Goal: Task Accomplishment & Management: Manage account settings

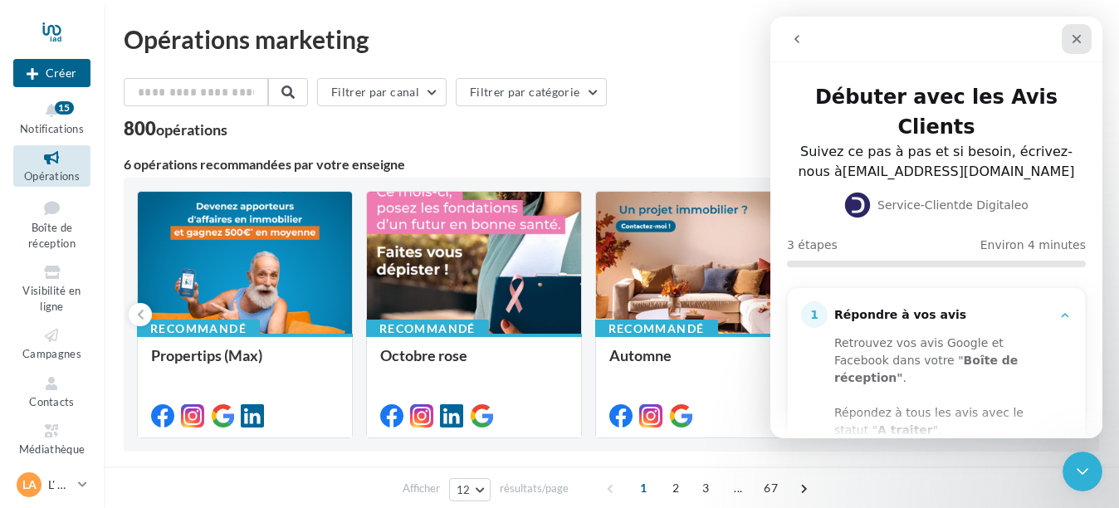
click at [1072, 41] on icon "Fermer" at bounding box center [1076, 38] width 13 height 13
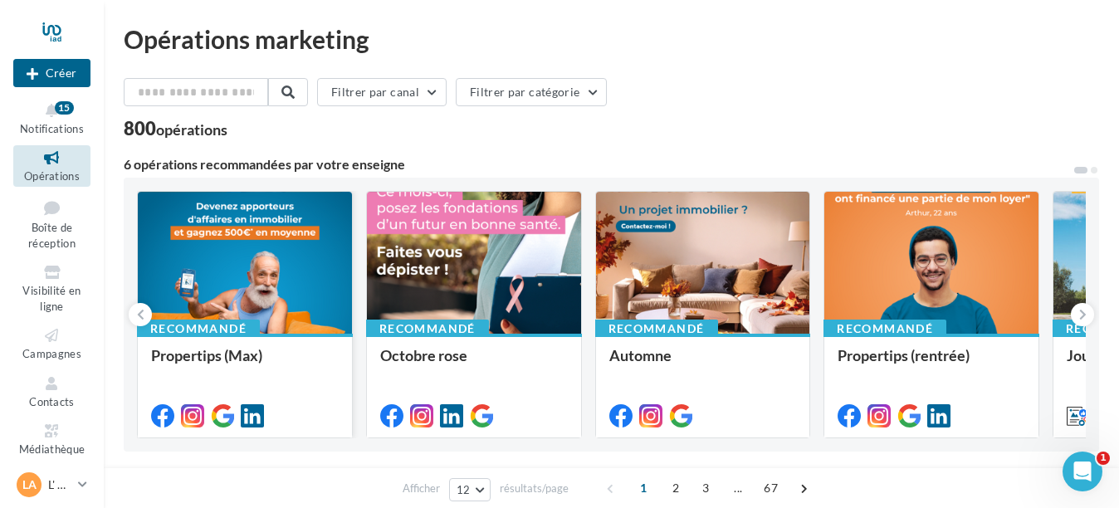
click at [224, 222] on div at bounding box center [245, 264] width 214 height 144
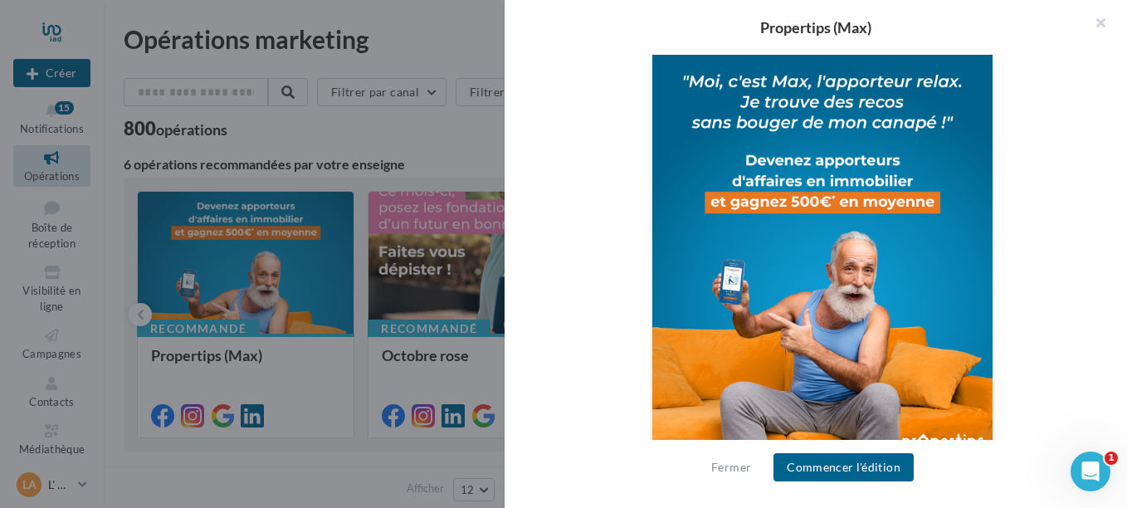
scroll to position [557, 0]
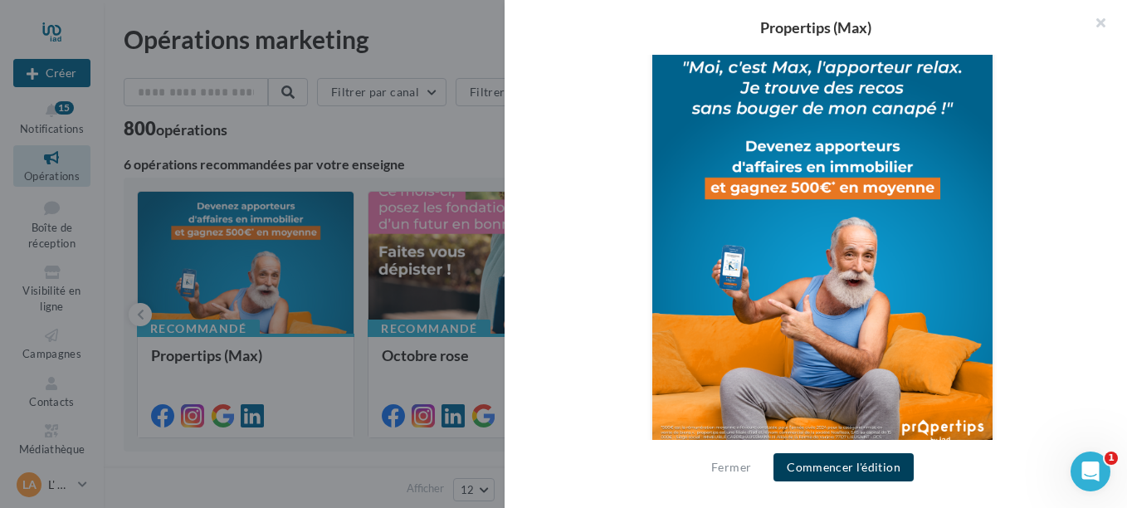
click at [864, 466] on button "Commencer l'édition" at bounding box center [844, 467] width 140 height 28
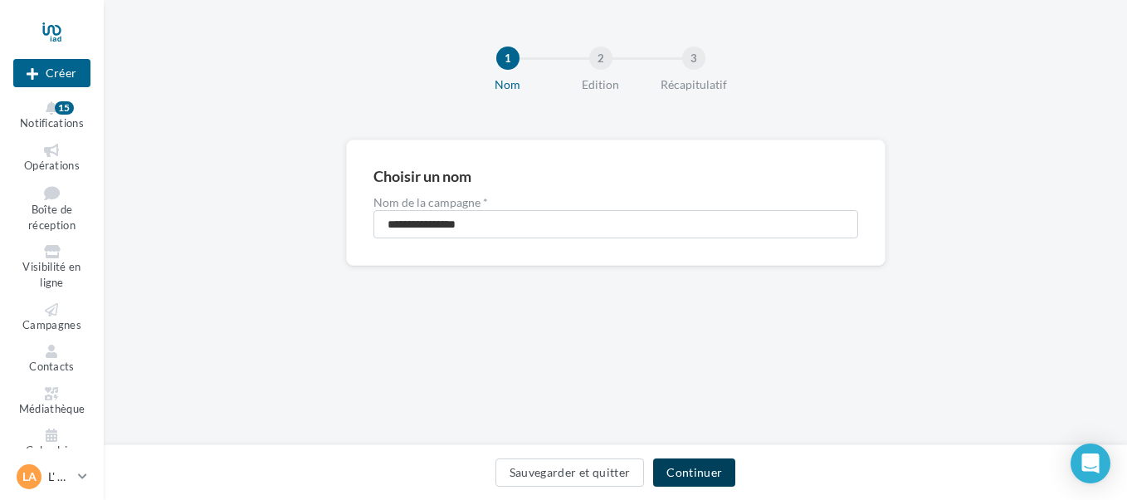
click at [695, 472] on button "Continuer" at bounding box center [694, 472] width 82 height 28
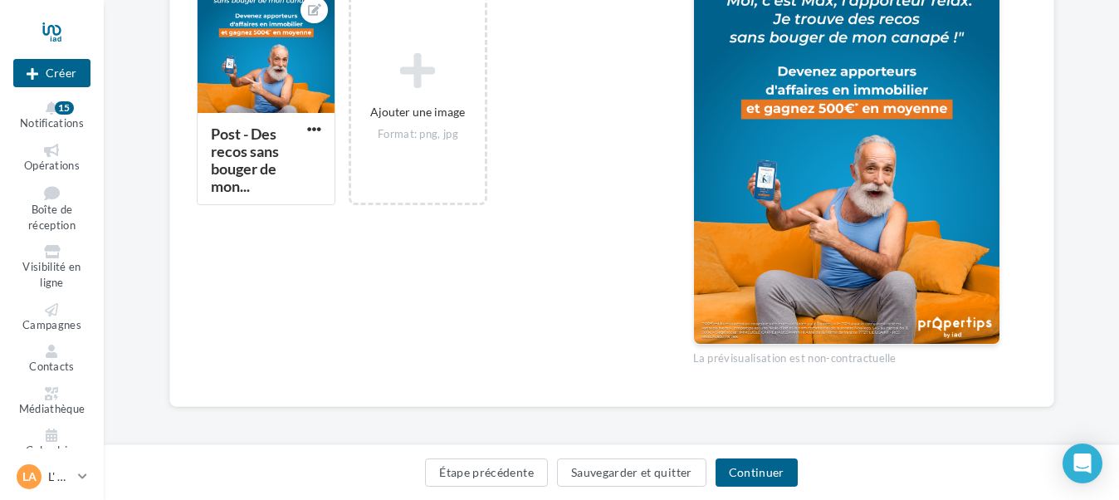
scroll to position [489, 0]
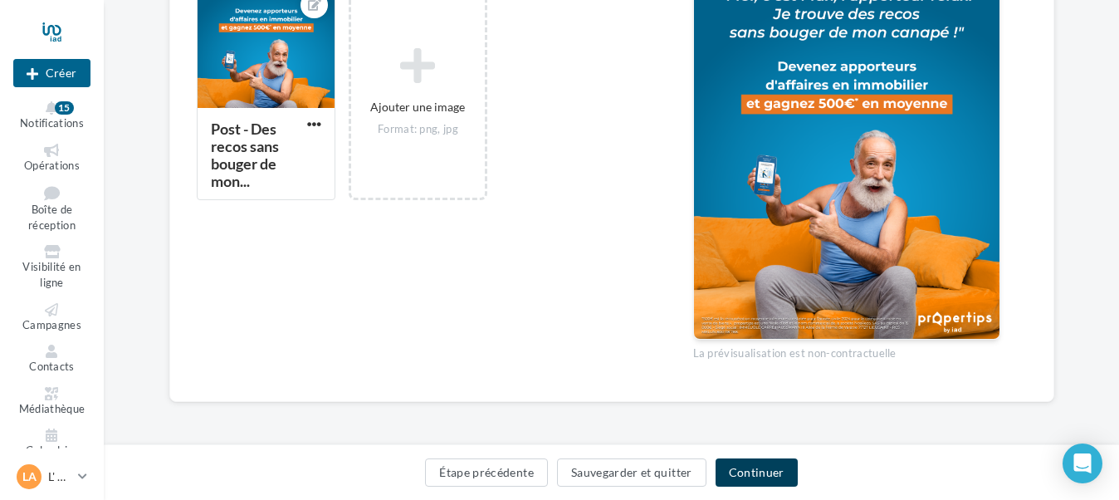
click at [730, 469] on button "Continuer" at bounding box center [756, 472] width 82 height 28
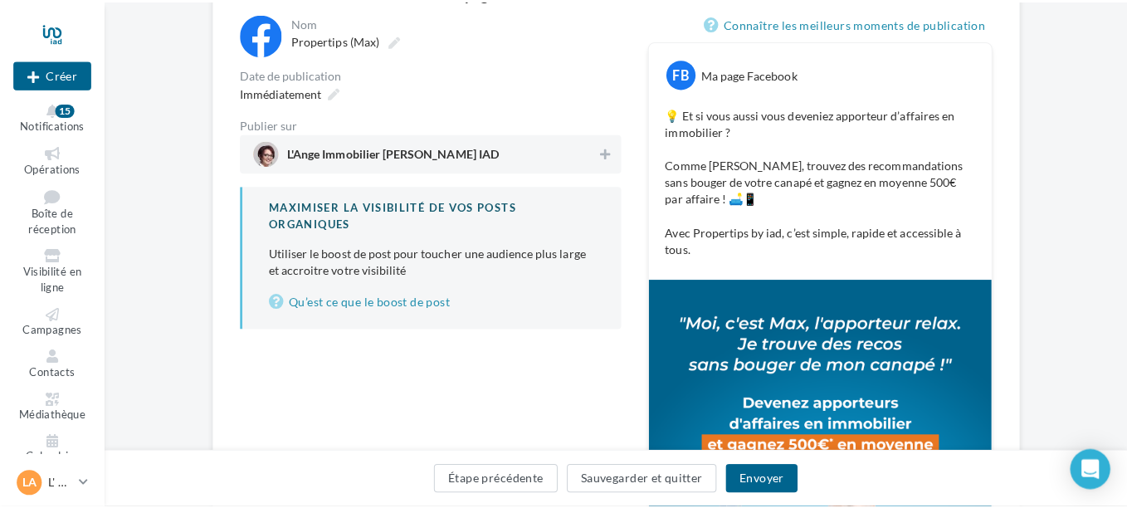
scroll to position [16, 0]
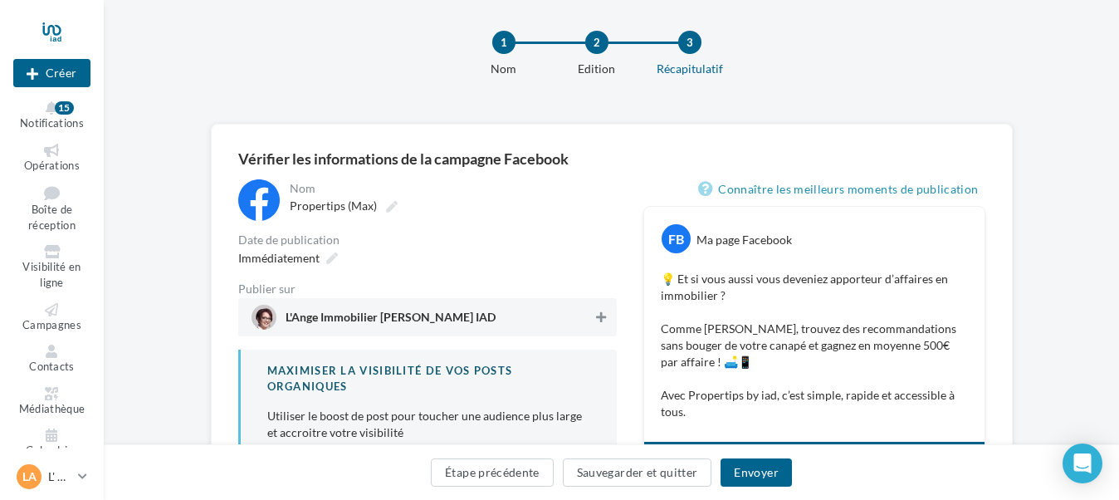
click at [607, 320] on button at bounding box center [601, 317] width 17 height 20
click at [499, 309] on span "L'Ange Immobilier Laurinda RUET IAD" at bounding box center [421, 317] width 340 height 25
click at [599, 316] on icon at bounding box center [601, 317] width 10 height 12
click at [749, 470] on button "Envoyer" at bounding box center [755, 472] width 71 height 28
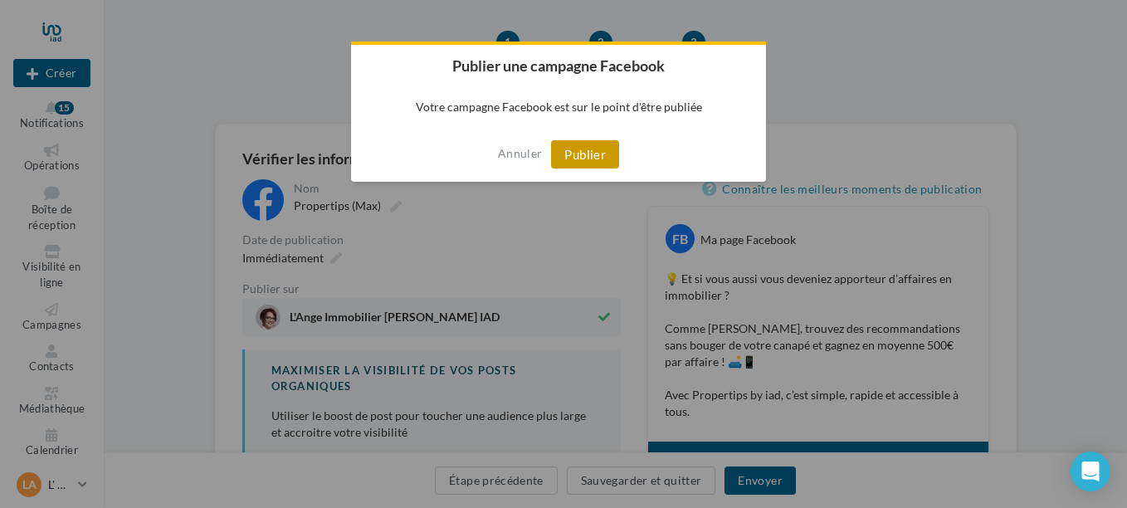
click at [598, 153] on button "Publier" at bounding box center [585, 154] width 68 height 28
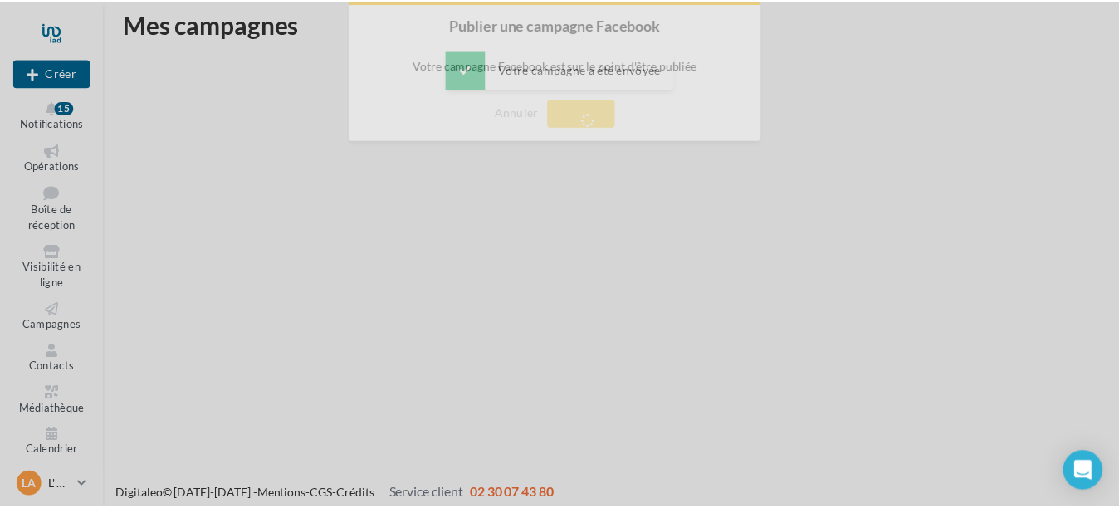
scroll to position [27, 0]
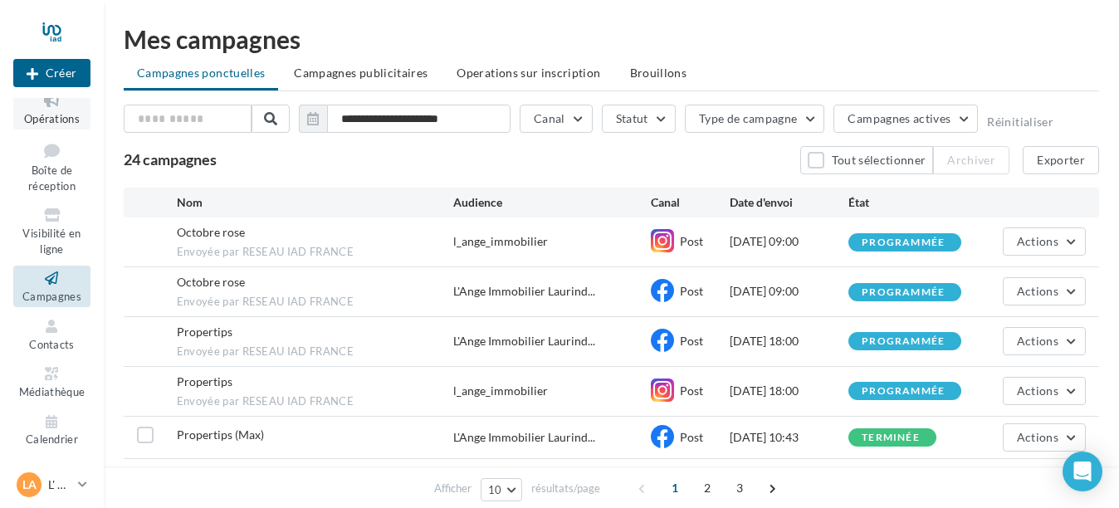
click at [44, 107] on icon at bounding box center [51, 100] width 67 height 19
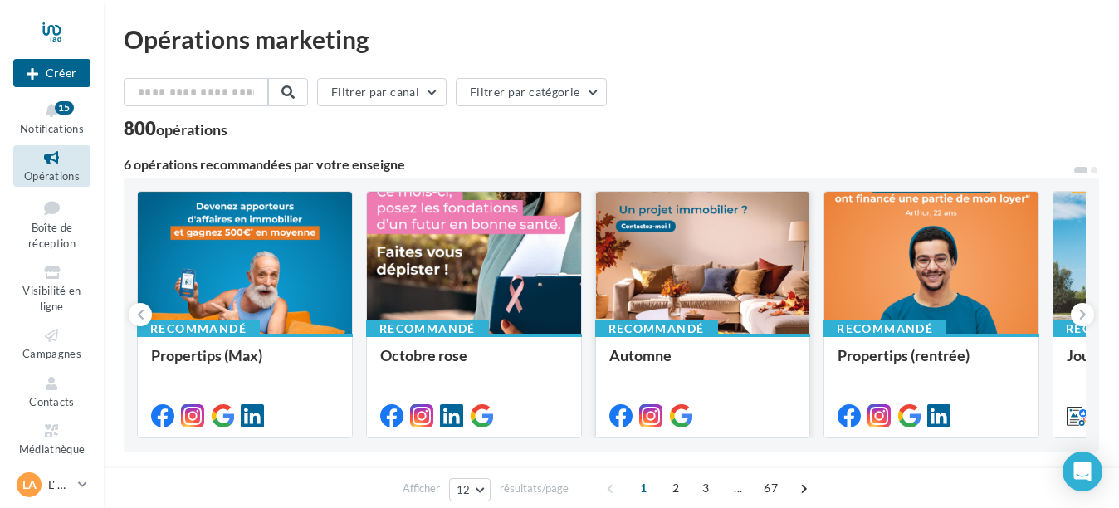
click at [725, 259] on div at bounding box center [703, 264] width 214 height 144
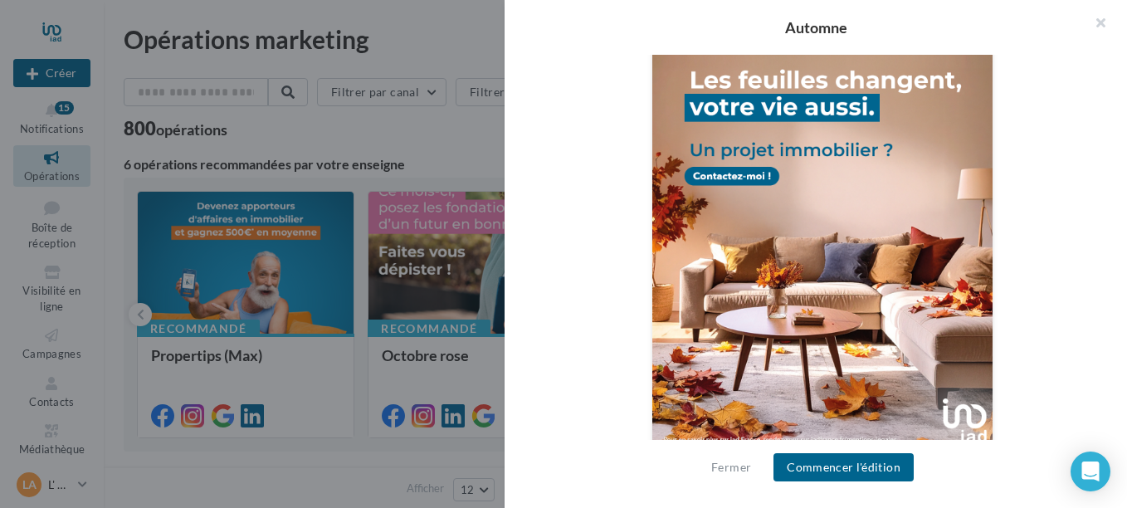
scroll to position [623, 0]
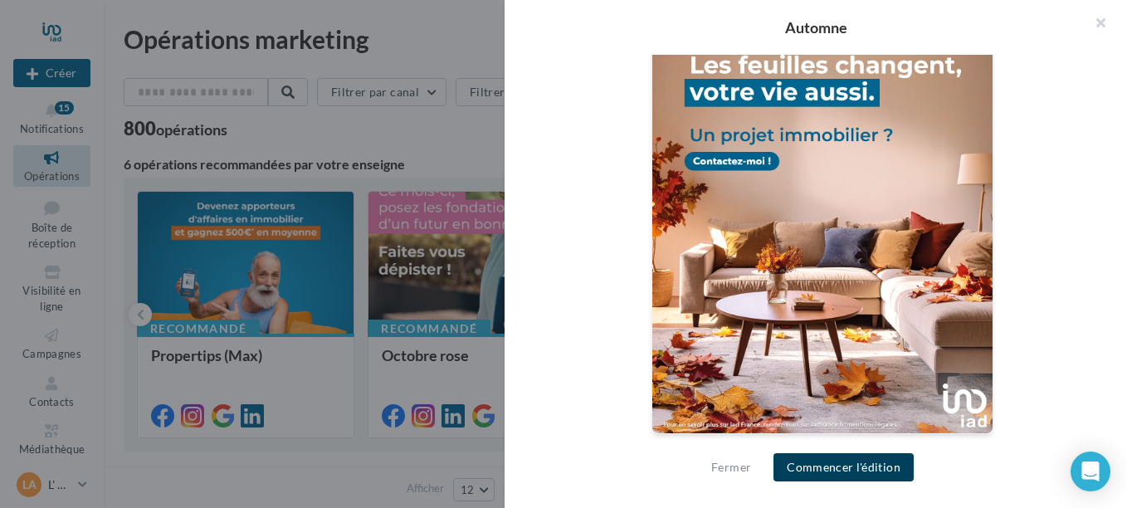
click at [835, 469] on button "Commencer l'édition" at bounding box center [844, 467] width 140 height 28
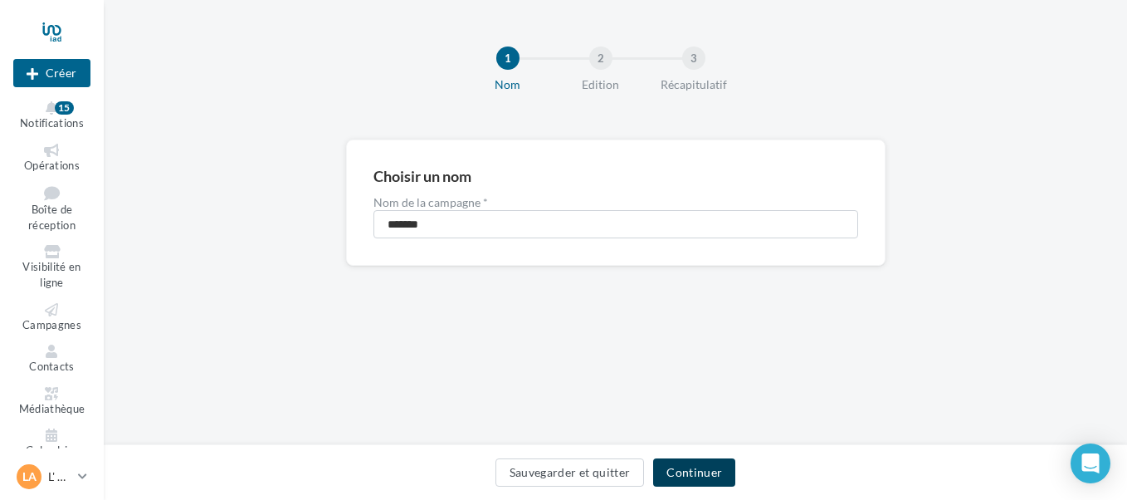
click at [718, 471] on button "Continuer" at bounding box center [694, 472] width 82 height 28
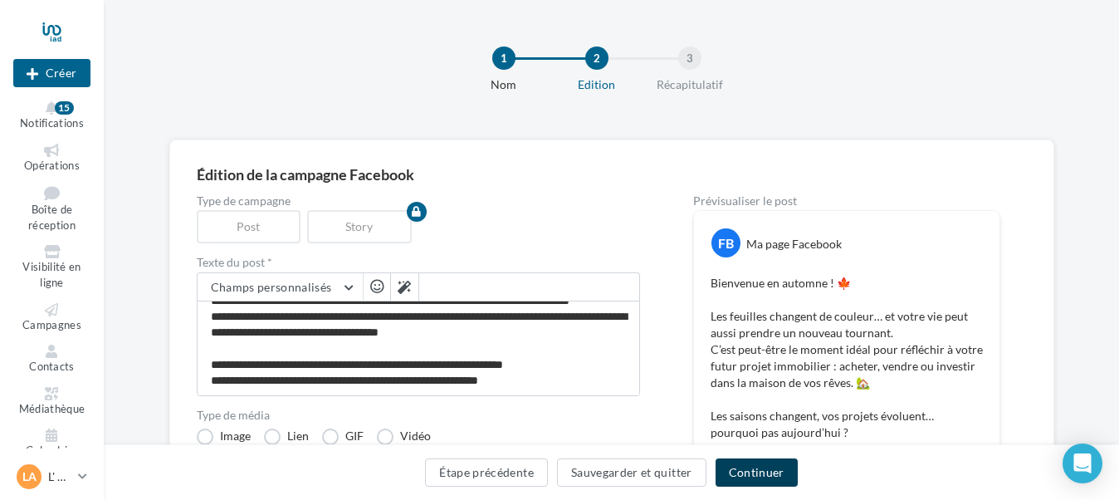
click at [780, 465] on button "Continuer" at bounding box center [756, 472] width 82 height 28
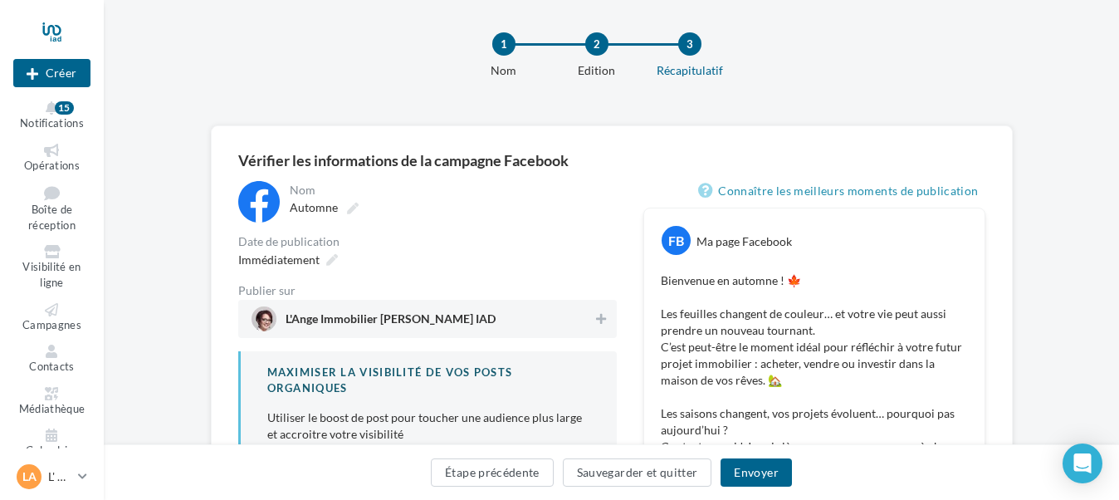
scroll to position [10, 0]
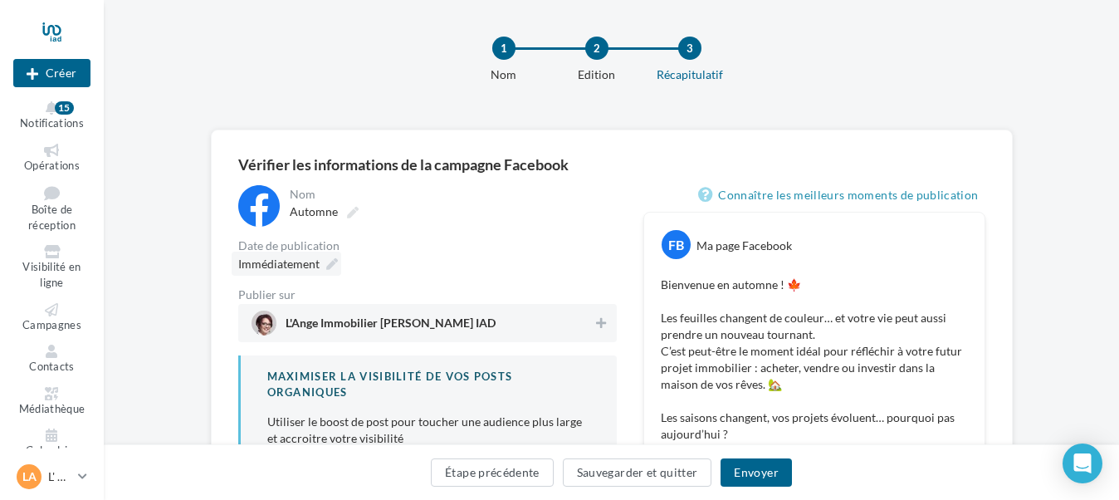
click at [328, 260] on icon at bounding box center [332, 264] width 12 height 12
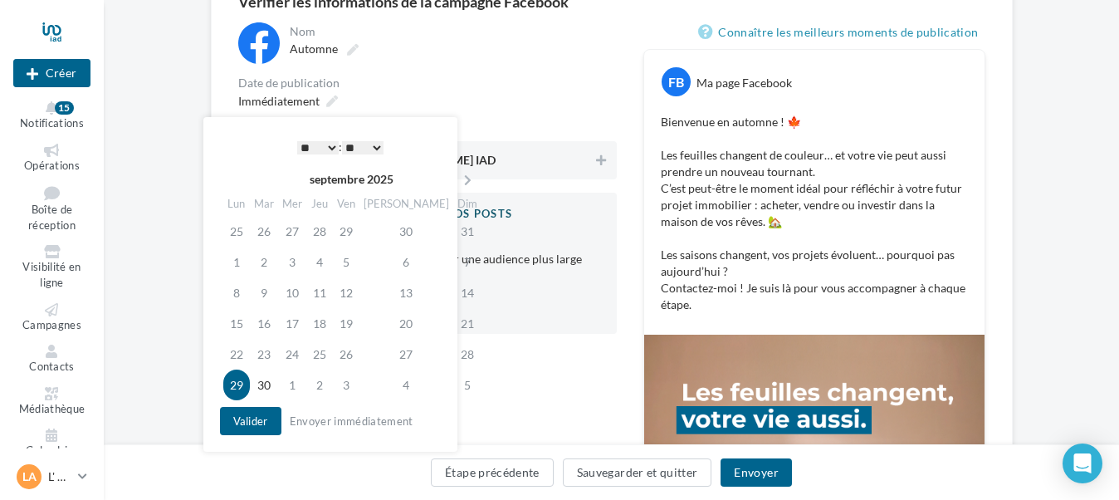
scroll to position [176, 0]
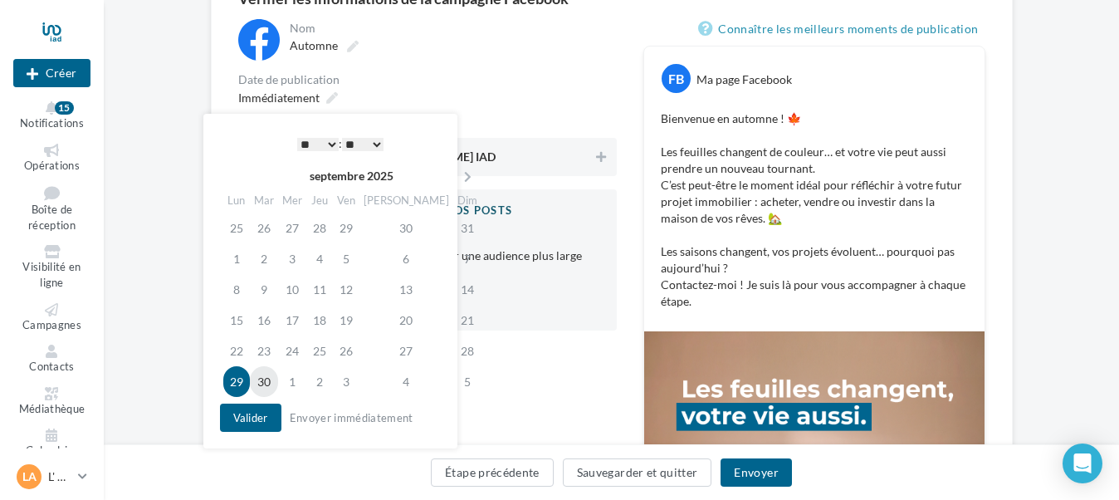
click at [271, 369] on td "30" at bounding box center [264, 381] width 28 height 31
click at [324, 378] on td "2" at bounding box center [319, 381] width 27 height 31
click at [271, 377] on td "30" at bounding box center [264, 381] width 28 height 31
click at [359, 385] on td "3" at bounding box center [346, 381] width 27 height 31
click at [382, 384] on td "4" at bounding box center [406, 381] width 94 height 31
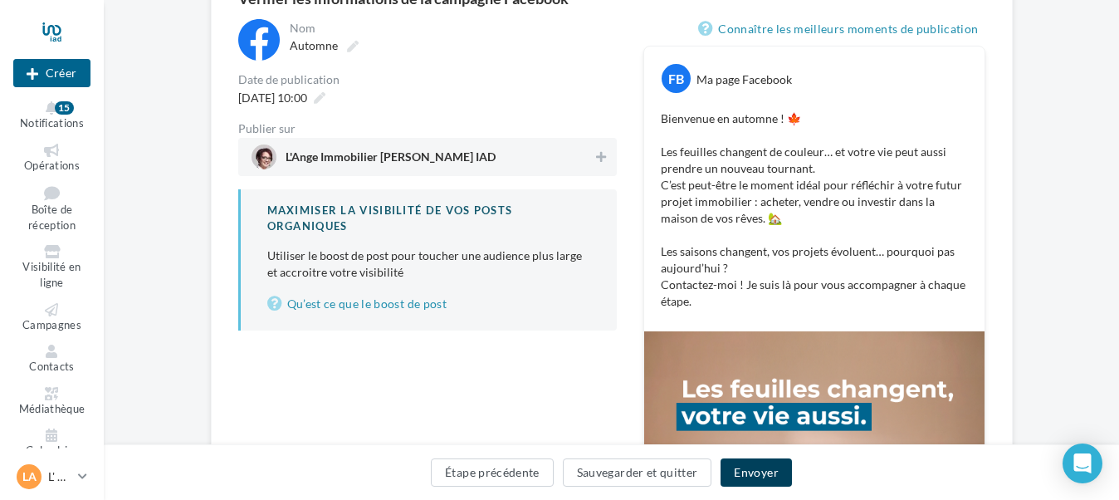
click at [736, 468] on button "Envoyer" at bounding box center [755, 472] width 71 height 28
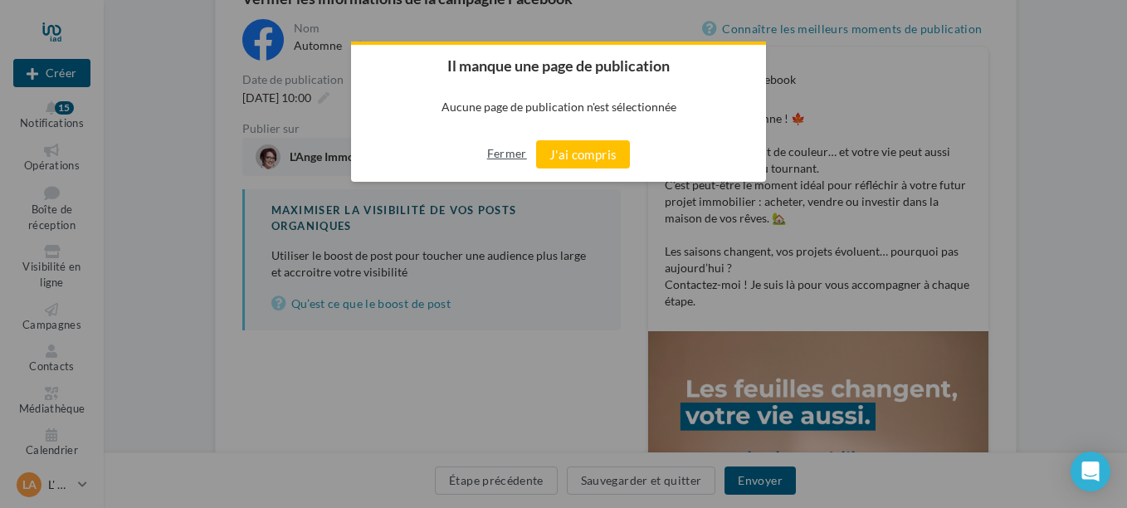
click at [508, 148] on button "Fermer" at bounding box center [507, 153] width 40 height 27
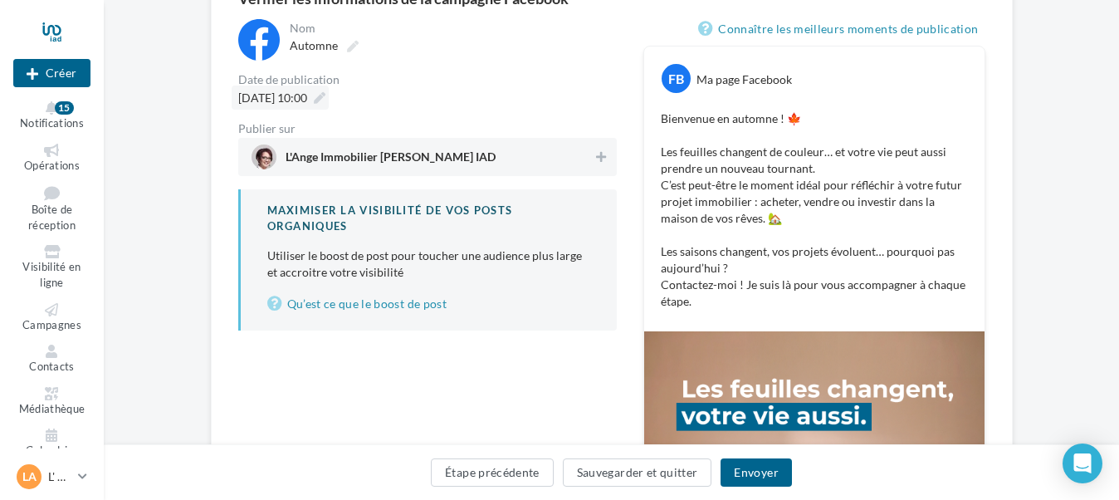
click at [307, 96] on span "04/10/2025 à 10:00" at bounding box center [272, 97] width 69 height 14
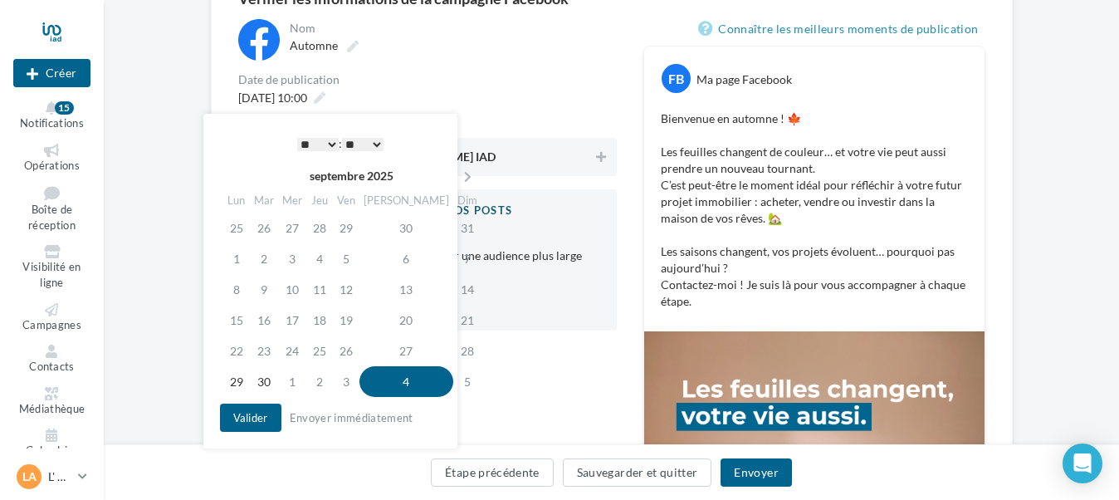
click at [315, 146] on select "* * * * * * * * * * ** ** ** ** ** ** ** ** ** ** ** ** ** **" at bounding box center [318, 144] width 42 height 13
click at [354, 146] on select "** ** ** ** ** **" at bounding box center [363, 144] width 42 height 13
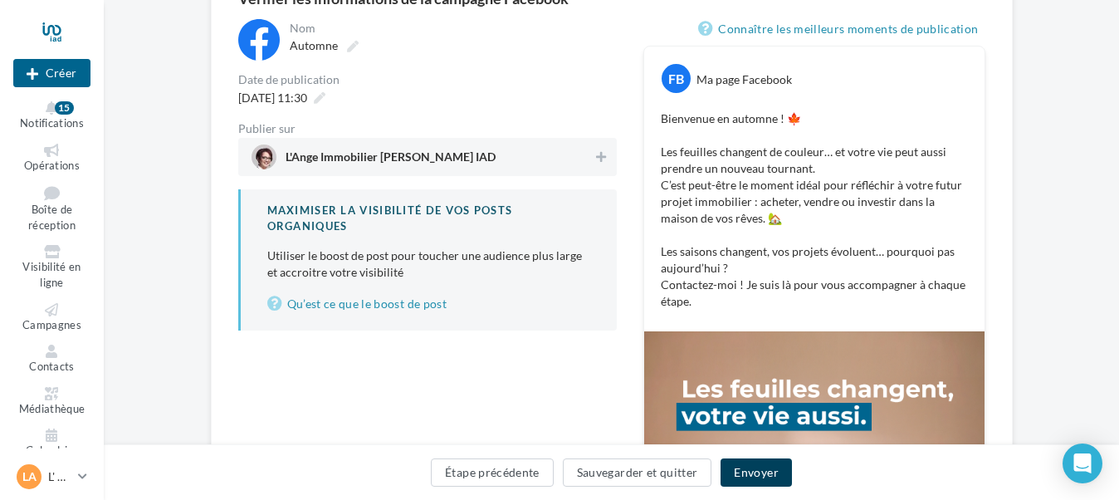
click at [731, 471] on button "Envoyer" at bounding box center [755, 472] width 71 height 28
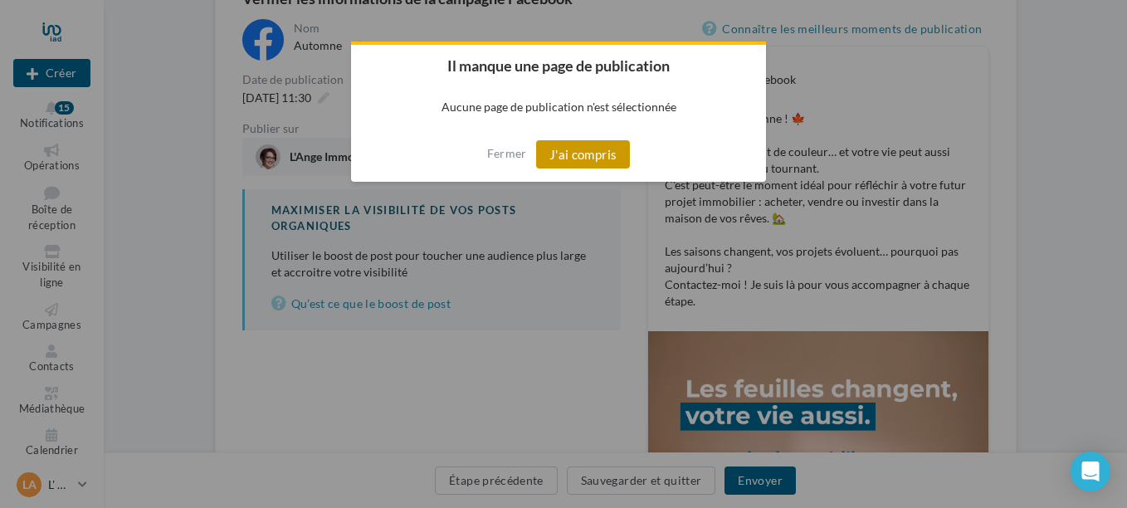
click at [574, 164] on button "J'ai compris" at bounding box center [583, 154] width 95 height 28
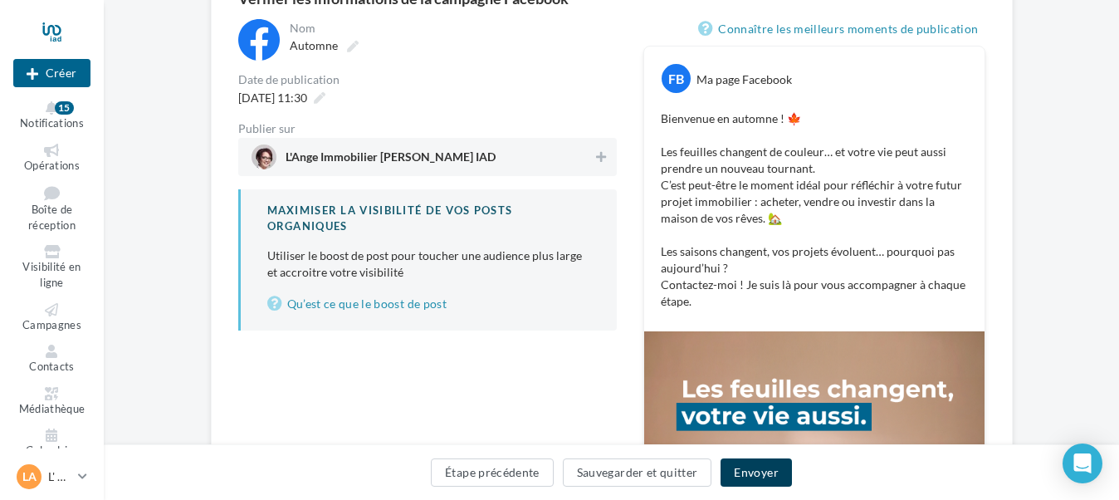
click at [754, 471] on button "Envoyer" at bounding box center [755, 472] width 71 height 28
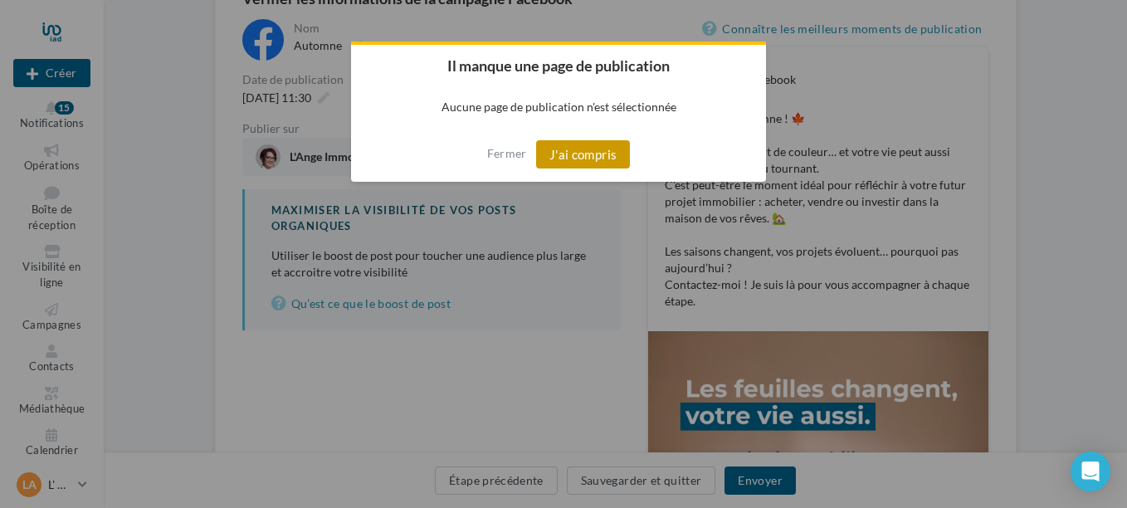
click at [582, 161] on button "J'ai compris" at bounding box center [583, 154] width 95 height 28
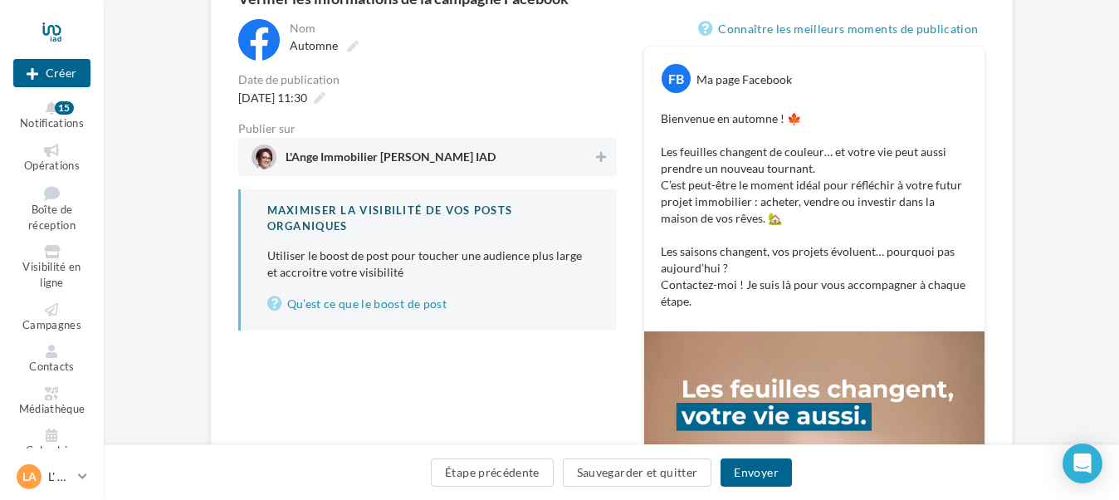
click at [530, 164] on span "L'Ange Immobilier [PERSON_NAME] IAD" at bounding box center [422, 156] width 342 height 25
click at [745, 478] on button "Envoyer" at bounding box center [755, 472] width 71 height 28
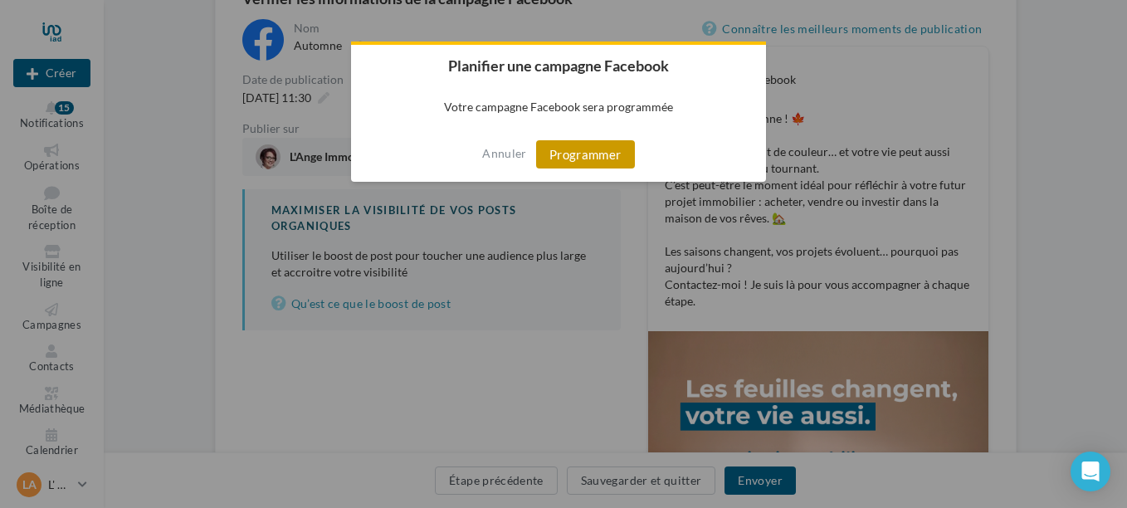
click at [584, 153] on button "Programmer" at bounding box center [585, 154] width 99 height 28
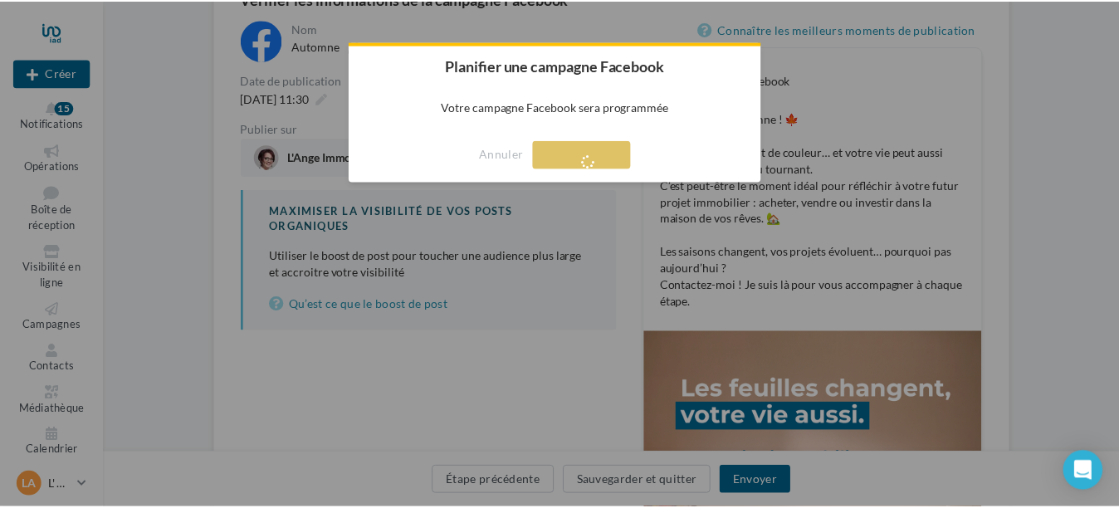
scroll to position [27, 0]
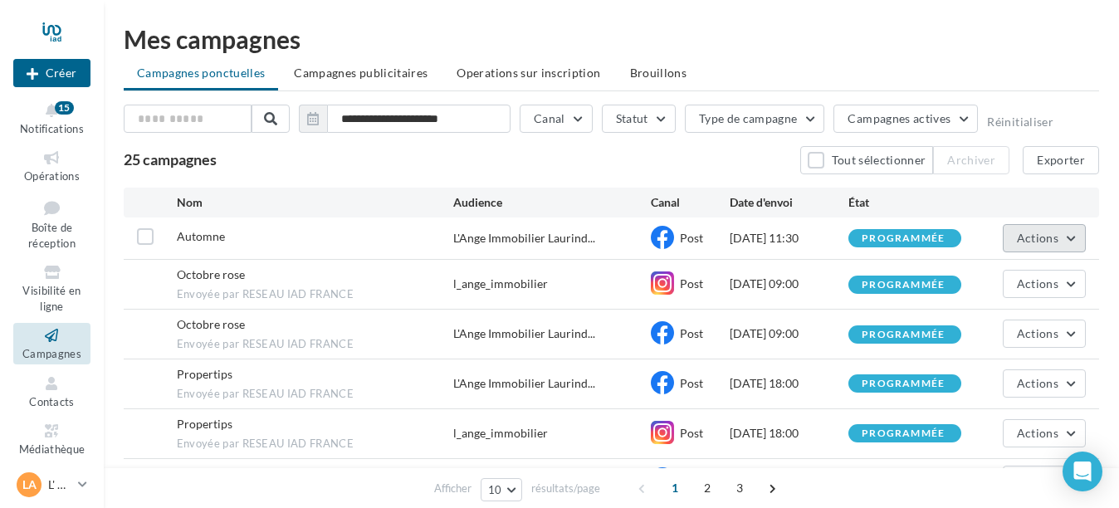
click at [1050, 250] on button "Actions" at bounding box center [1044, 238] width 83 height 28
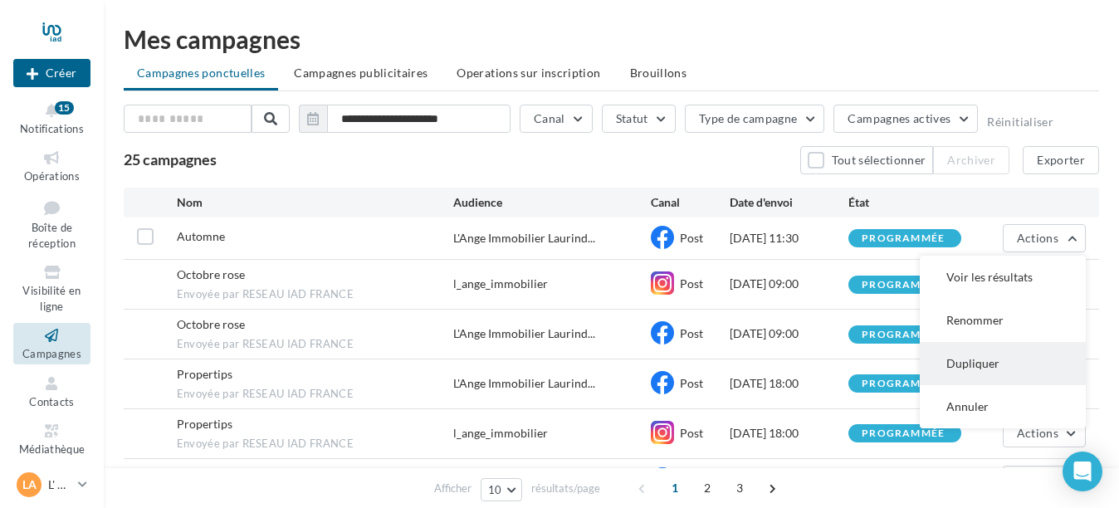
click at [978, 369] on button "Dupliquer" at bounding box center [1003, 363] width 166 height 43
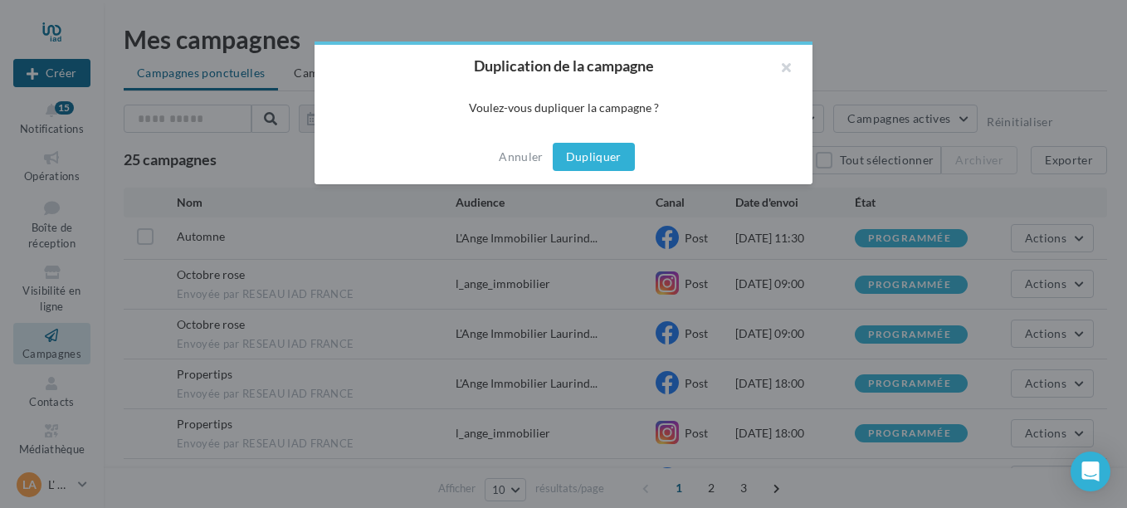
click at [596, 151] on button "Dupliquer" at bounding box center [594, 157] width 82 height 28
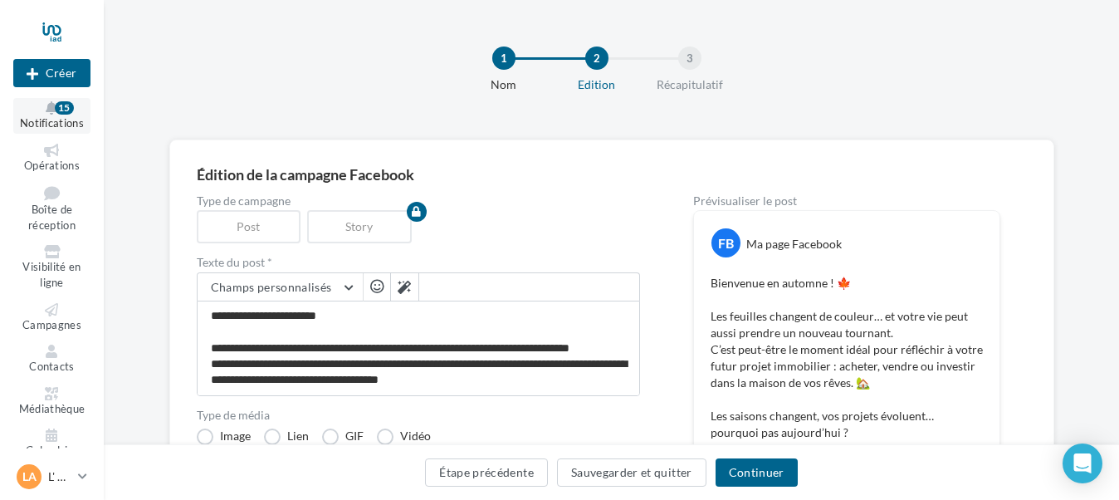
click at [43, 110] on icon at bounding box center [51, 107] width 67 height 13
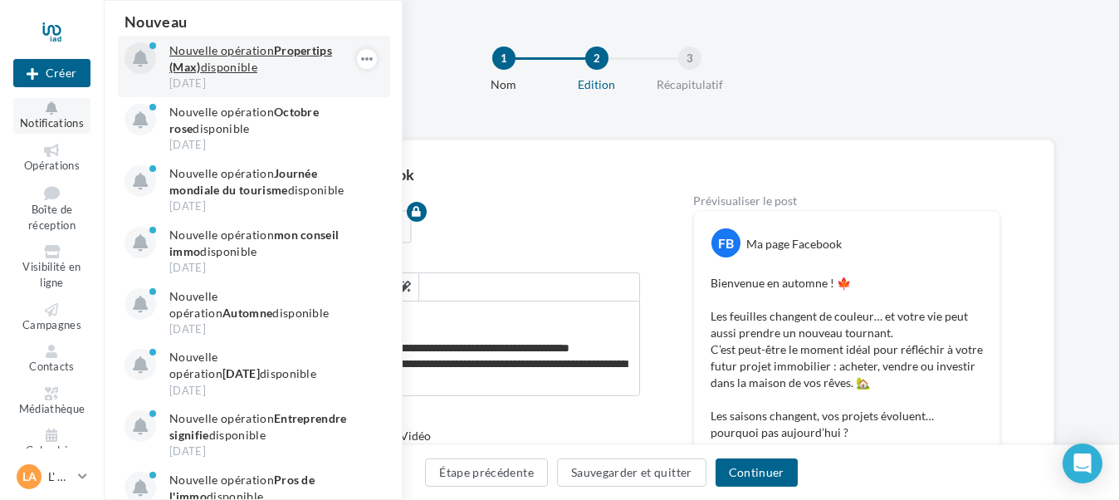
click at [294, 81] on div "26 sept." at bounding box center [265, 83] width 193 height 15
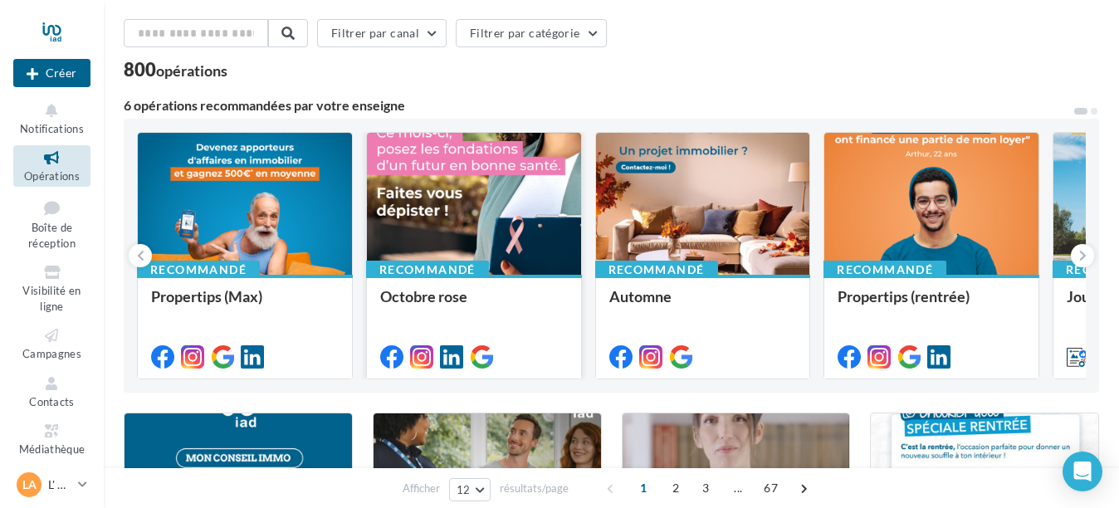
scroll to position [83, 0]
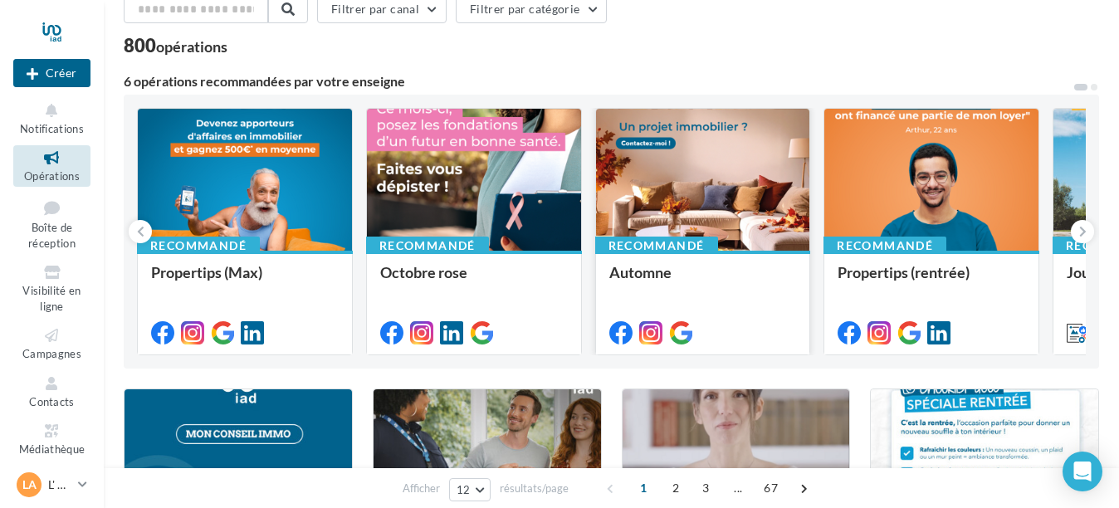
drag, startPoint x: 979, startPoint y: 284, endPoint x: 658, endPoint y: 256, distance: 322.5
click at [658, 256] on div "Recommandé Propertips (Max) Recommandé Octobre rose Recommandé Automne Recomman…" at bounding box center [611, 231] width 949 height 247
click at [1087, 225] on button at bounding box center [1082, 231] width 23 height 23
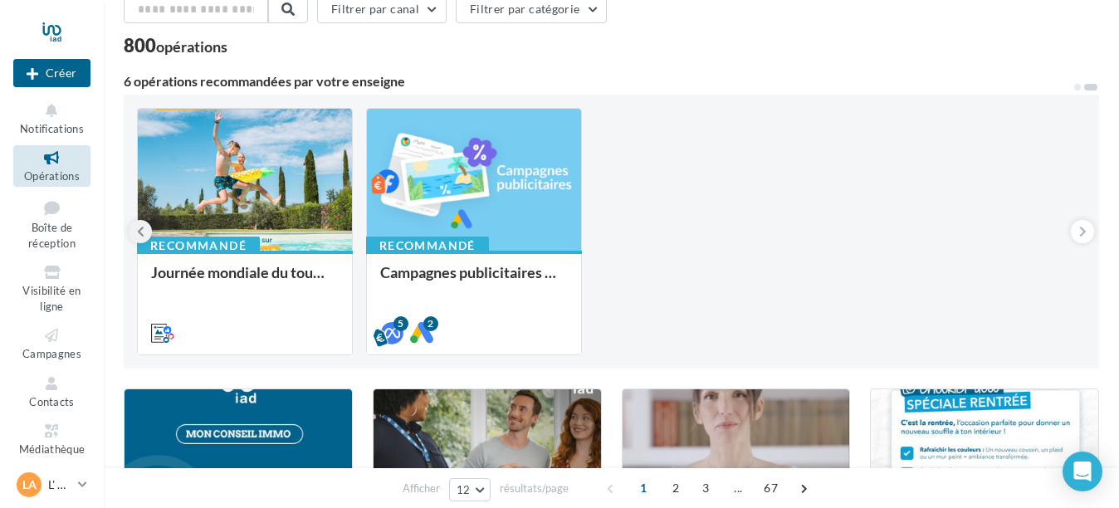
click at [144, 226] on button at bounding box center [140, 231] width 23 height 23
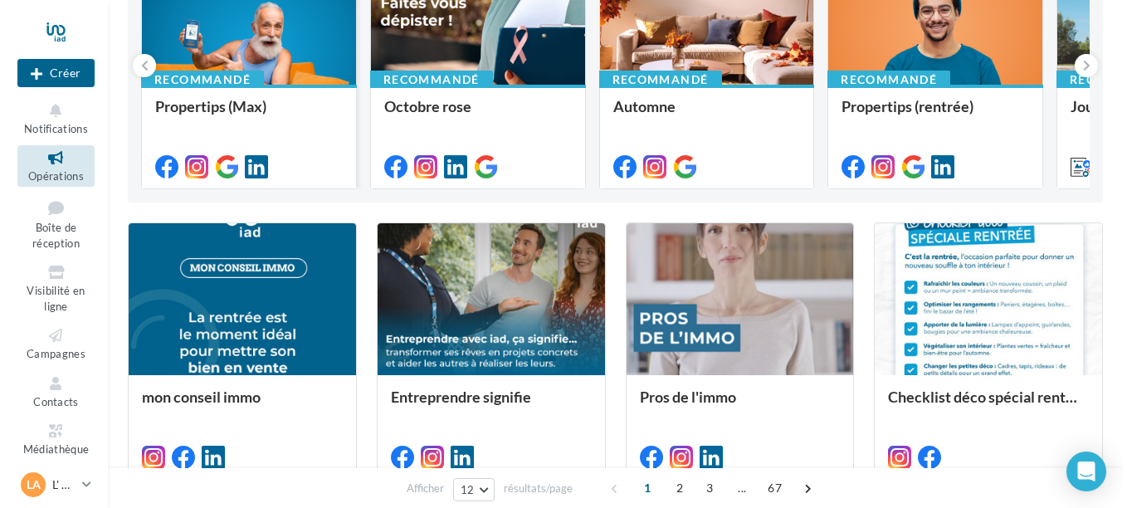
scroll to position [332, 0]
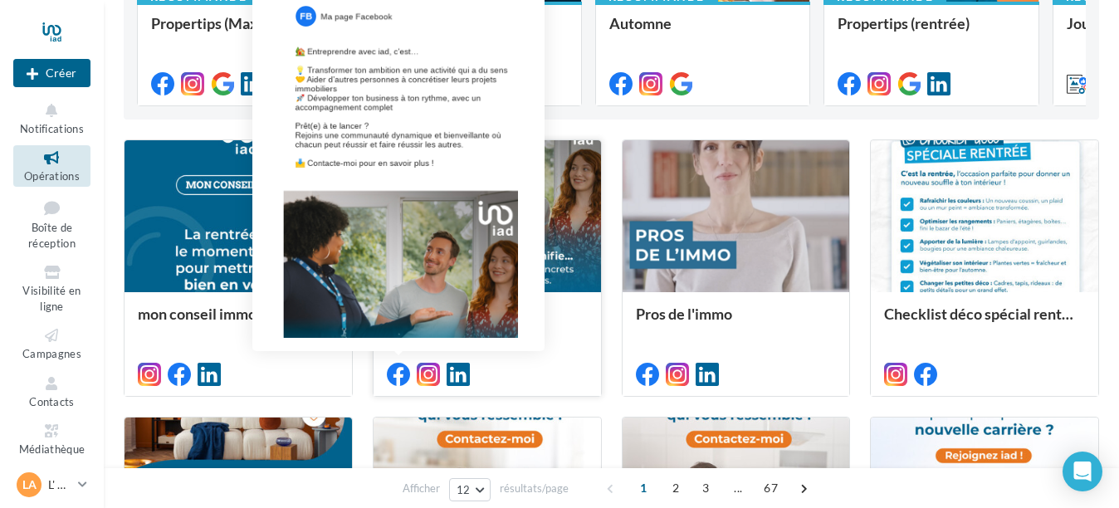
click at [398, 372] on icon at bounding box center [398, 374] width 23 height 23
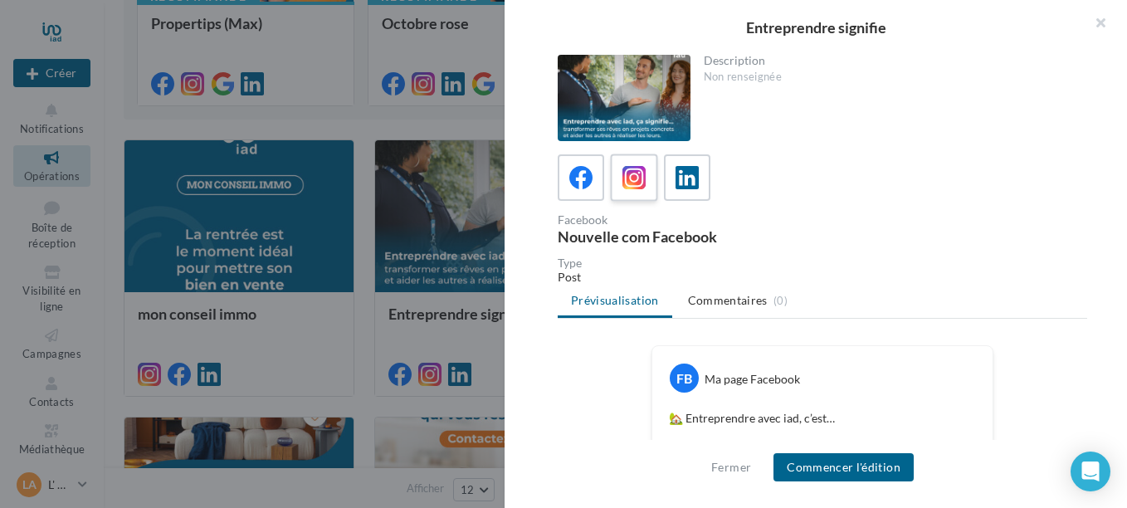
click at [633, 177] on icon at bounding box center [635, 178] width 24 height 24
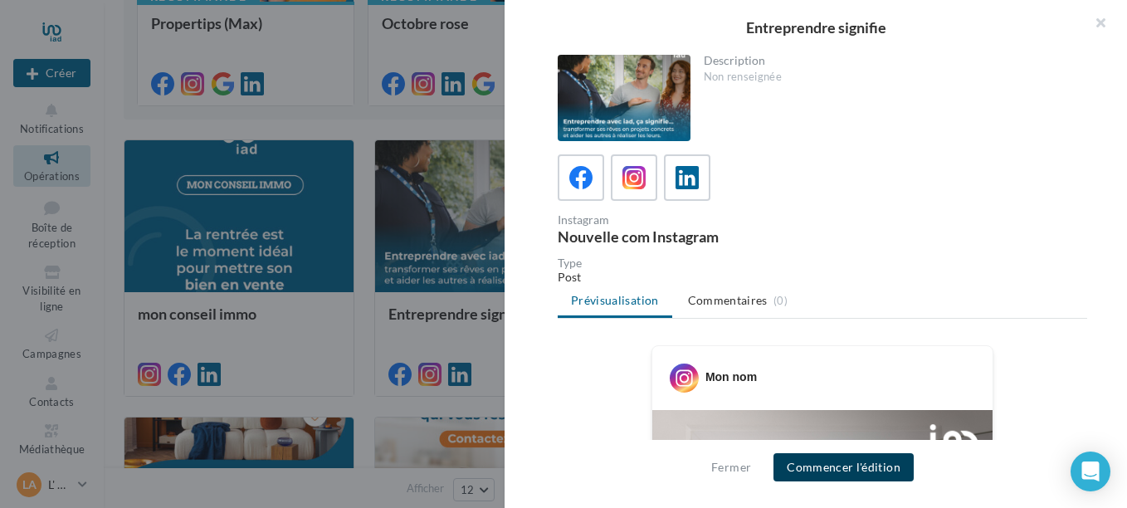
click at [824, 464] on button "Commencer l'édition" at bounding box center [844, 467] width 140 height 28
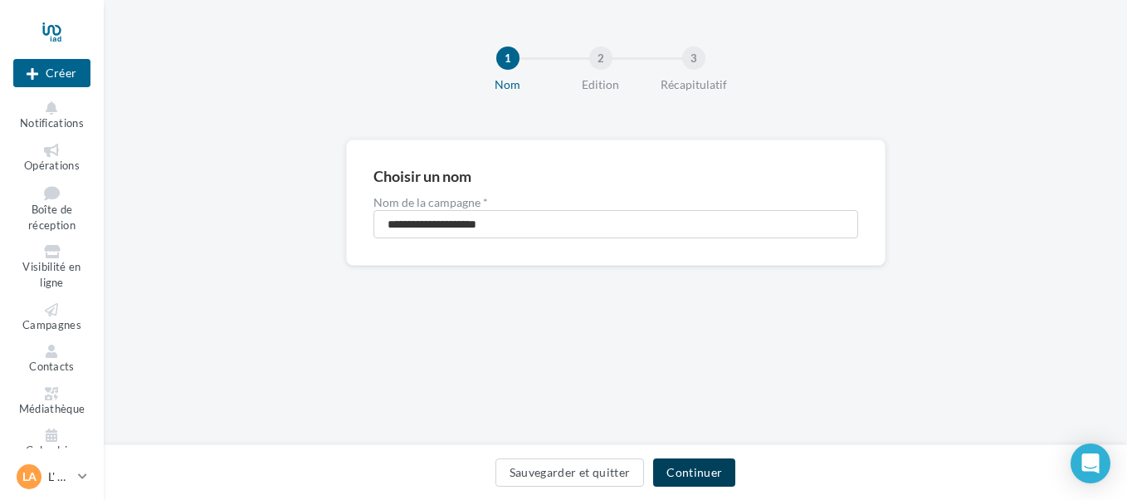
click at [710, 467] on button "Continuer" at bounding box center [694, 472] width 82 height 28
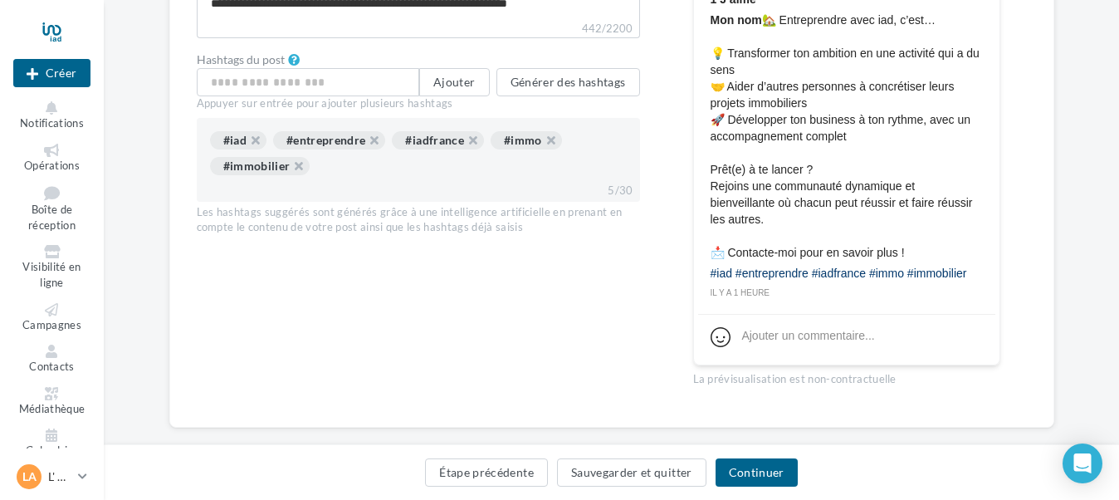
scroll to position [715, 0]
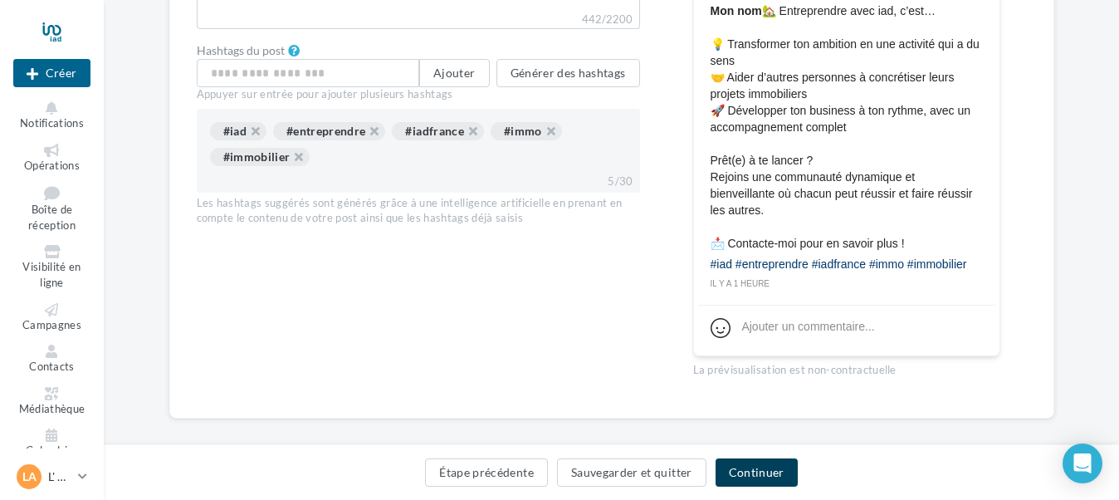
click at [769, 468] on button "Continuer" at bounding box center [756, 472] width 82 height 28
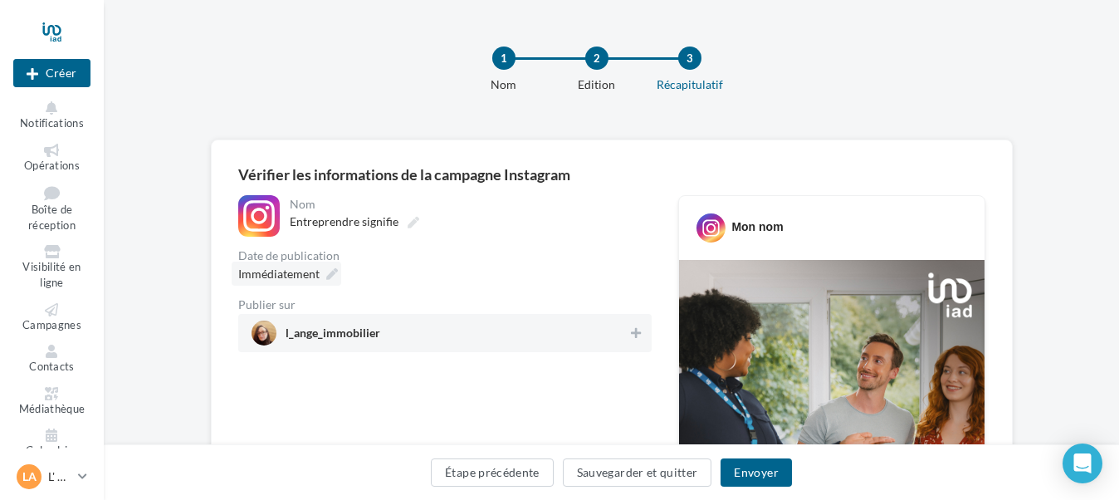
click at [323, 268] on div "Immédiatement" at bounding box center [287, 273] width 110 height 24
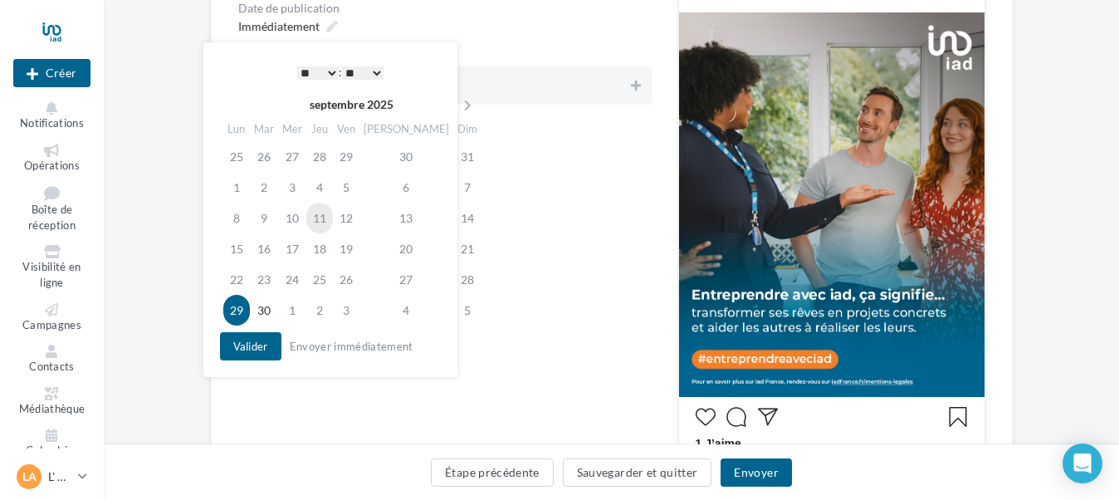
scroll to position [249, 0]
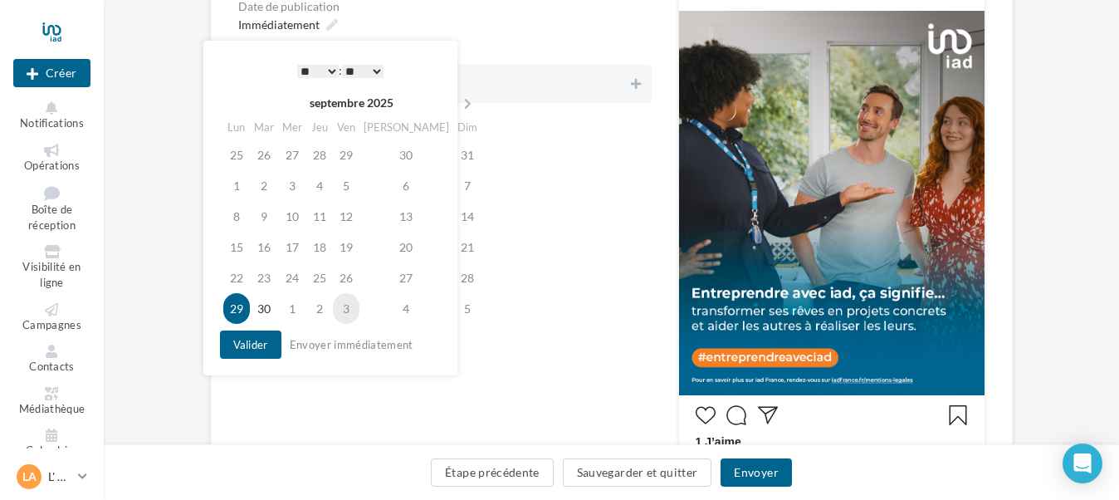
click at [353, 313] on td "3" at bounding box center [346, 308] width 27 height 31
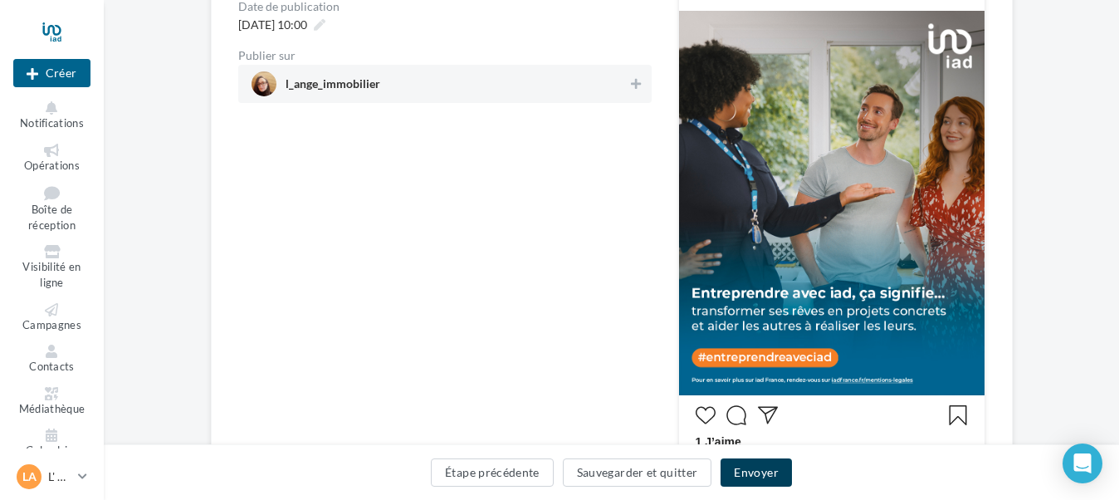
click at [760, 479] on button "Envoyer" at bounding box center [755, 472] width 71 height 28
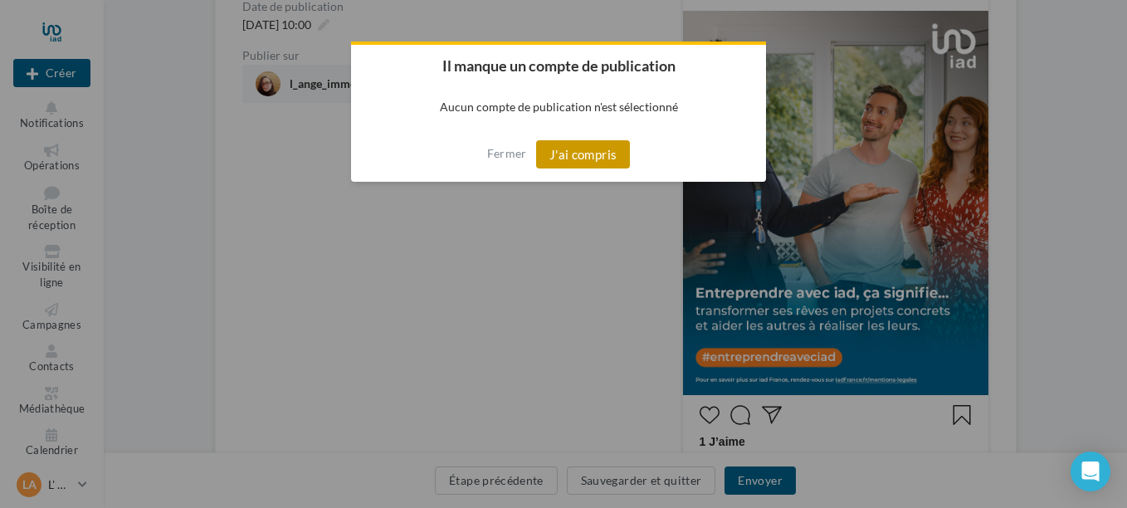
click at [595, 162] on button "J'ai compris" at bounding box center [583, 154] width 95 height 28
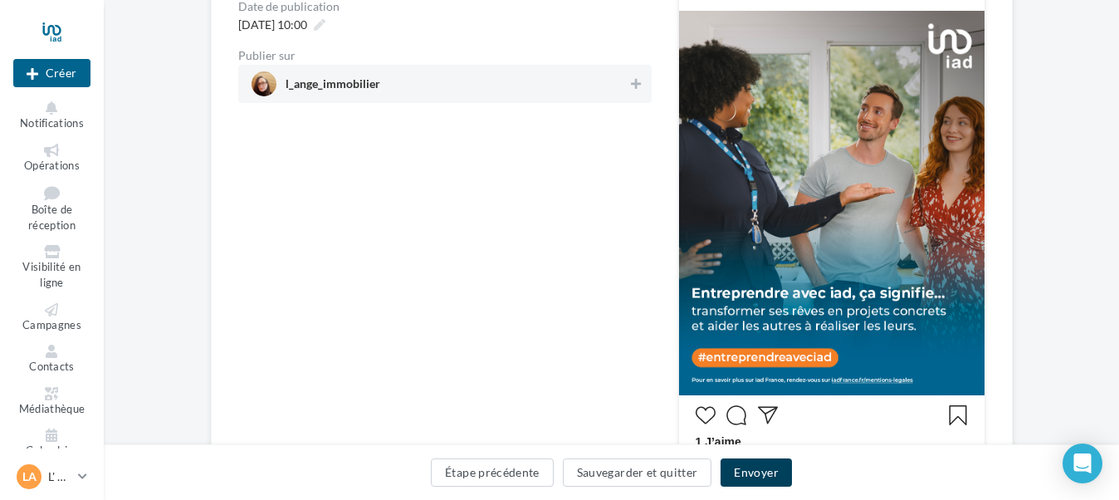
click at [750, 467] on button "Envoyer" at bounding box center [755, 472] width 71 height 28
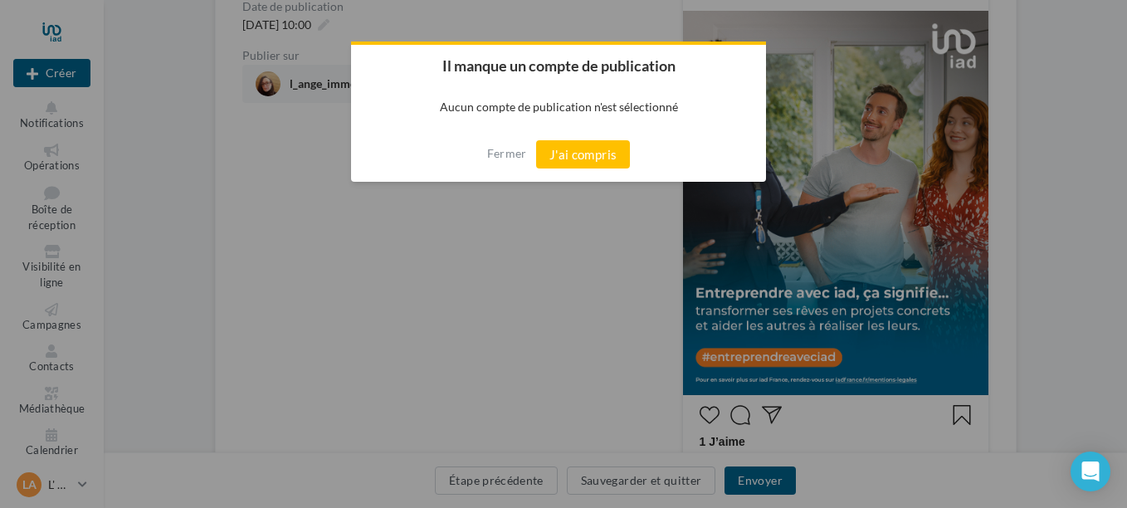
click at [577, 129] on div "Fermer J'ai compris" at bounding box center [558, 154] width 415 height 55
click at [572, 142] on button "J'ai compris" at bounding box center [583, 154] width 95 height 28
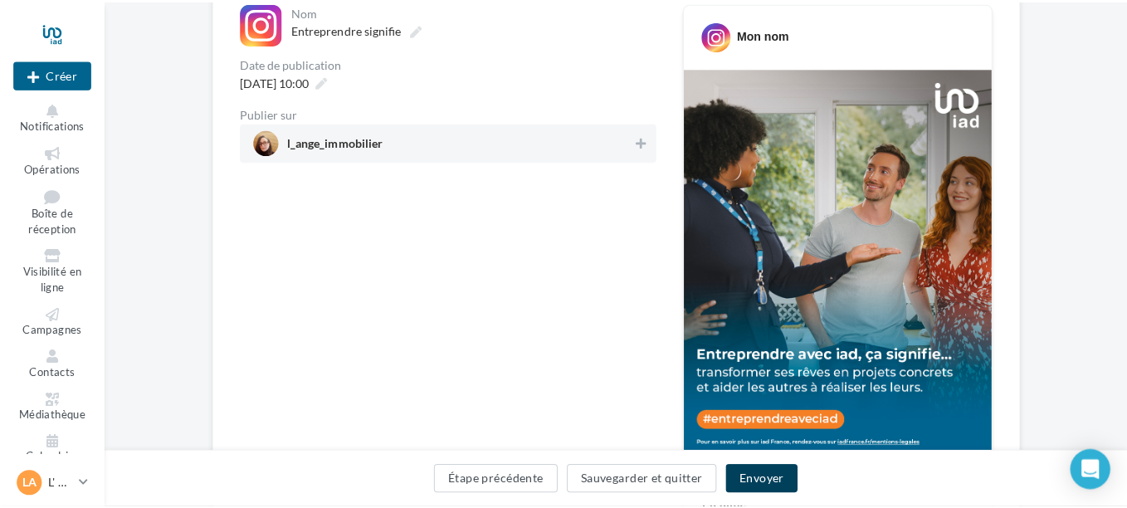
scroll to position [166, 0]
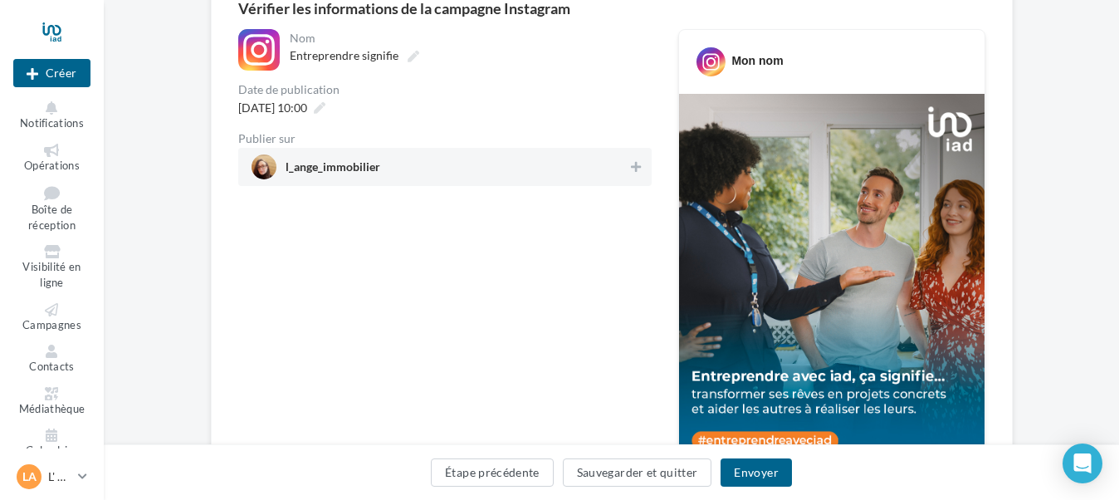
click at [425, 209] on div "**********" at bounding box center [444, 477] width 413 height 896
click at [411, 180] on div "l_ange_immobilier" at bounding box center [444, 167] width 413 height 38
click at [414, 171] on span "l_ange_immobilier" at bounding box center [438, 166] width 375 height 25
click at [337, 154] on span "l_ange_immobilier" at bounding box center [439, 166] width 377 height 25
drag, startPoint x: 750, startPoint y: 469, endPoint x: 739, endPoint y: 466, distance: 11.9
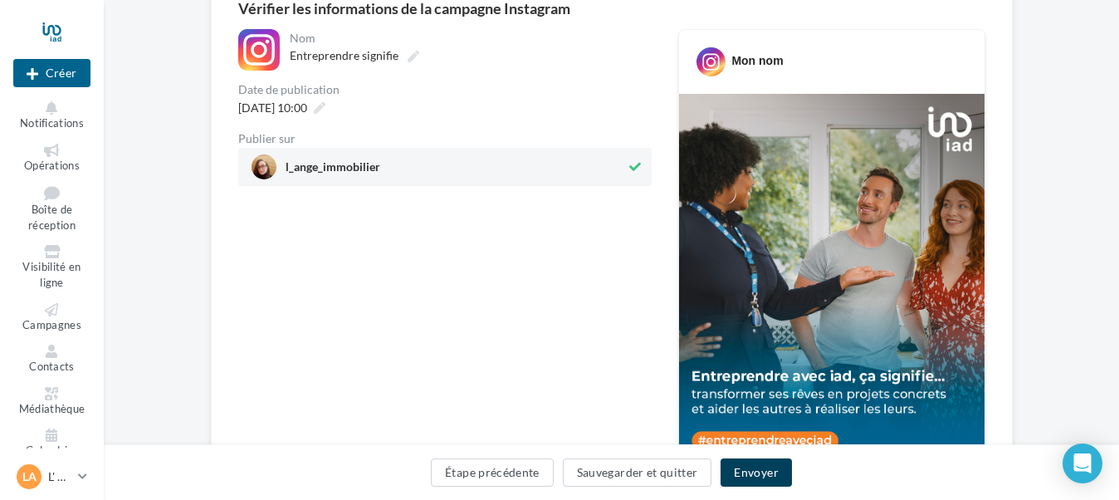
click at [749, 468] on button "Envoyer" at bounding box center [755, 472] width 71 height 28
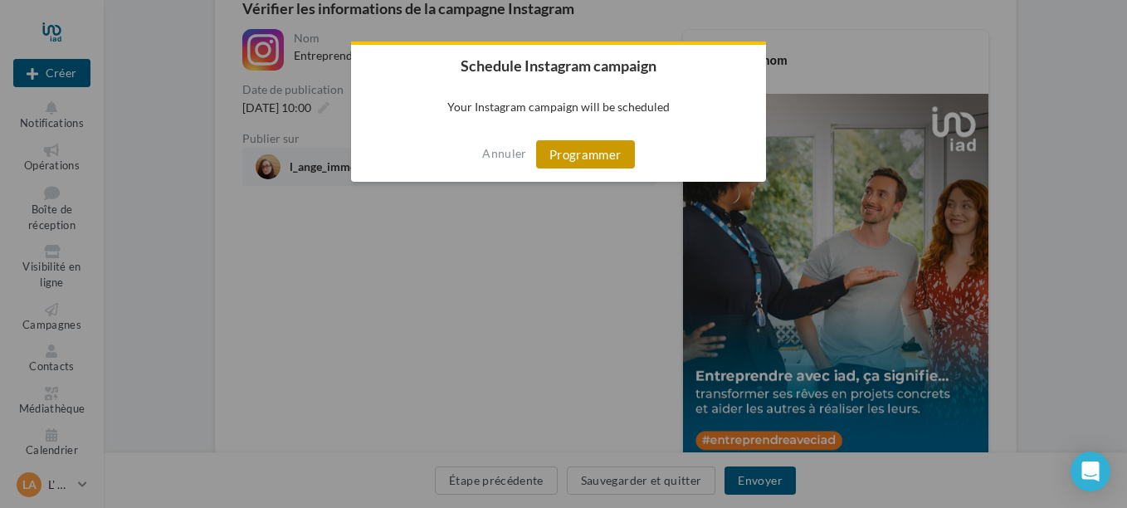
click at [582, 154] on button "Programmer" at bounding box center [585, 154] width 99 height 28
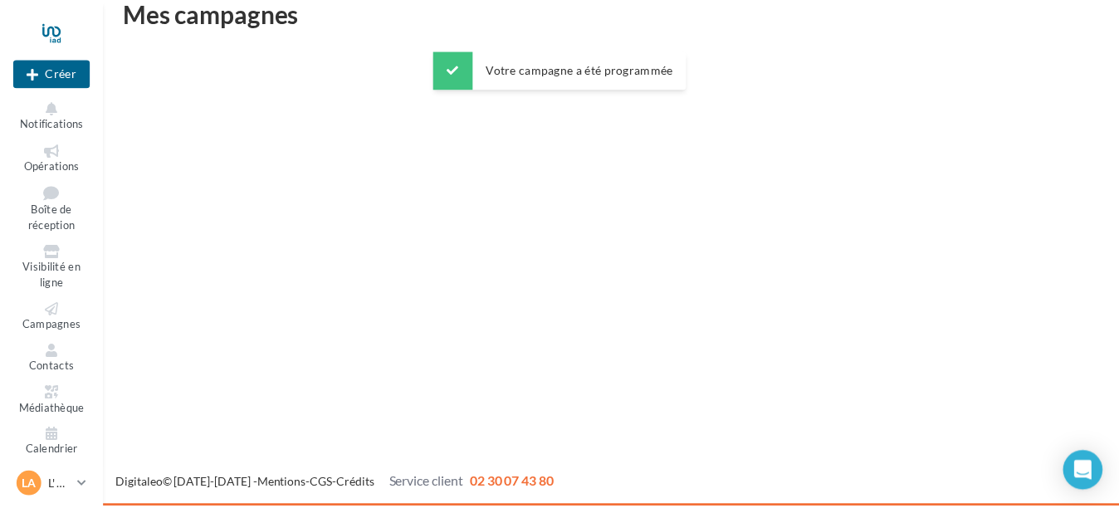
scroll to position [27, 0]
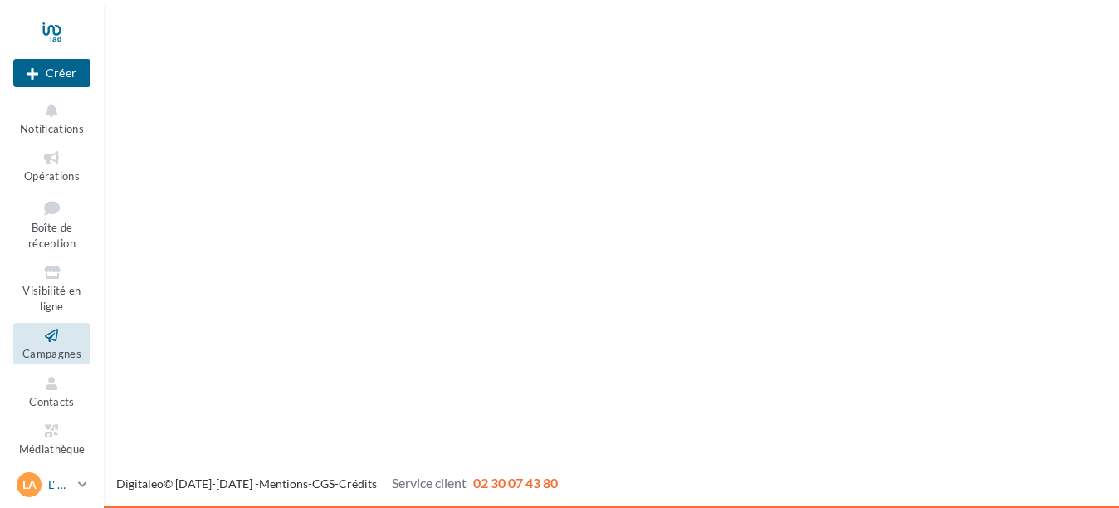
scroll to position [57, 0]
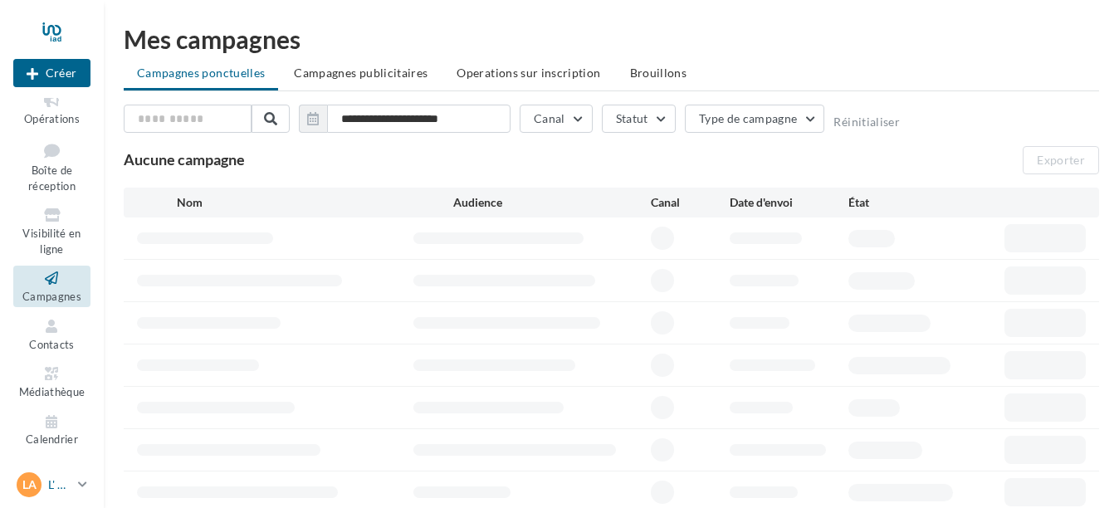
click at [66, 487] on p "L' Ange Immobilier" at bounding box center [59, 484] width 23 height 17
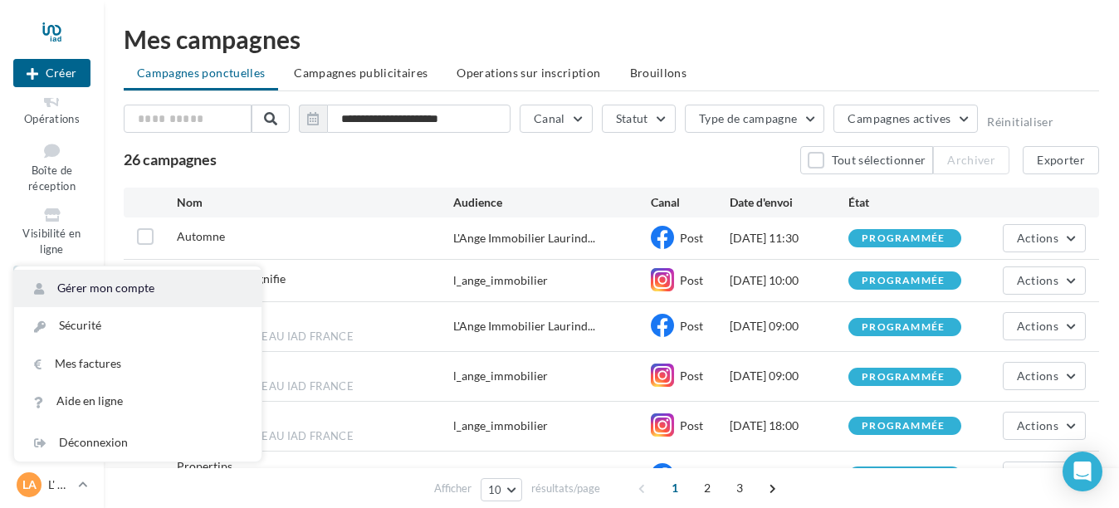
click at [129, 289] on link "Gérer mon compte" at bounding box center [137, 288] width 247 height 37
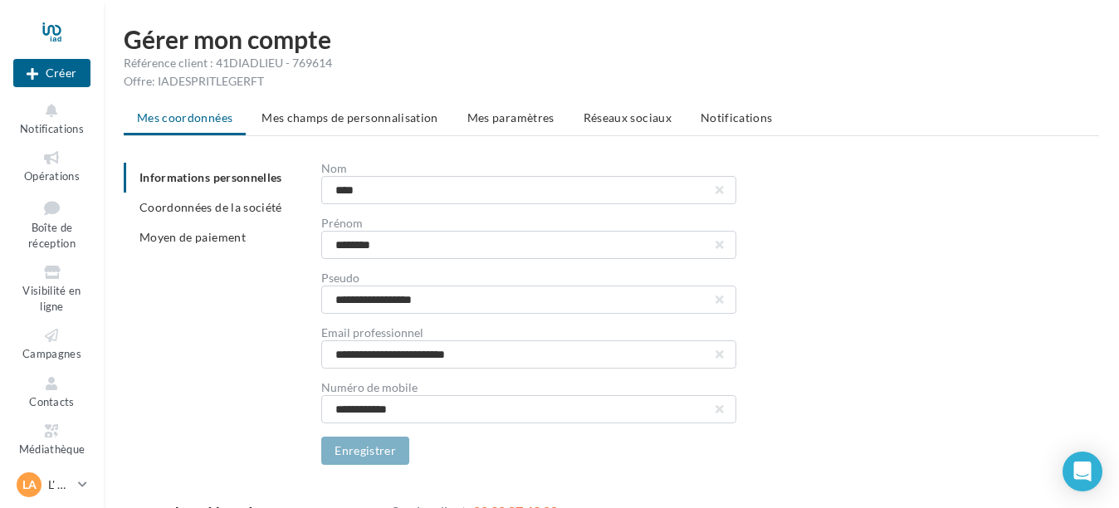
scroll to position [28, 0]
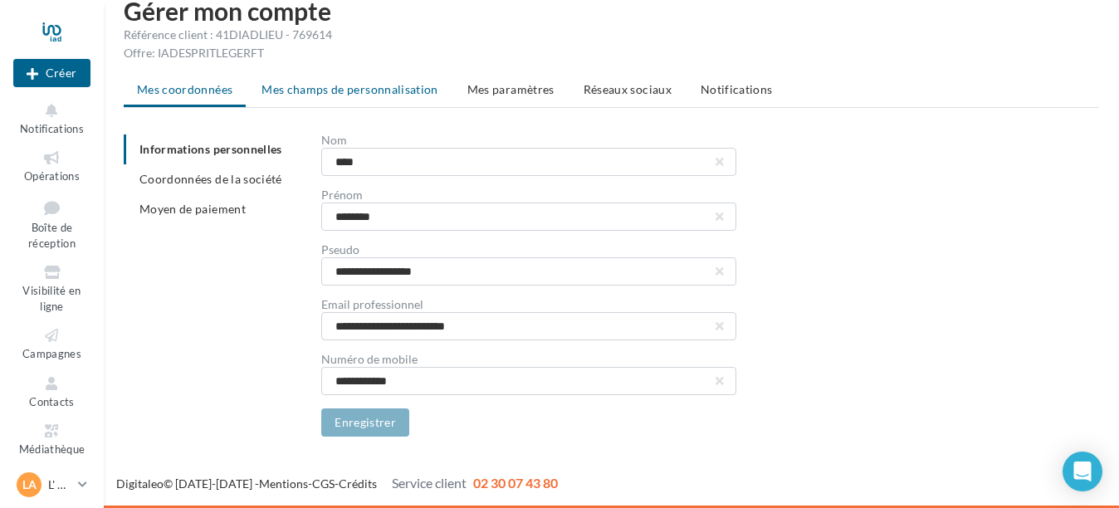
click at [353, 95] on span "Mes champs de personnalisation" at bounding box center [349, 89] width 177 height 14
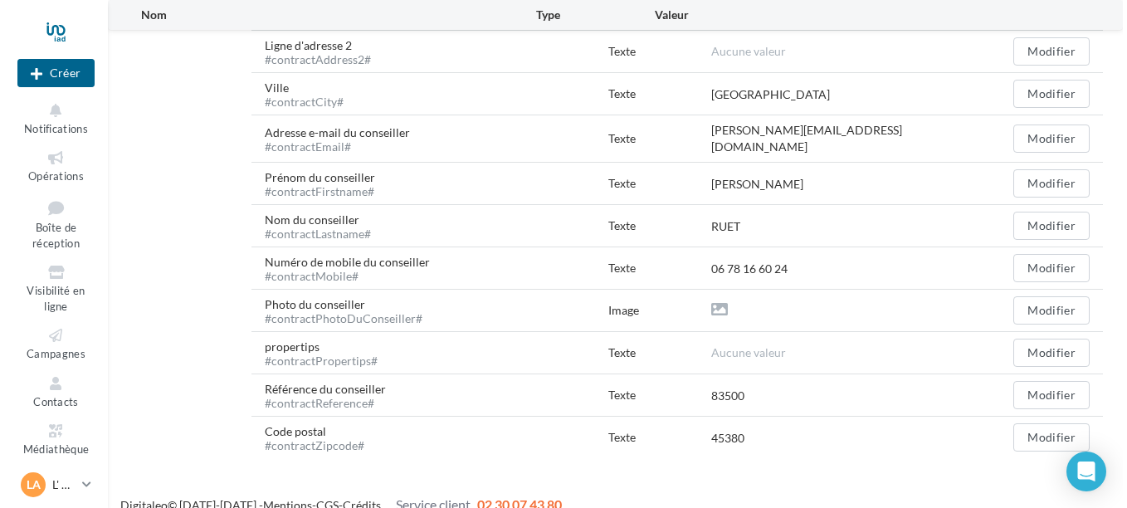
scroll to position [770, 0]
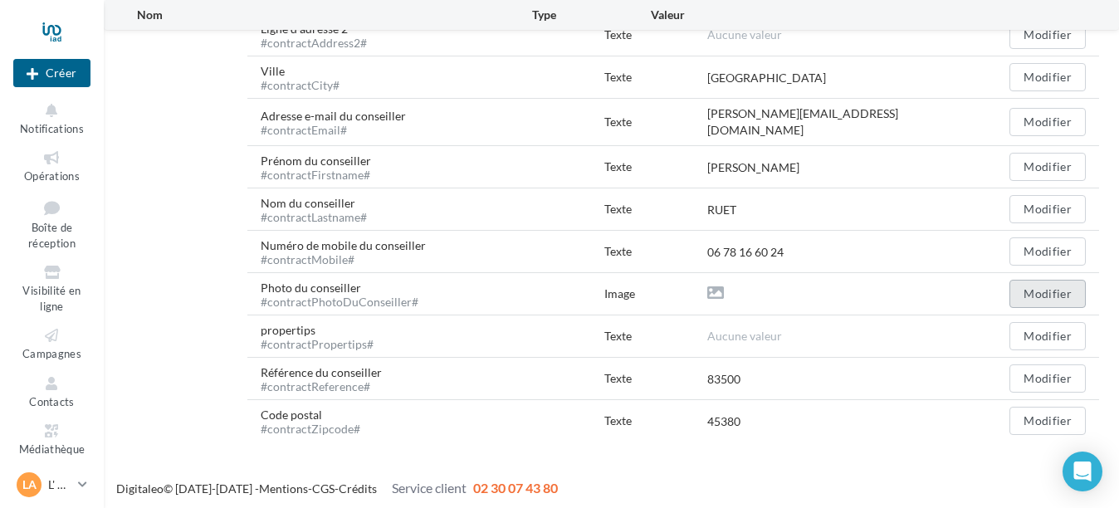
click at [1063, 288] on button "Modifier" at bounding box center [1047, 294] width 76 height 28
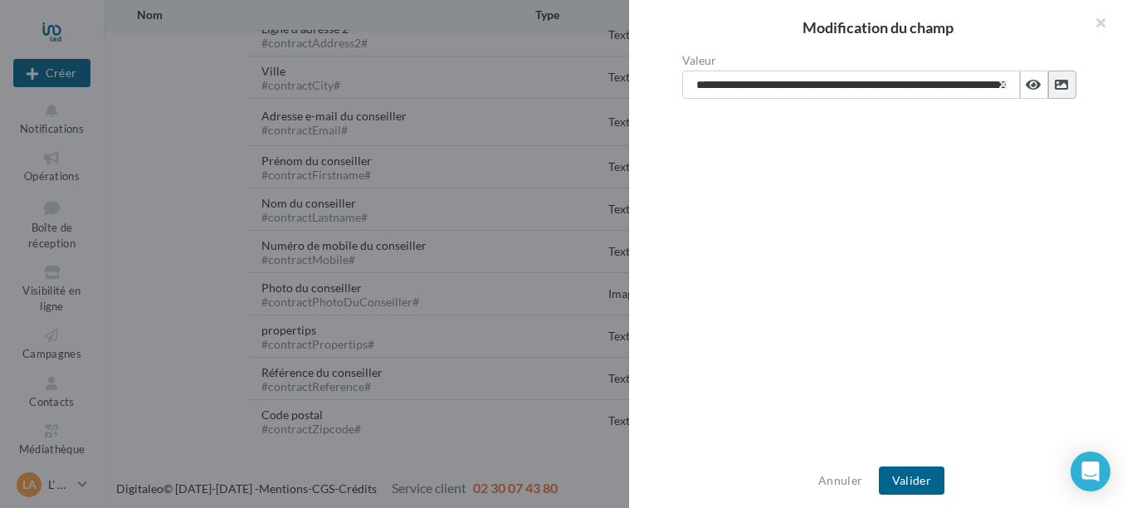
click at [1057, 84] on icon at bounding box center [1061, 84] width 13 height 13
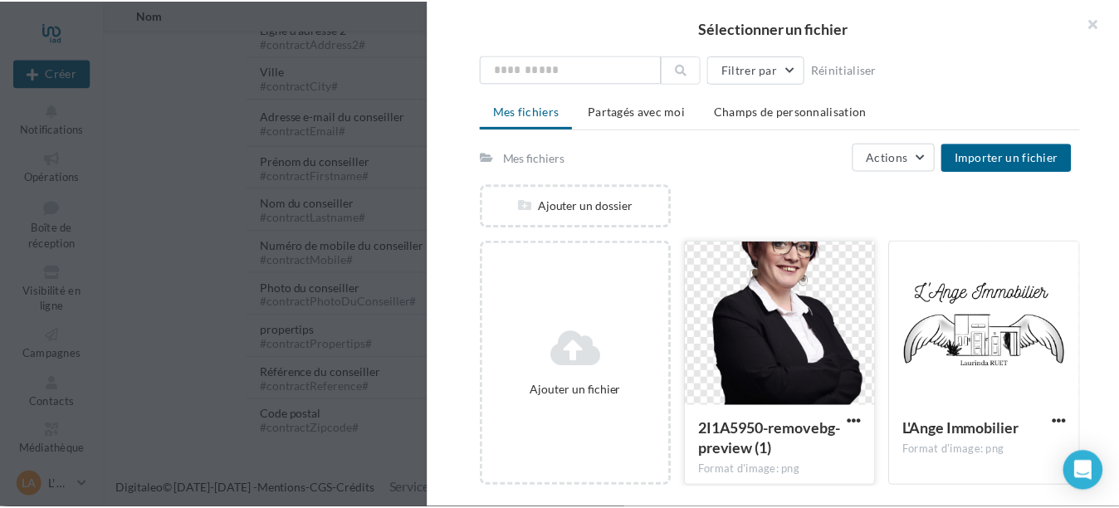
scroll to position [12, 0]
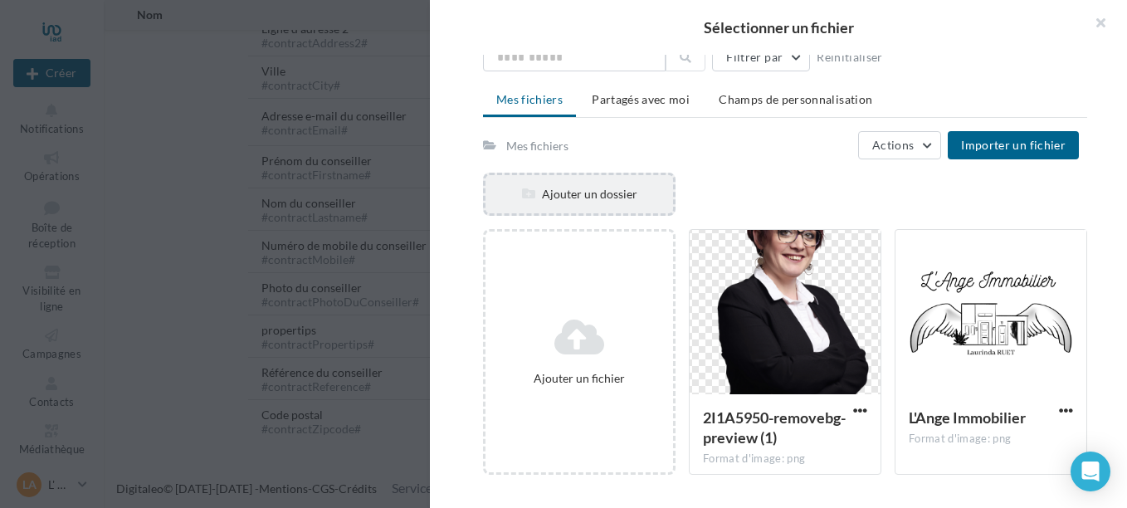
click at [613, 187] on div "Ajouter un dossier" at bounding box center [580, 194] width 188 height 17
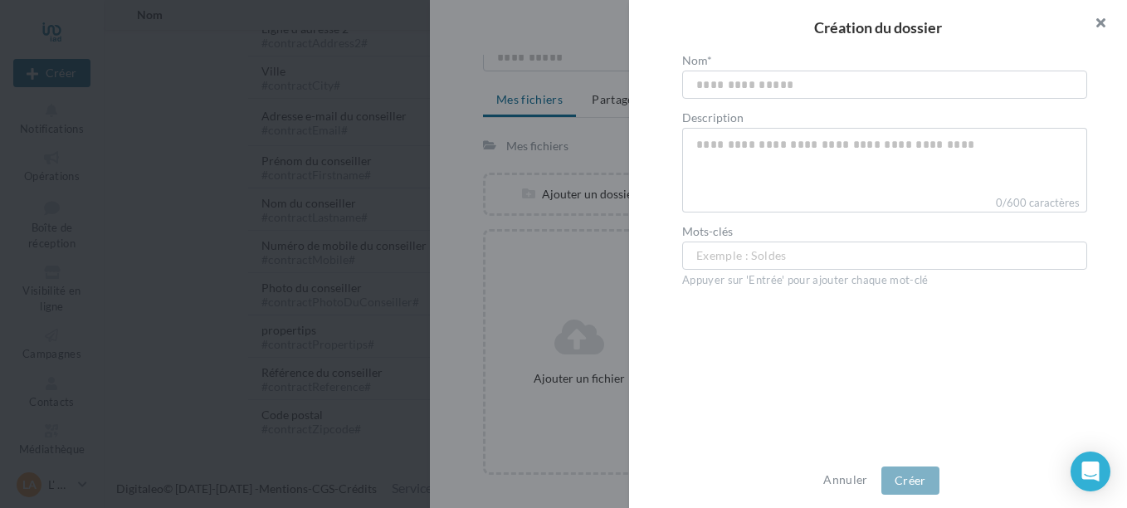
click at [1101, 22] on button "button" at bounding box center [1094, 25] width 66 height 50
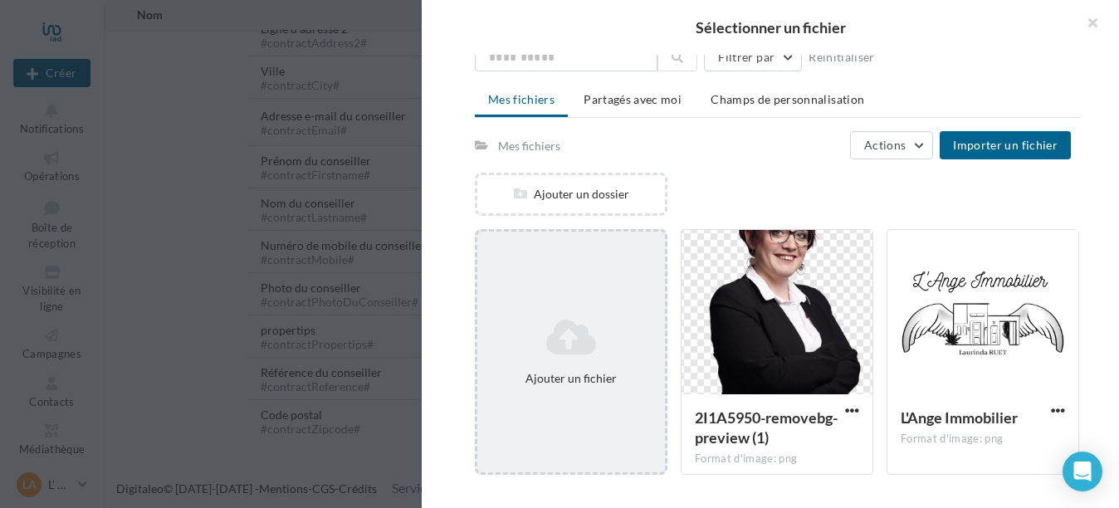
click at [556, 324] on icon at bounding box center [571, 337] width 174 height 40
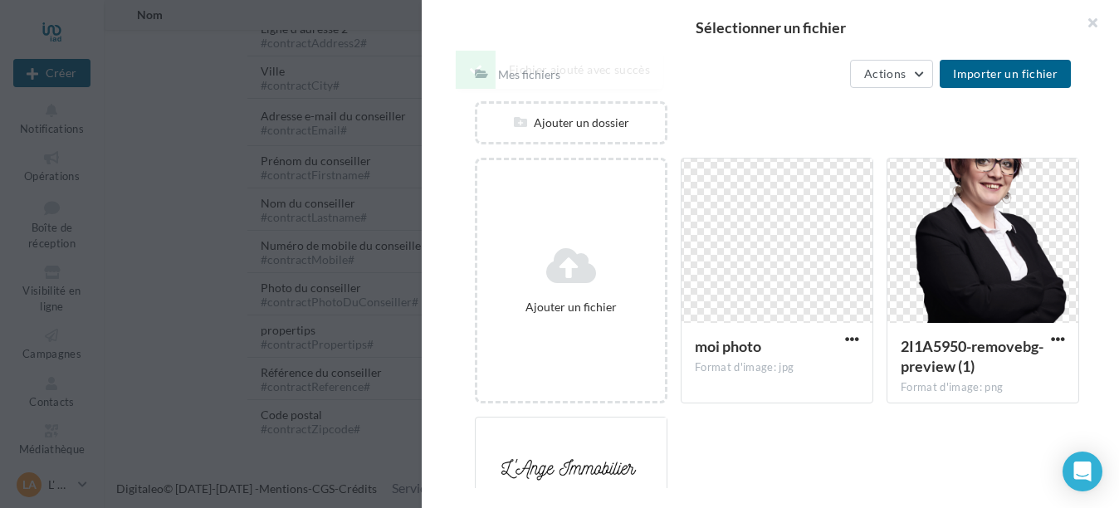
scroll to position [0, 0]
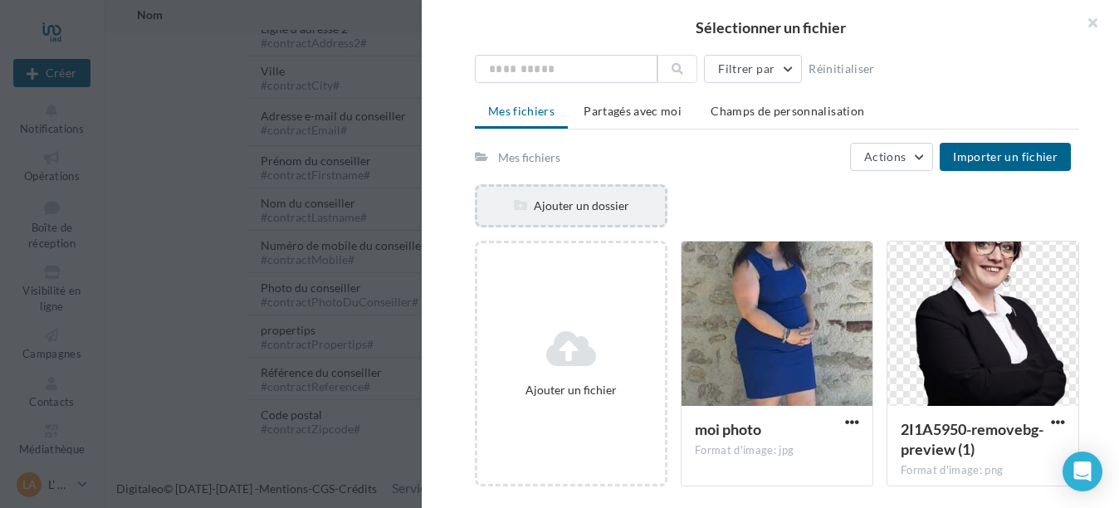
click at [582, 208] on div "Ajouter un dossier" at bounding box center [571, 206] width 188 height 17
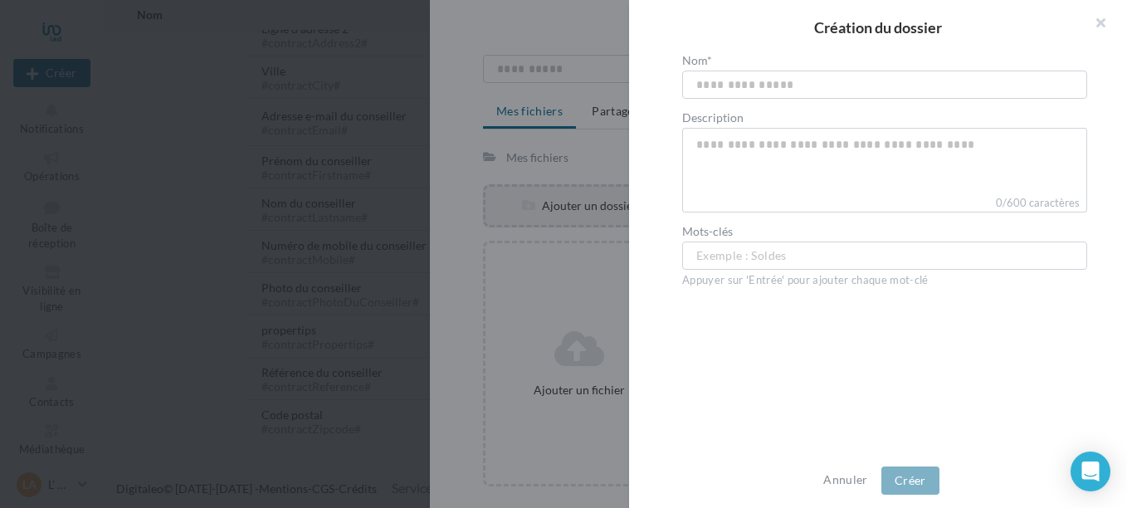
click at [582, 208] on div at bounding box center [563, 254] width 1127 height 508
click at [1097, 15] on button "button" at bounding box center [1094, 25] width 66 height 50
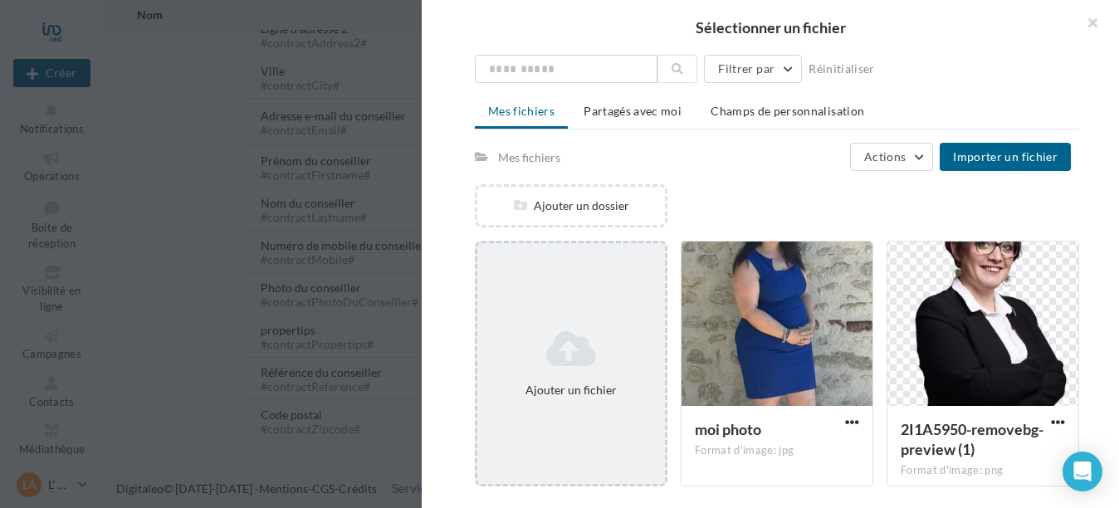
click at [578, 383] on div "Ajouter un fichier" at bounding box center [571, 390] width 174 height 17
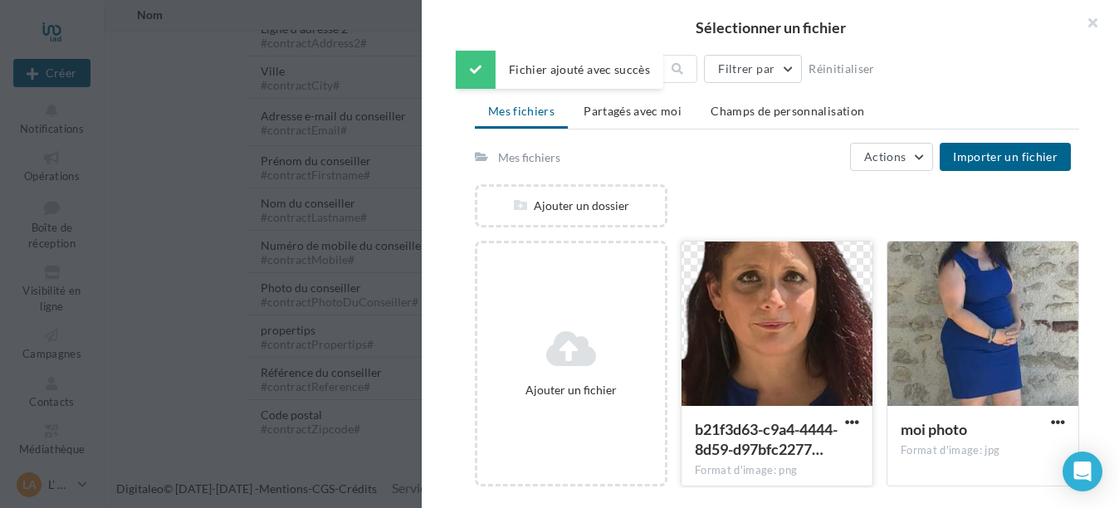
click at [806, 310] on div at bounding box center [776, 325] width 191 height 166
type input "**********"
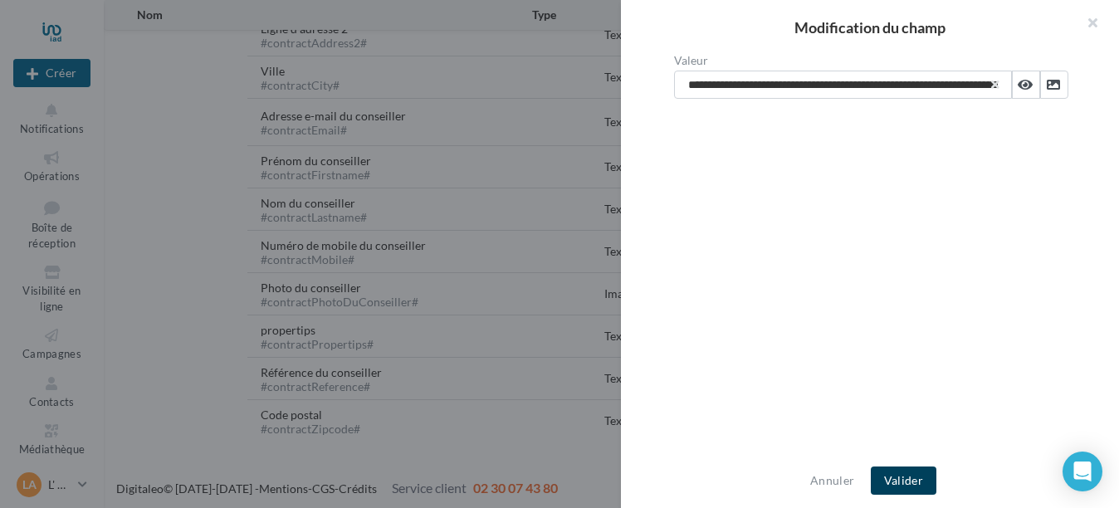
click at [896, 478] on button "Valider" at bounding box center [904, 480] width 66 height 28
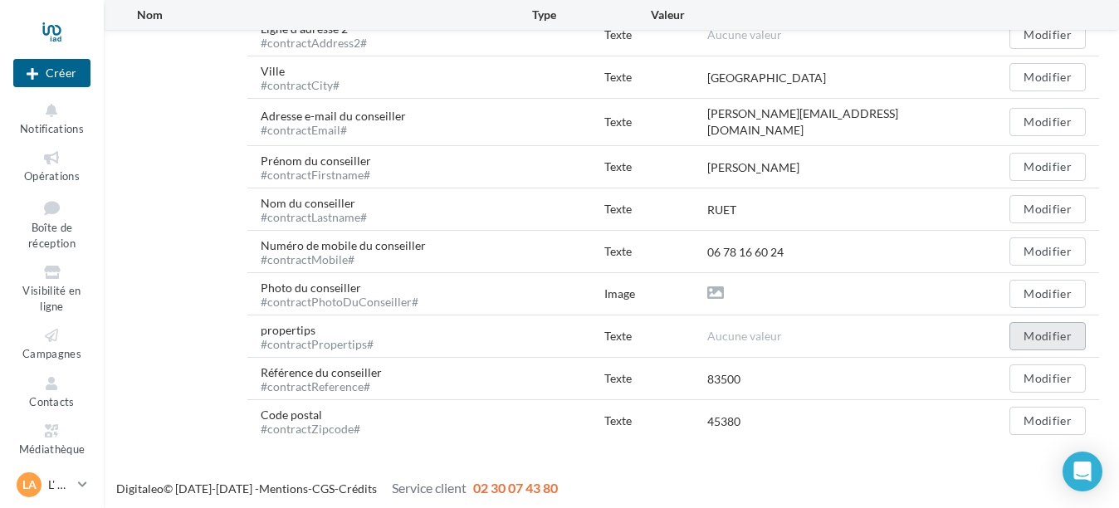
click at [1053, 333] on button "Modifier" at bounding box center [1047, 336] width 76 height 28
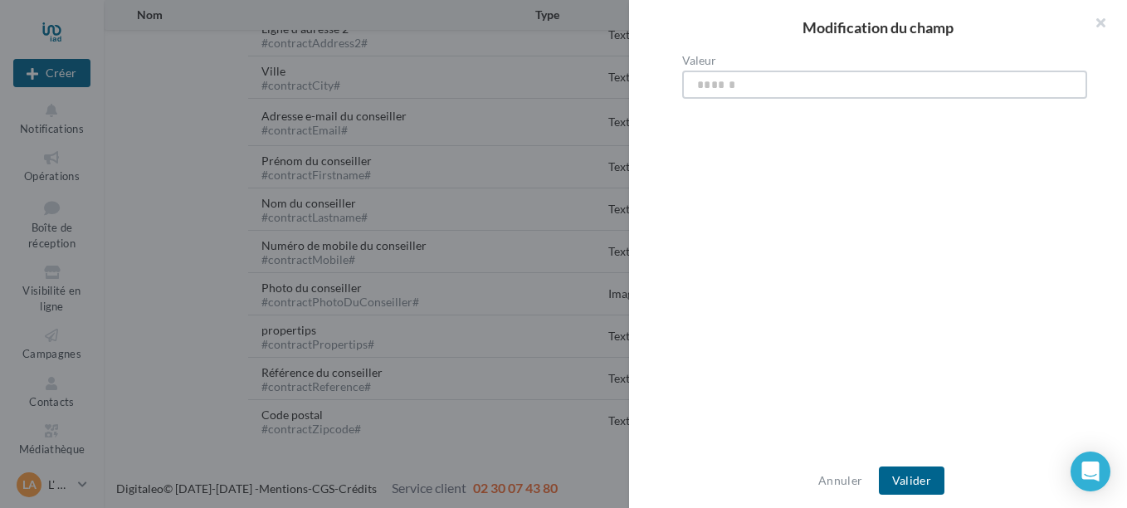
click at [695, 79] on input "Valeur" at bounding box center [884, 85] width 405 height 28
click at [757, 87] on input "Valeur" at bounding box center [884, 85] width 405 height 28
click at [1103, 26] on button "button" at bounding box center [1094, 25] width 66 height 50
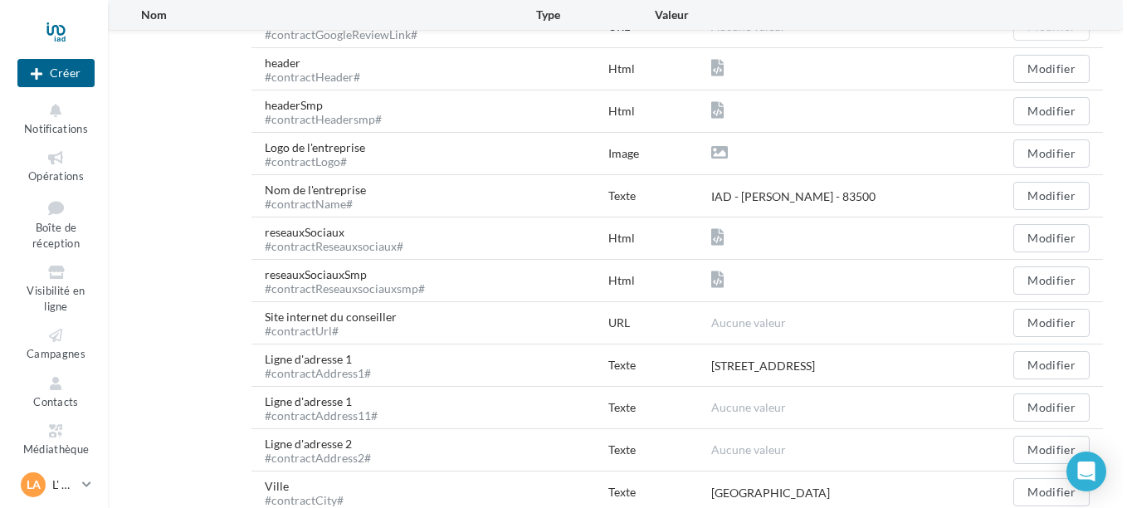
scroll to position [272, 0]
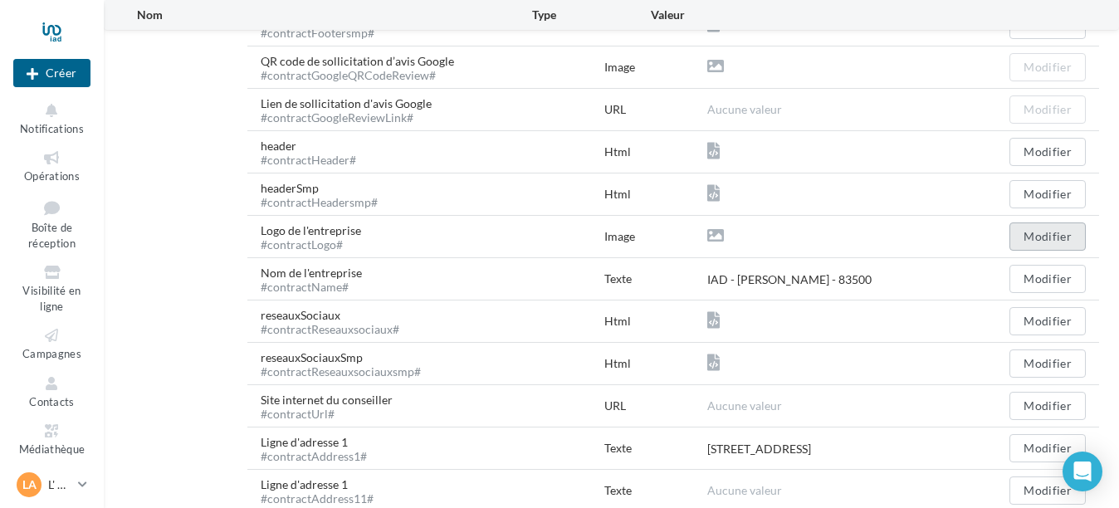
click at [1033, 241] on button "Modifier" at bounding box center [1047, 236] width 76 height 28
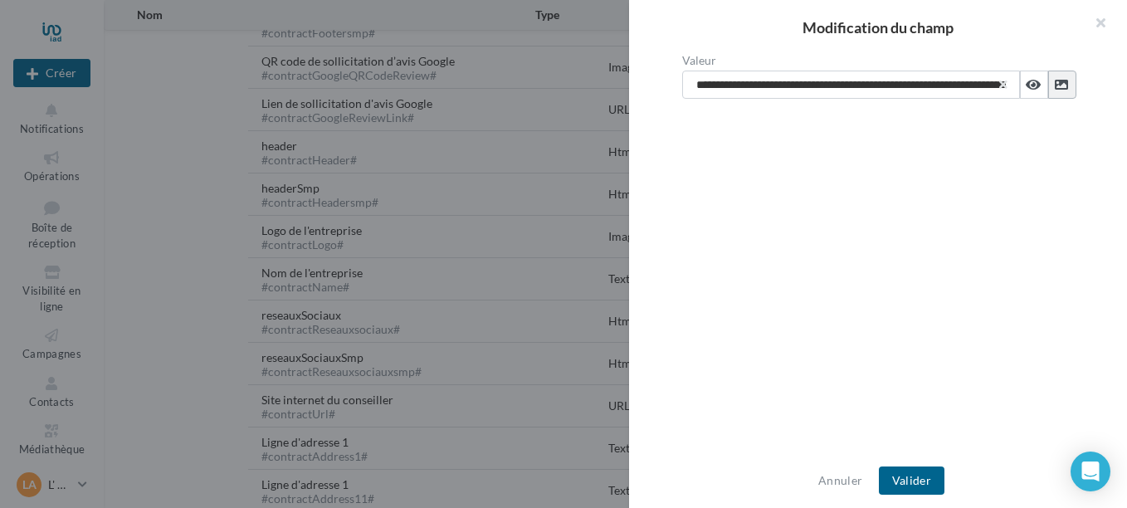
click at [1057, 76] on button at bounding box center [1062, 85] width 28 height 28
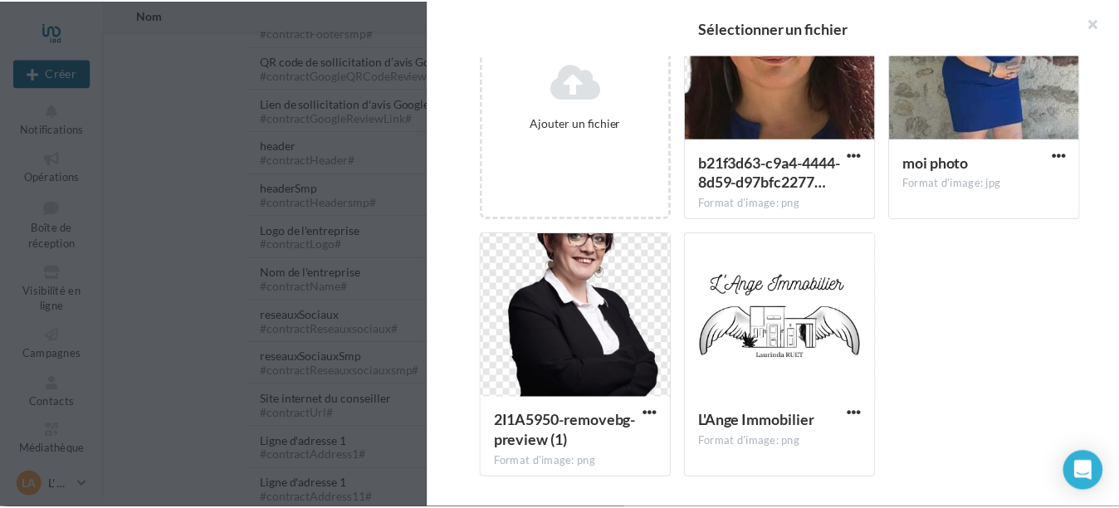
scroll to position [271, 0]
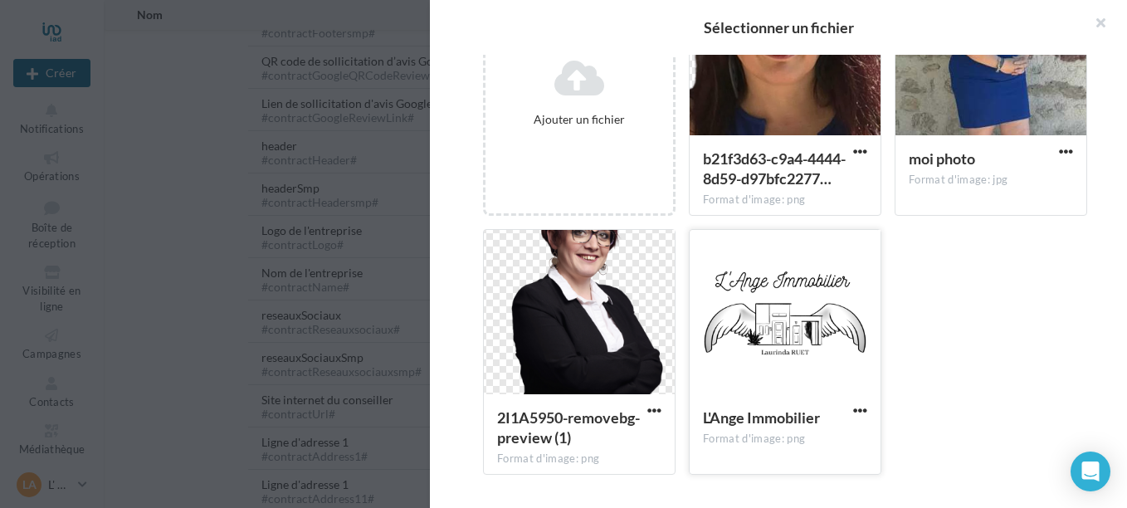
click at [763, 313] on div at bounding box center [785, 313] width 191 height 166
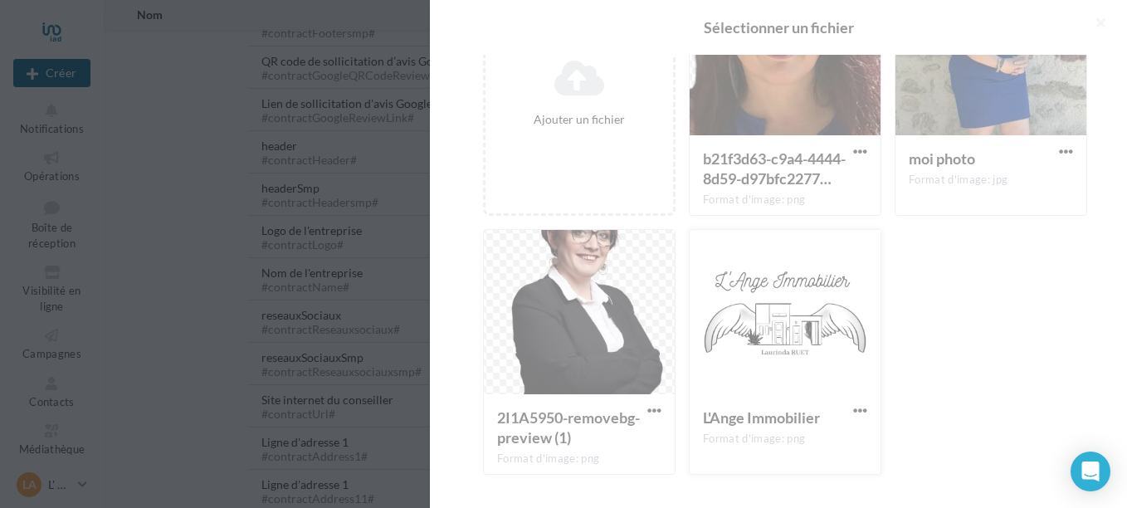
click at [763, 313] on div at bounding box center [778, 254] width 697 height 508
type input "**********"
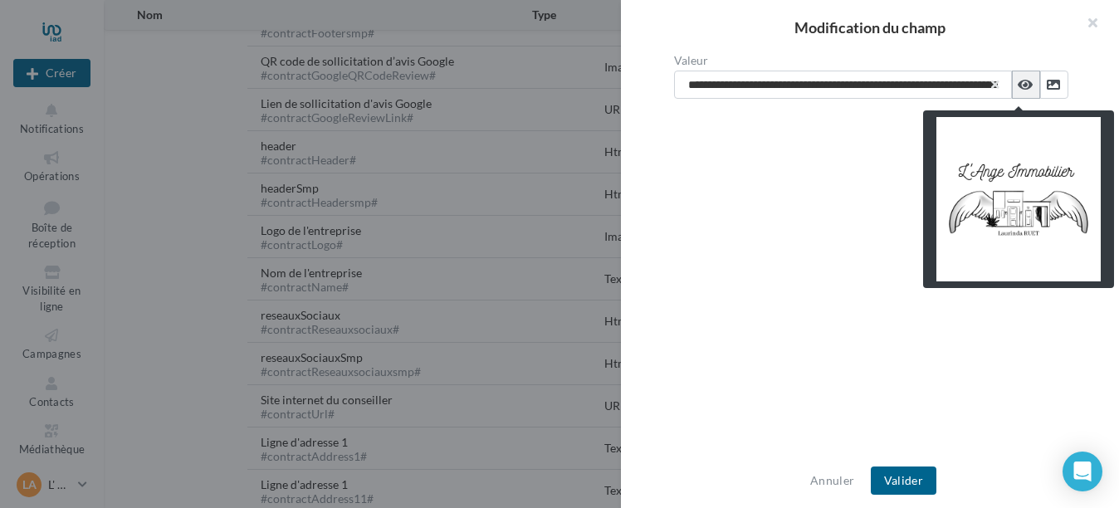
click at [1020, 85] on icon at bounding box center [1025, 84] width 15 height 13
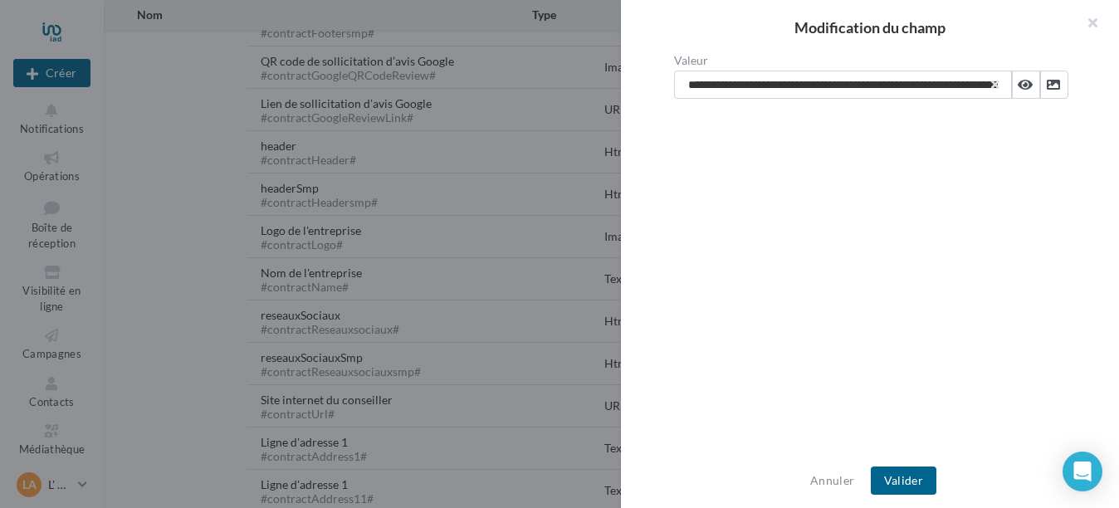
click at [868, 455] on div "Annuler Valider" at bounding box center [870, 480] width 498 height 55
click at [901, 476] on button "Valider" at bounding box center [904, 480] width 66 height 28
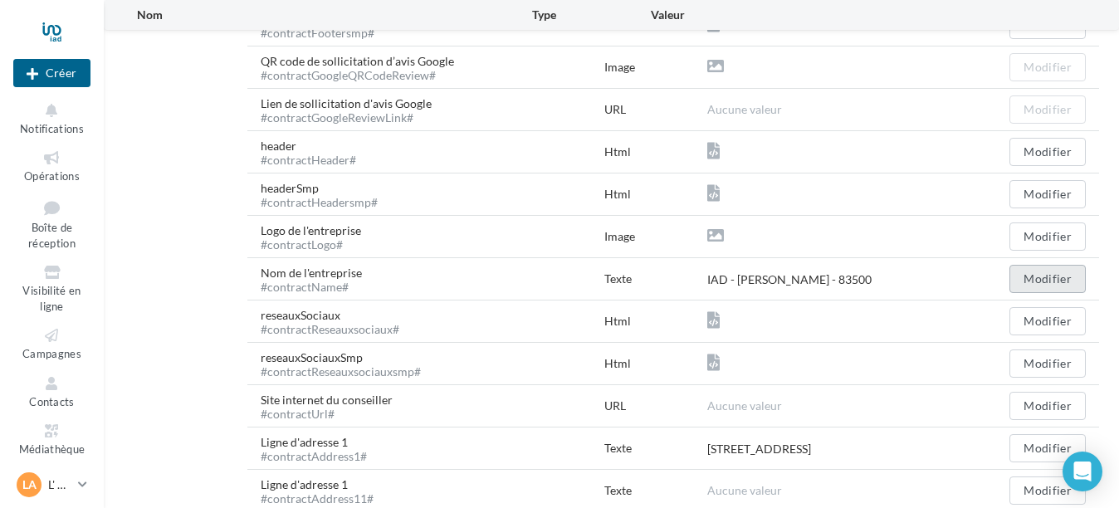
click at [1029, 286] on button "Modifier" at bounding box center [1047, 279] width 76 height 28
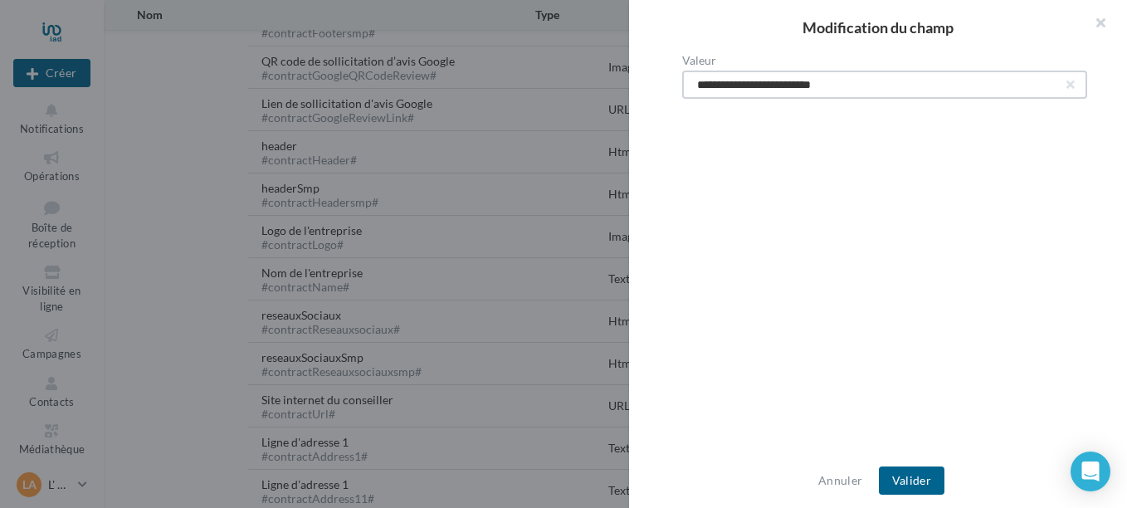
click at [695, 84] on input "**********" at bounding box center [884, 85] width 405 height 28
click at [838, 85] on input "**********" at bounding box center [884, 85] width 405 height 28
drag, startPoint x: 847, startPoint y: 86, endPoint x: 1067, endPoint y: 89, distance: 220.0
click at [1067, 89] on div "**********" at bounding box center [884, 85] width 405 height 28
type input "**********"
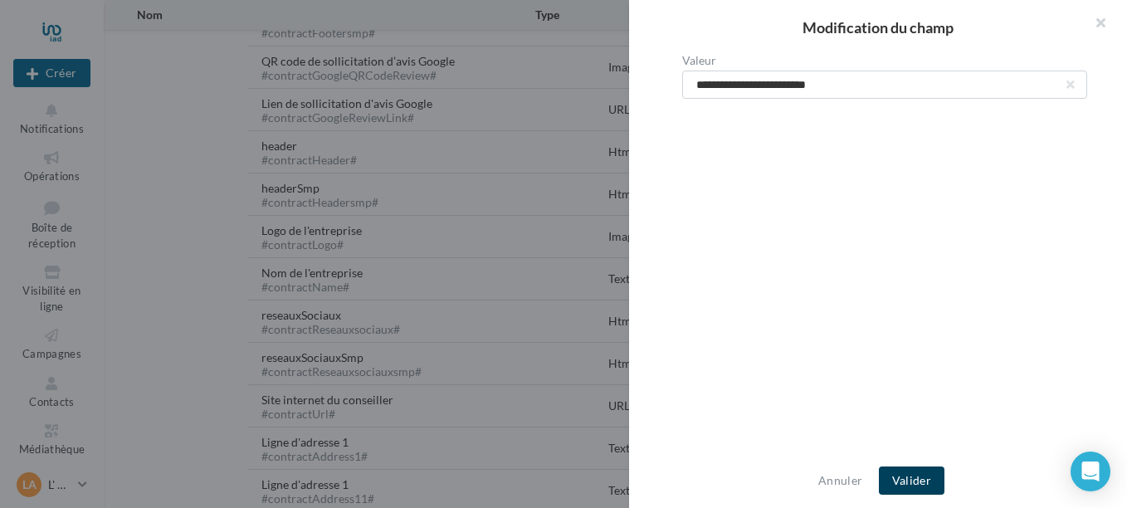
click at [920, 477] on button "Valider" at bounding box center [912, 480] width 66 height 28
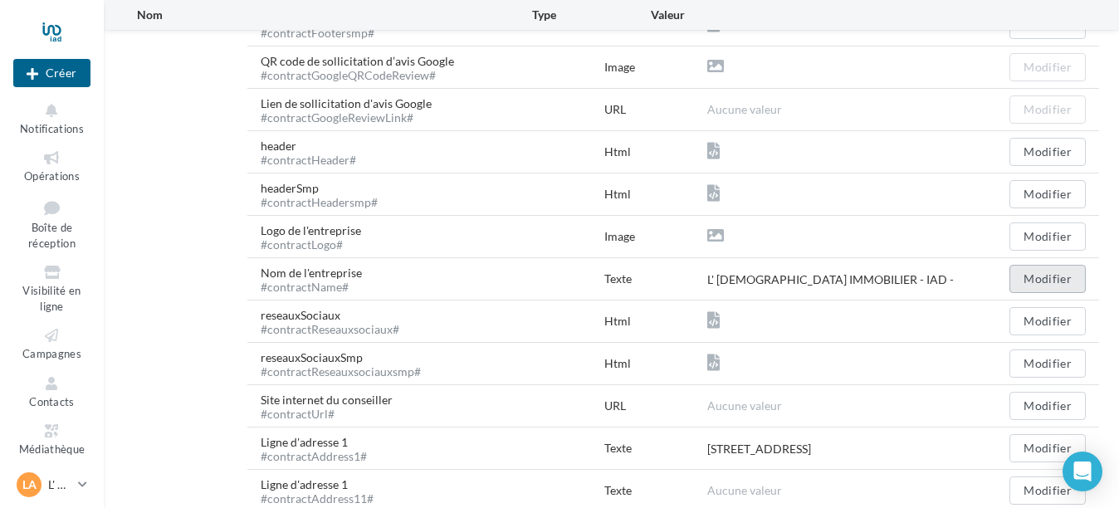
click at [1042, 272] on button "Modifier" at bounding box center [1047, 279] width 76 height 28
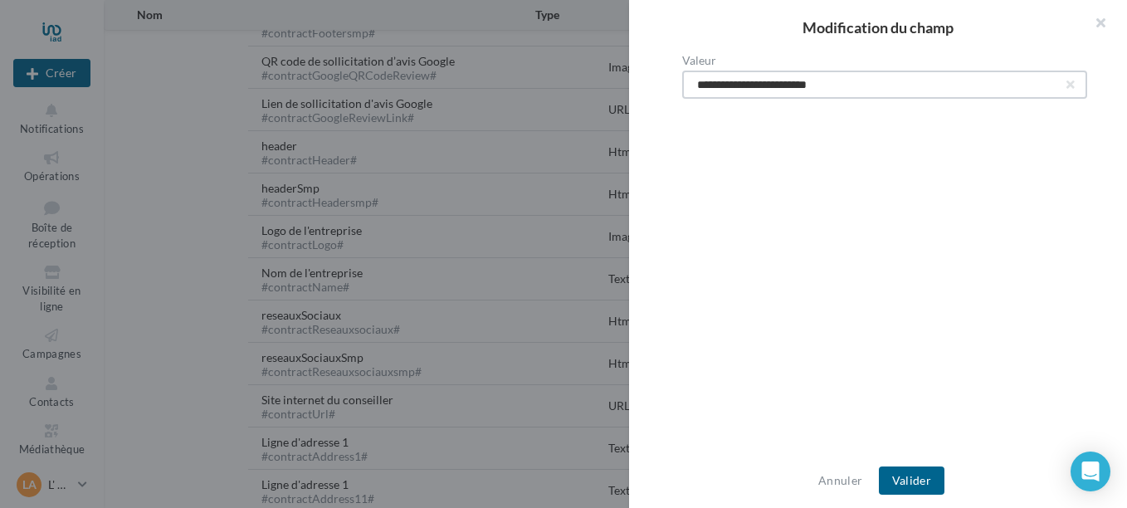
drag, startPoint x: 817, startPoint y: 87, endPoint x: 900, endPoint y: 101, distance: 84.2
click at [900, 101] on div "**********" at bounding box center [884, 255] width 511 height 400
type input "**********"
click at [906, 476] on button "Valider" at bounding box center [912, 480] width 66 height 28
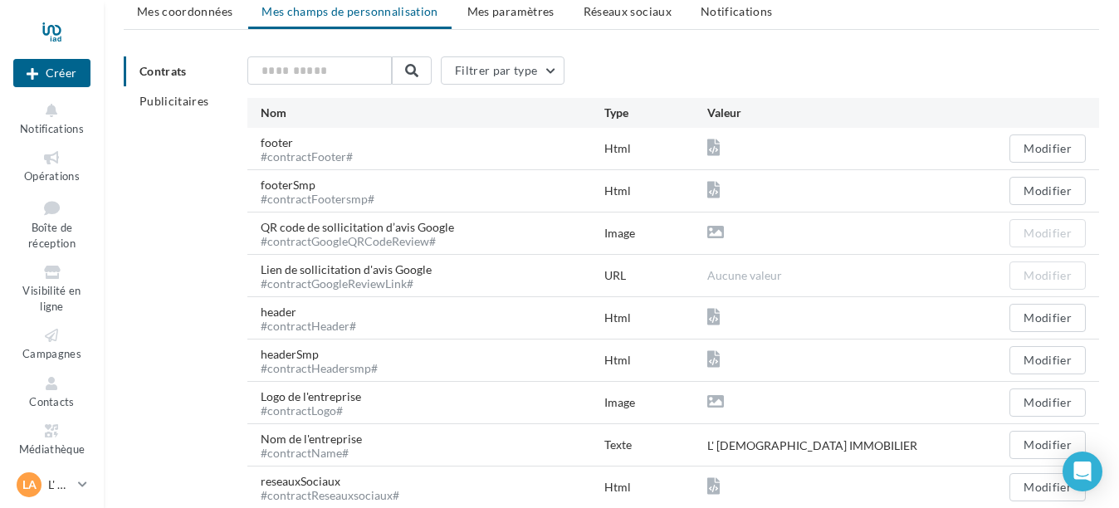
scroll to position [0, 0]
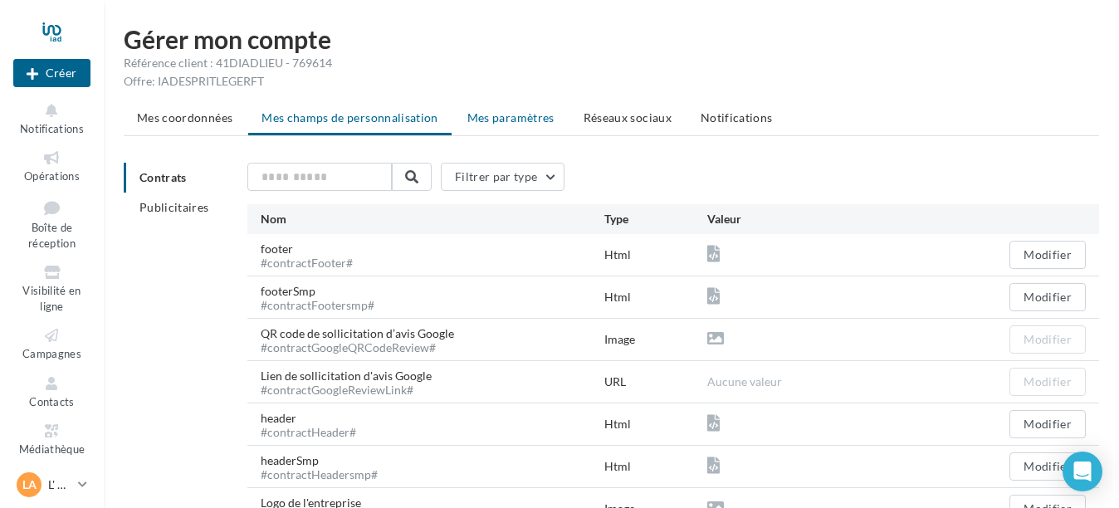
click at [484, 119] on span "Mes paramètres" at bounding box center [510, 117] width 87 height 14
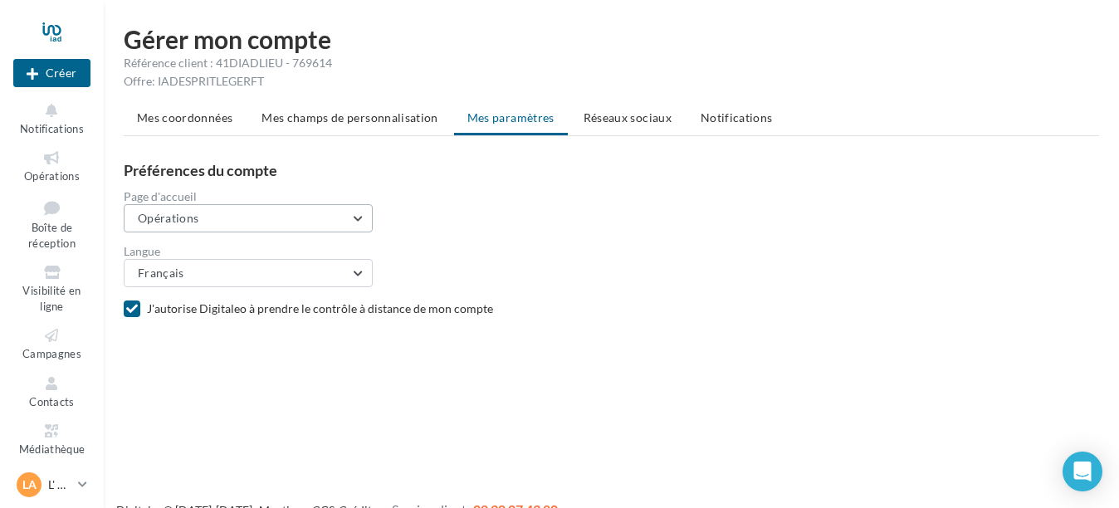
click at [356, 222] on button "Opérations" at bounding box center [248, 218] width 249 height 28
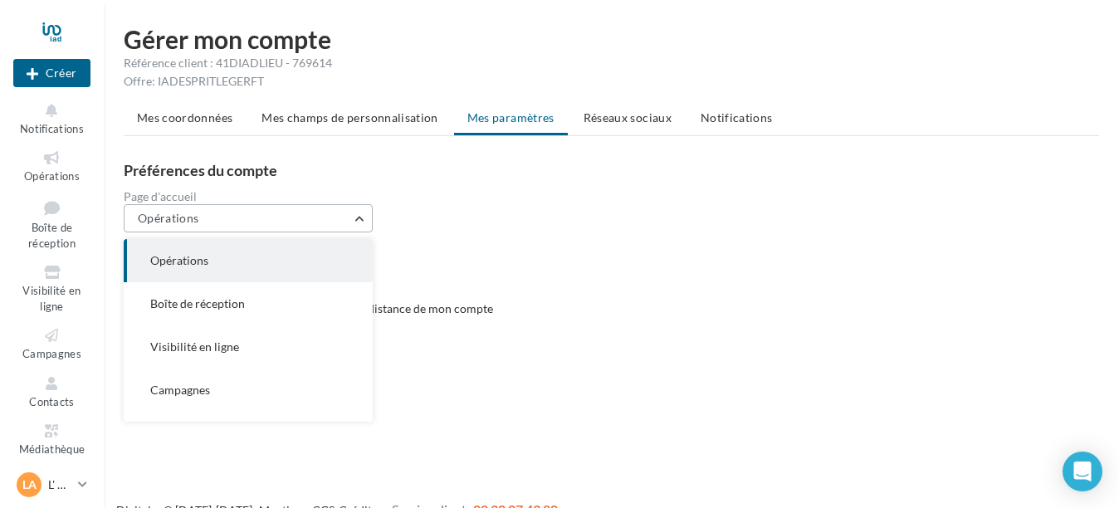
click at [356, 222] on button "Opérations" at bounding box center [248, 218] width 249 height 28
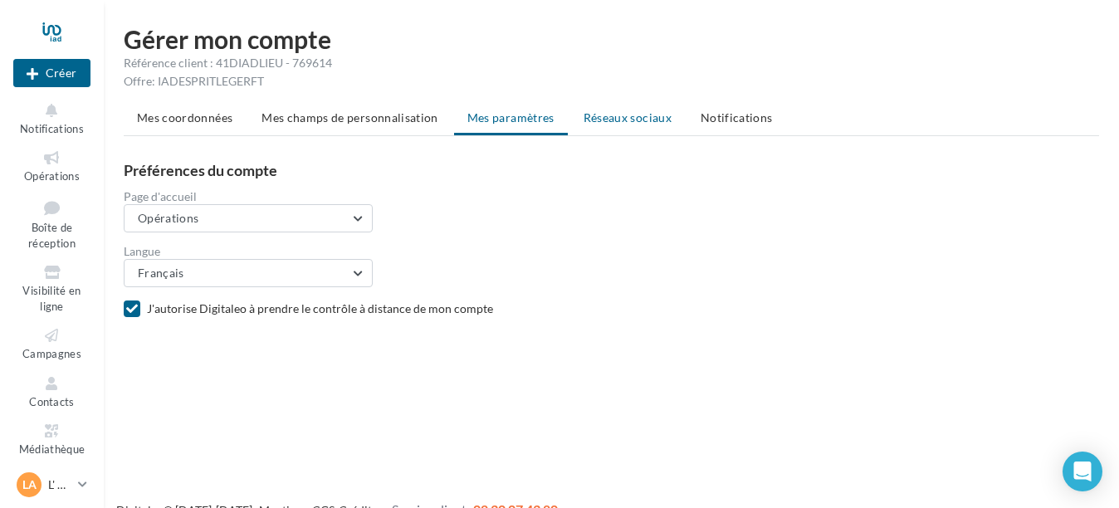
click at [633, 110] on span "Réseaux sociaux" at bounding box center [627, 117] width 88 height 14
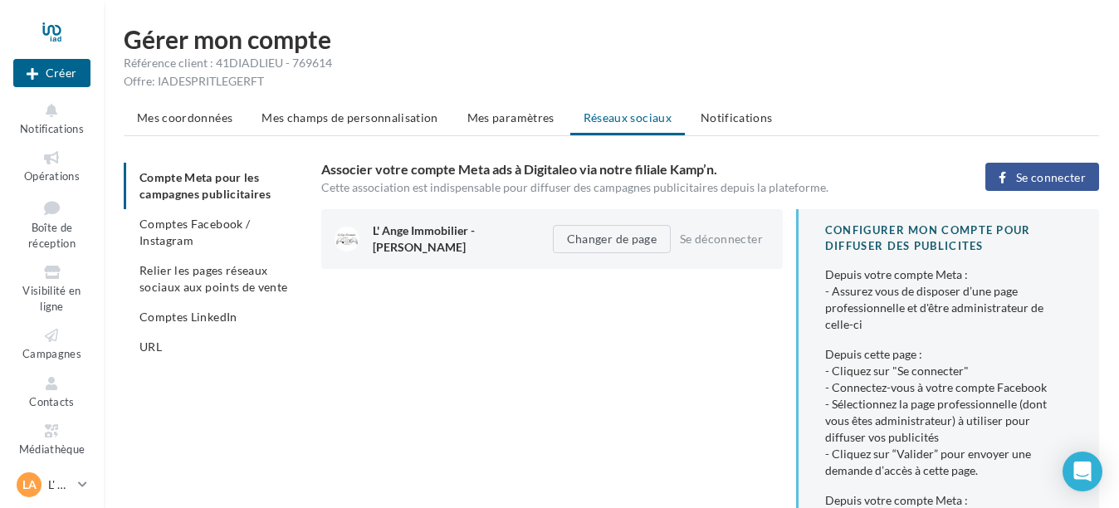
click at [1049, 183] on span "Se connecter" at bounding box center [1051, 177] width 70 height 13
click at [1042, 186] on button "Se connecter" at bounding box center [1042, 177] width 114 height 28
click at [646, 234] on button "Changer de page" at bounding box center [612, 239] width 118 height 28
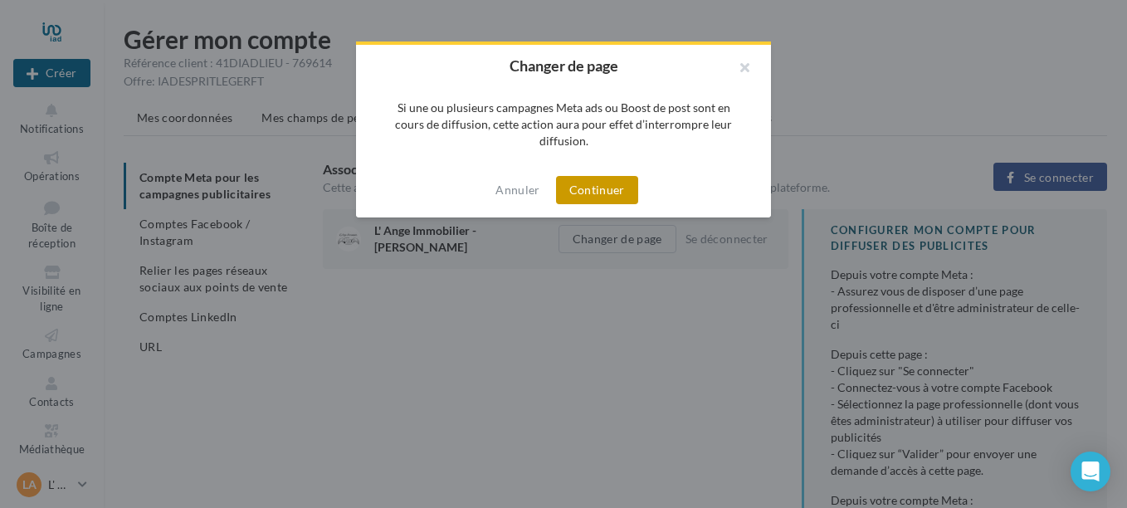
click at [584, 184] on button "Continuer" at bounding box center [597, 190] width 82 height 28
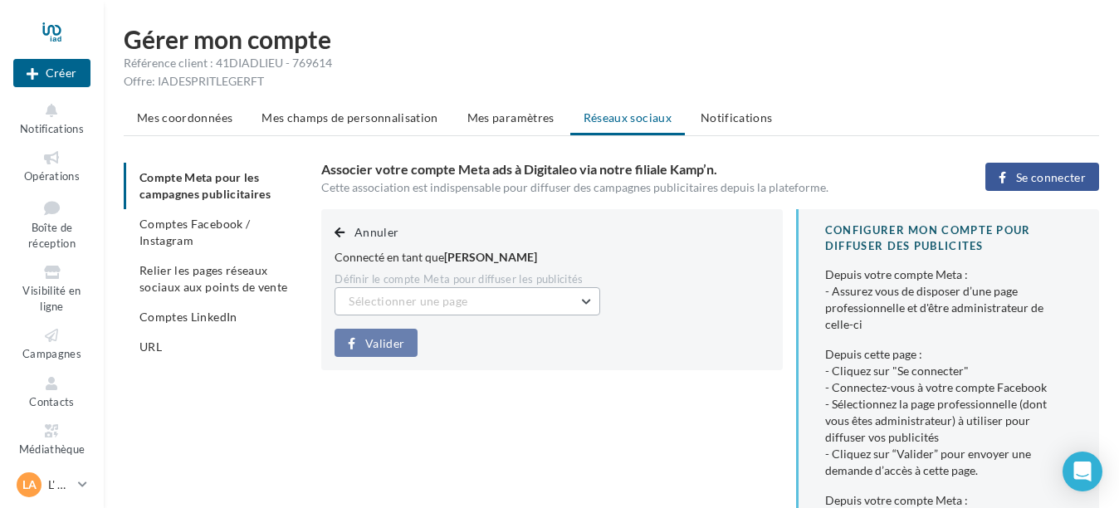
click at [594, 297] on button "Sélectionner une page" at bounding box center [467, 301] width 266 height 28
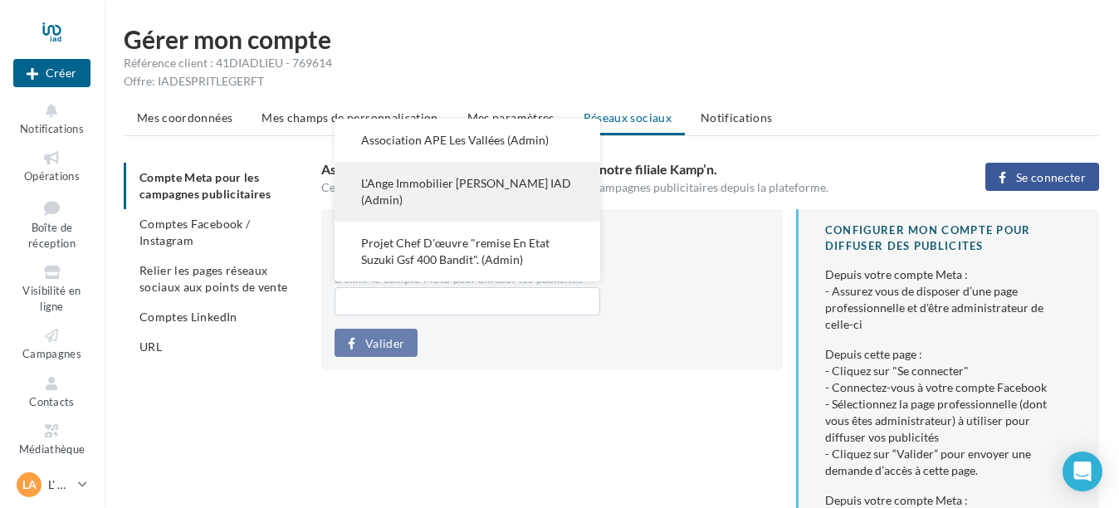
click at [447, 198] on button "L'Ange Immobilier [PERSON_NAME] IAD (Admin)" at bounding box center [467, 192] width 266 height 60
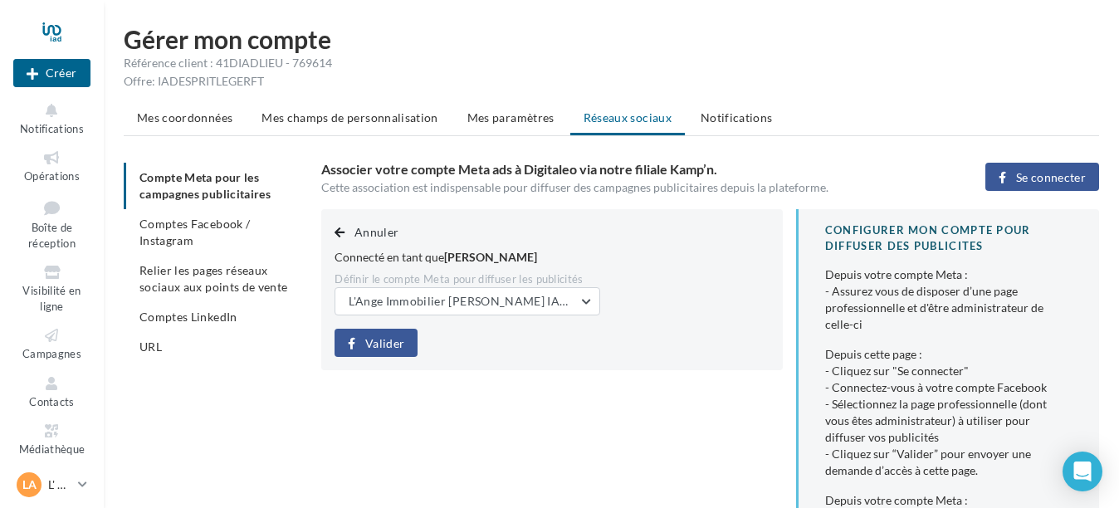
click at [388, 339] on span "Valider" at bounding box center [384, 343] width 39 height 13
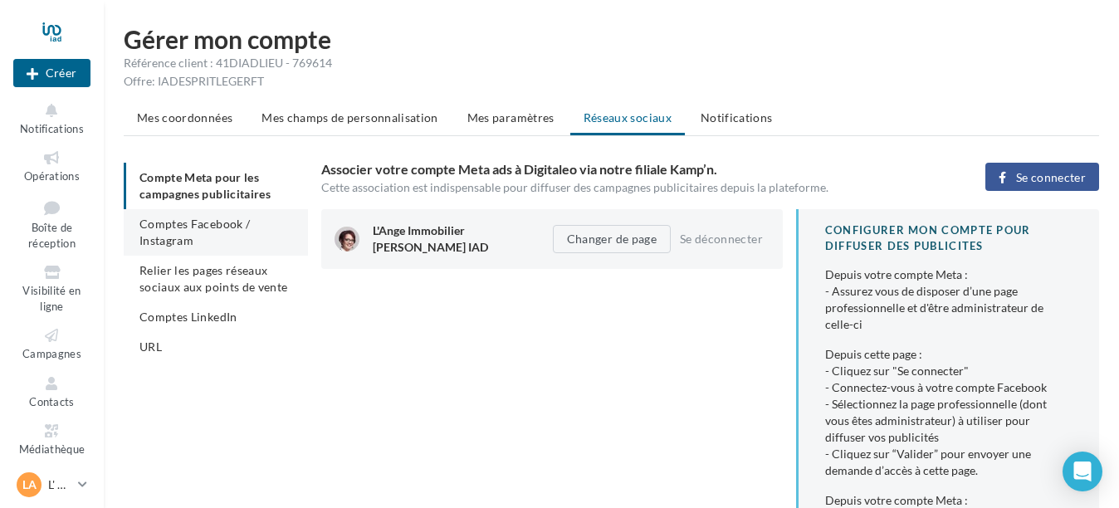
click at [176, 219] on span "Comptes Facebook / Instagram" at bounding box center [194, 232] width 110 height 31
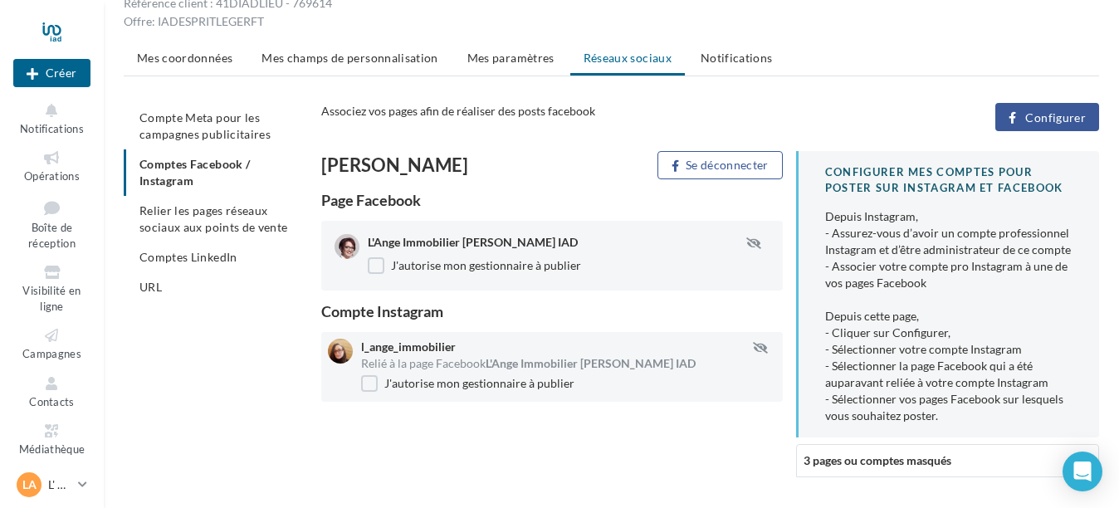
scroll to position [129, 0]
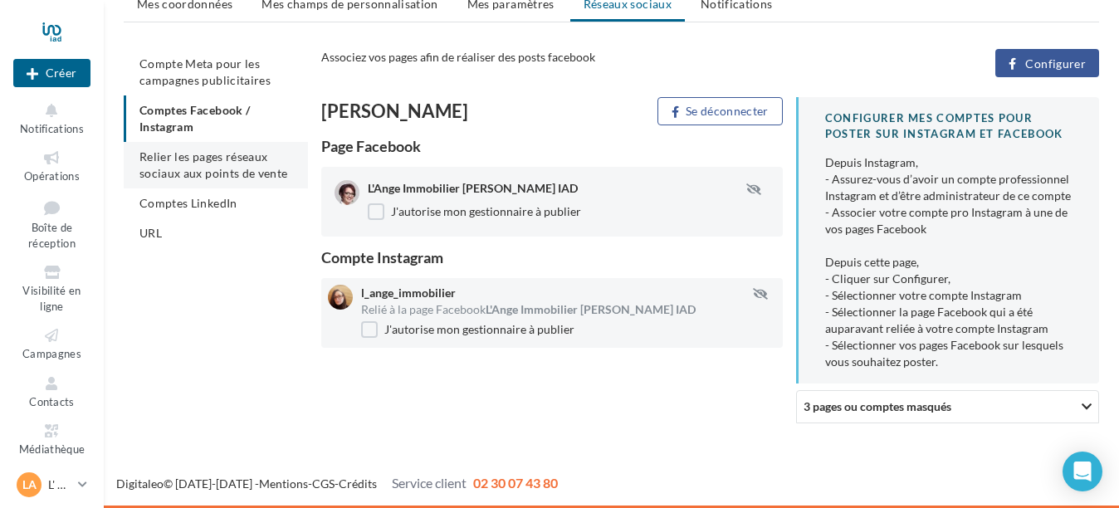
click at [226, 154] on span "Relier les pages réseaux sociaux aux points de vente" at bounding box center [213, 164] width 148 height 31
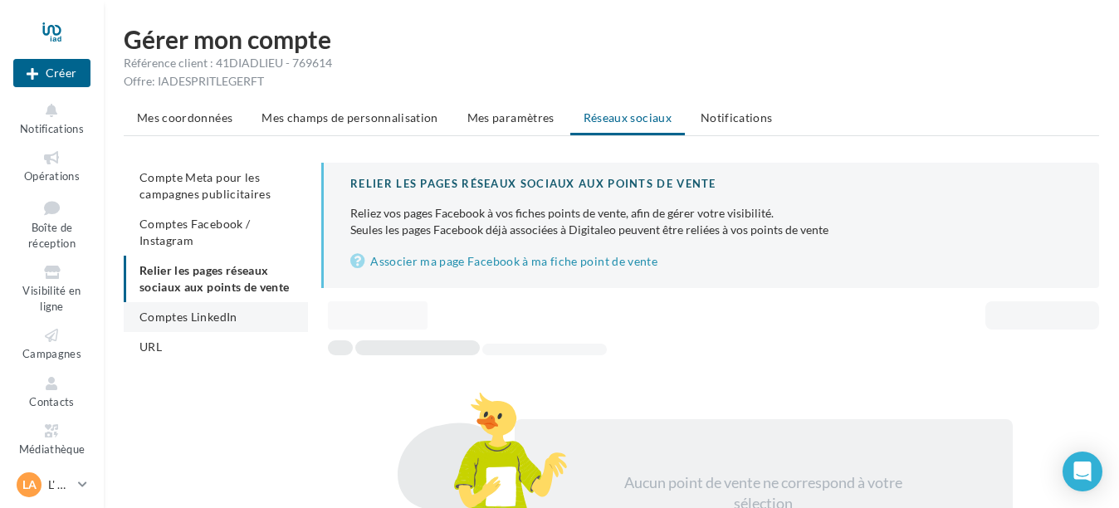
click at [198, 324] on span "Comptes LinkedIn" at bounding box center [188, 317] width 98 height 14
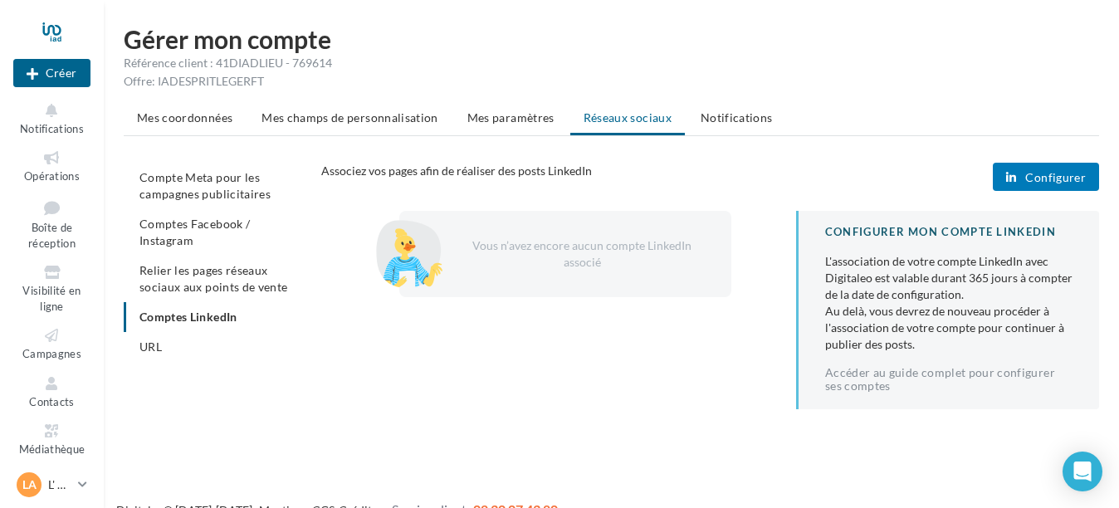
click at [1042, 178] on span "Configurer" at bounding box center [1055, 177] width 61 height 13
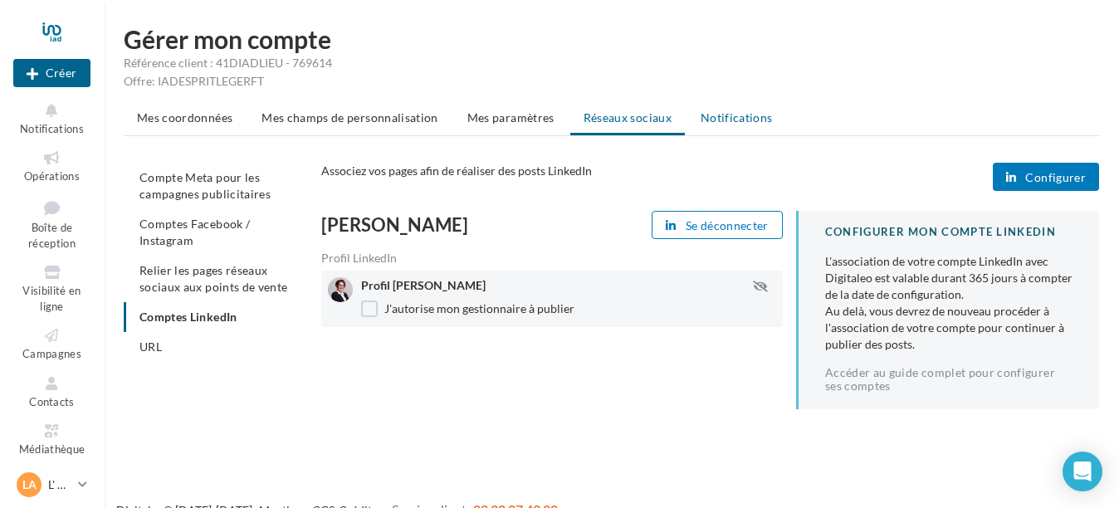
click at [737, 125] on li "Notifications" at bounding box center [736, 118] width 99 height 30
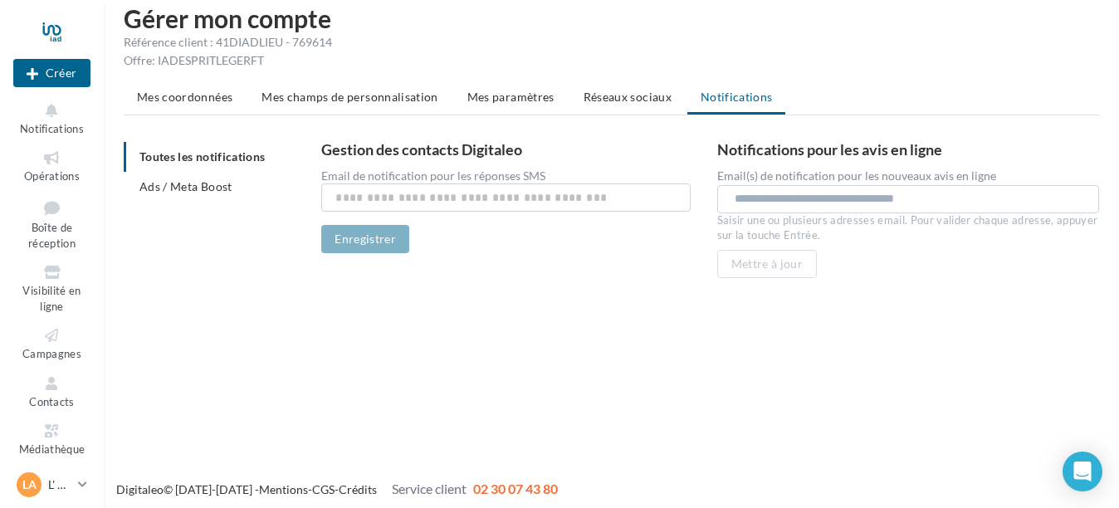
scroll to position [27, 0]
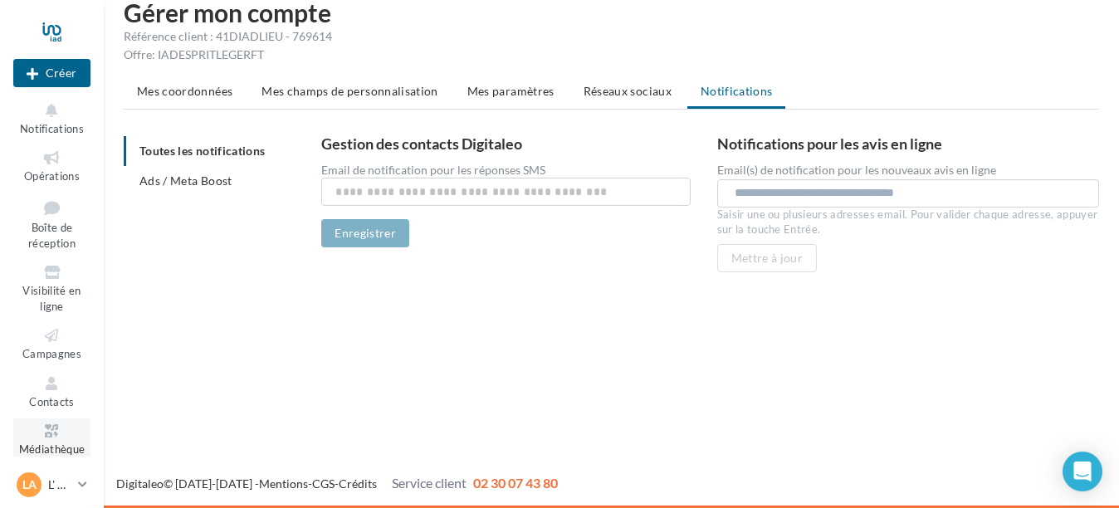
click at [47, 426] on icon at bounding box center [51, 431] width 67 height 19
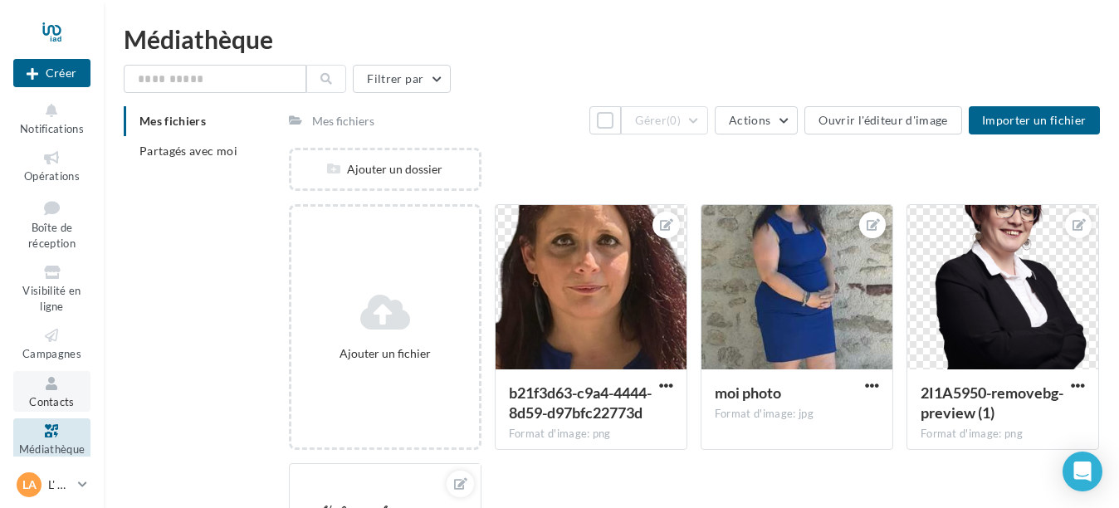
click at [46, 389] on icon at bounding box center [51, 383] width 67 height 19
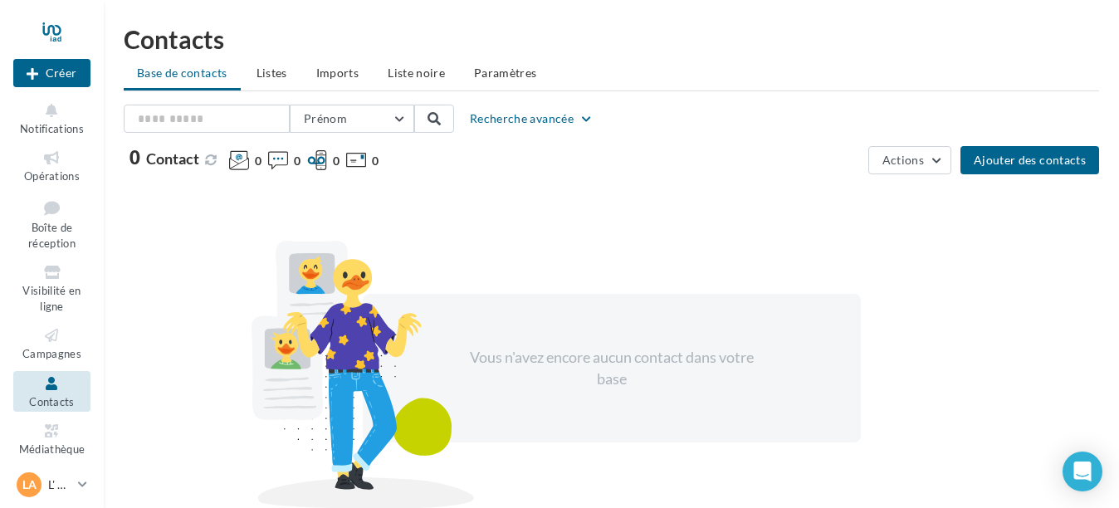
click at [47, 351] on span "Campagnes" at bounding box center [51, 353] width 59 height 13
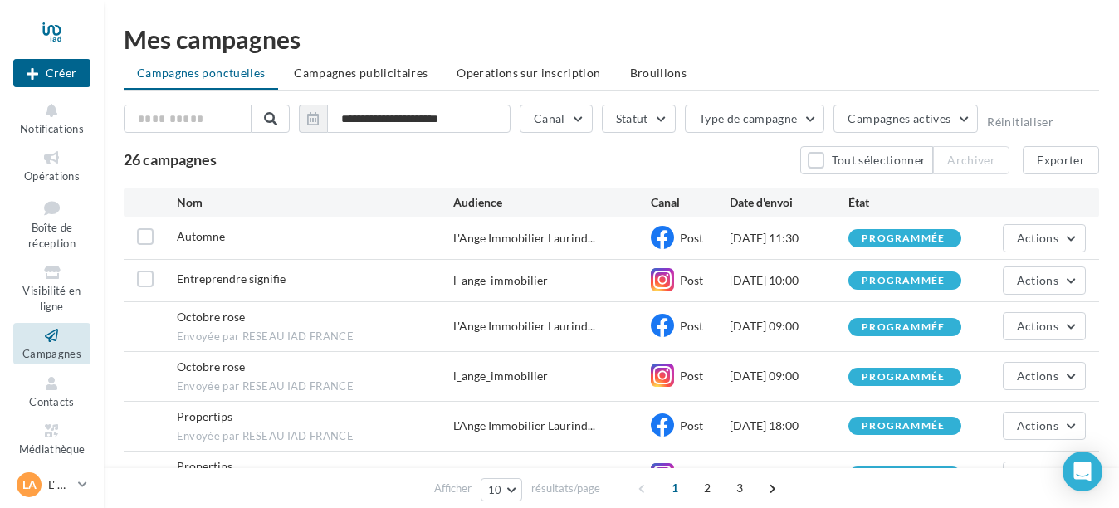
click at [56, 301] on span "Visibilité en ligne" at bounding box center [51, 298] width 58 height 29
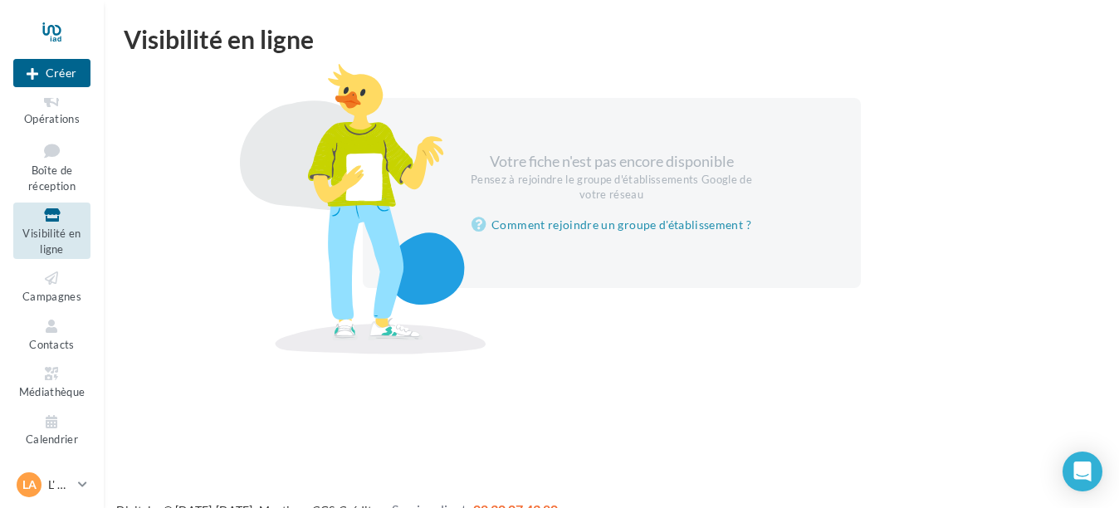
scroll to position [27, 0]
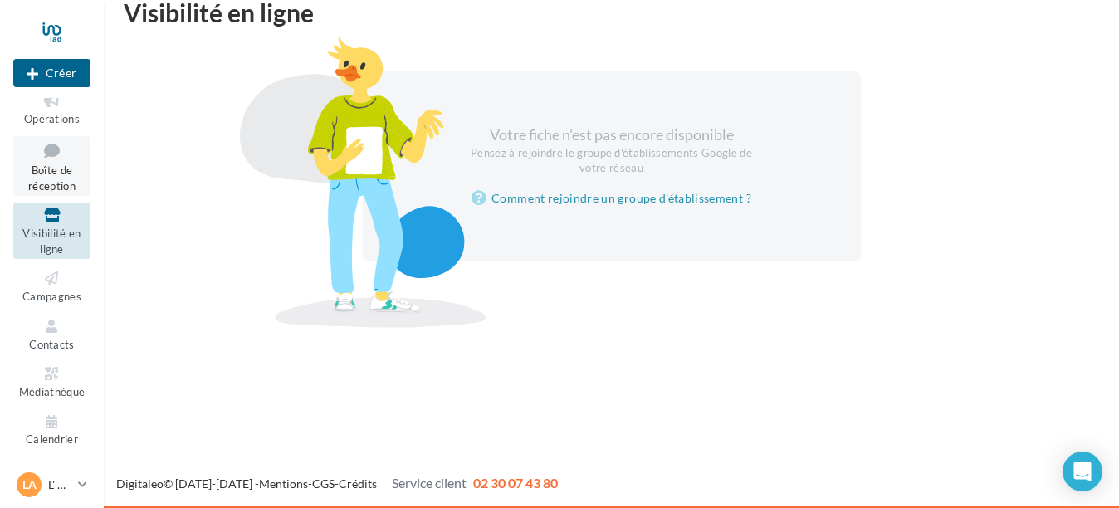
click at [53, 172] on span "Boîte de réception" at bounding box center [51, 178] width 47 height 29
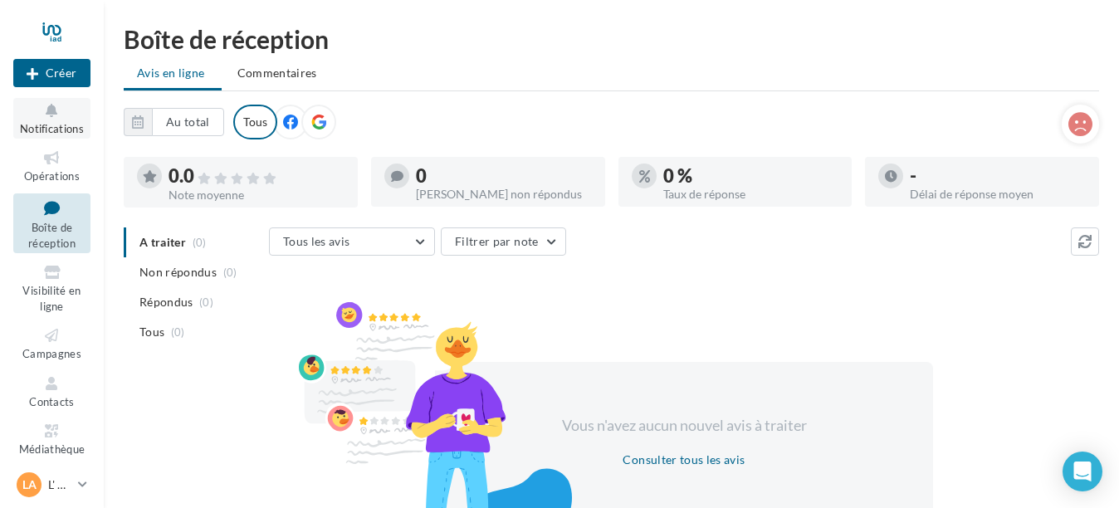
click at [52, 126] on span "Notifications" at bounding box center [52, 128] width 64 height 13
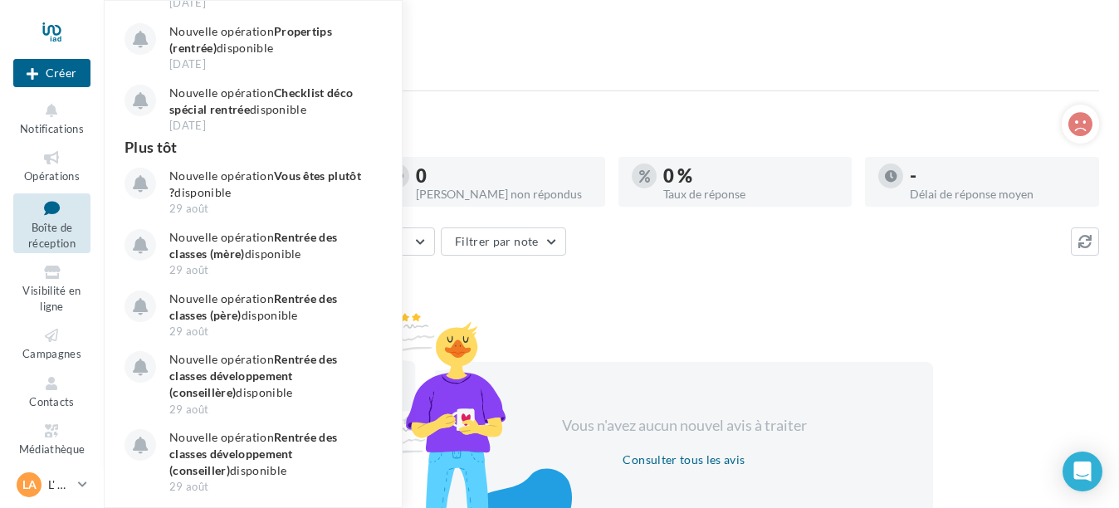
click at [892, 77] on ul "Avis en ligne Commentaires" at bounding box center [611, 74] width 975 height 33
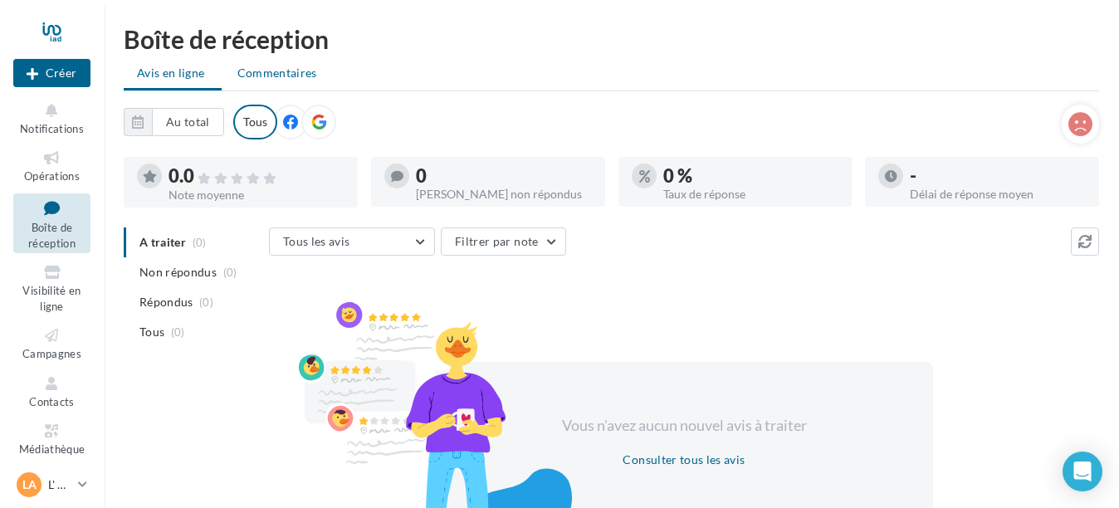
click at [274, 72] on span "Commentaires" at bounding box center [277, 73] width 80 height 17
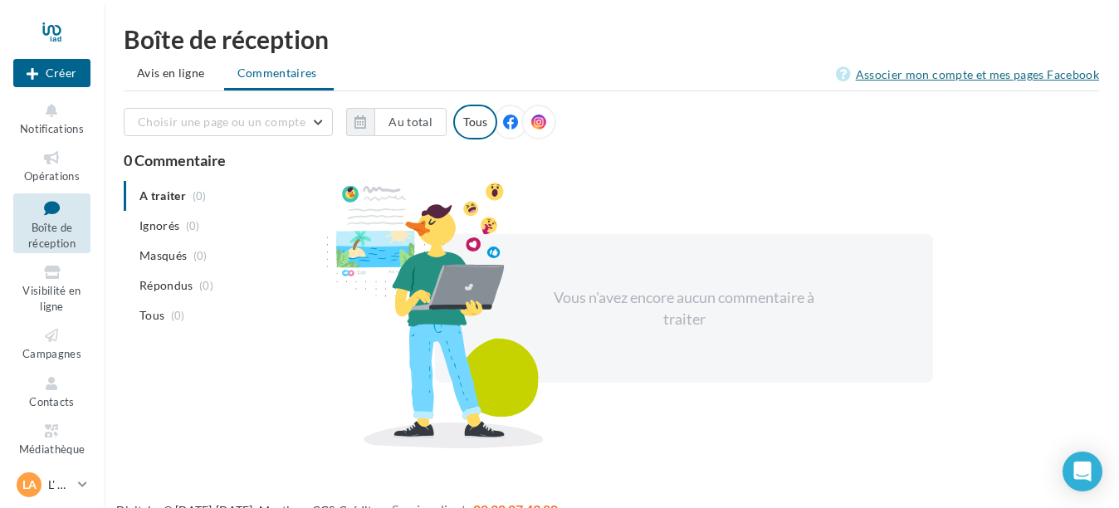
click link "Associer mon compte et mes pages Facebook"
